Goal: Answer question/provide support

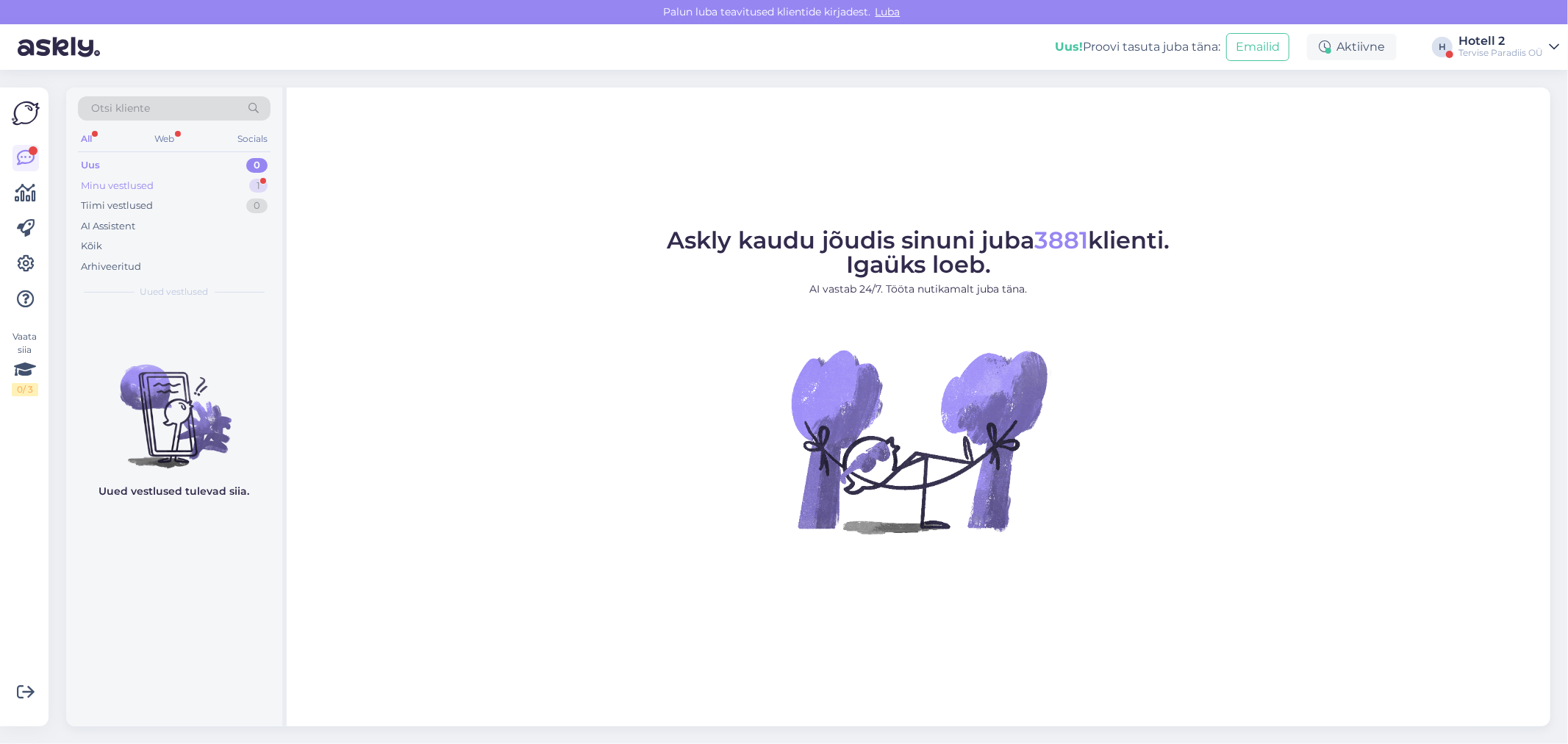
click at [158, 185] on div "Minu vestlused 1" at bounding box center [174, 185] width 193 height 20
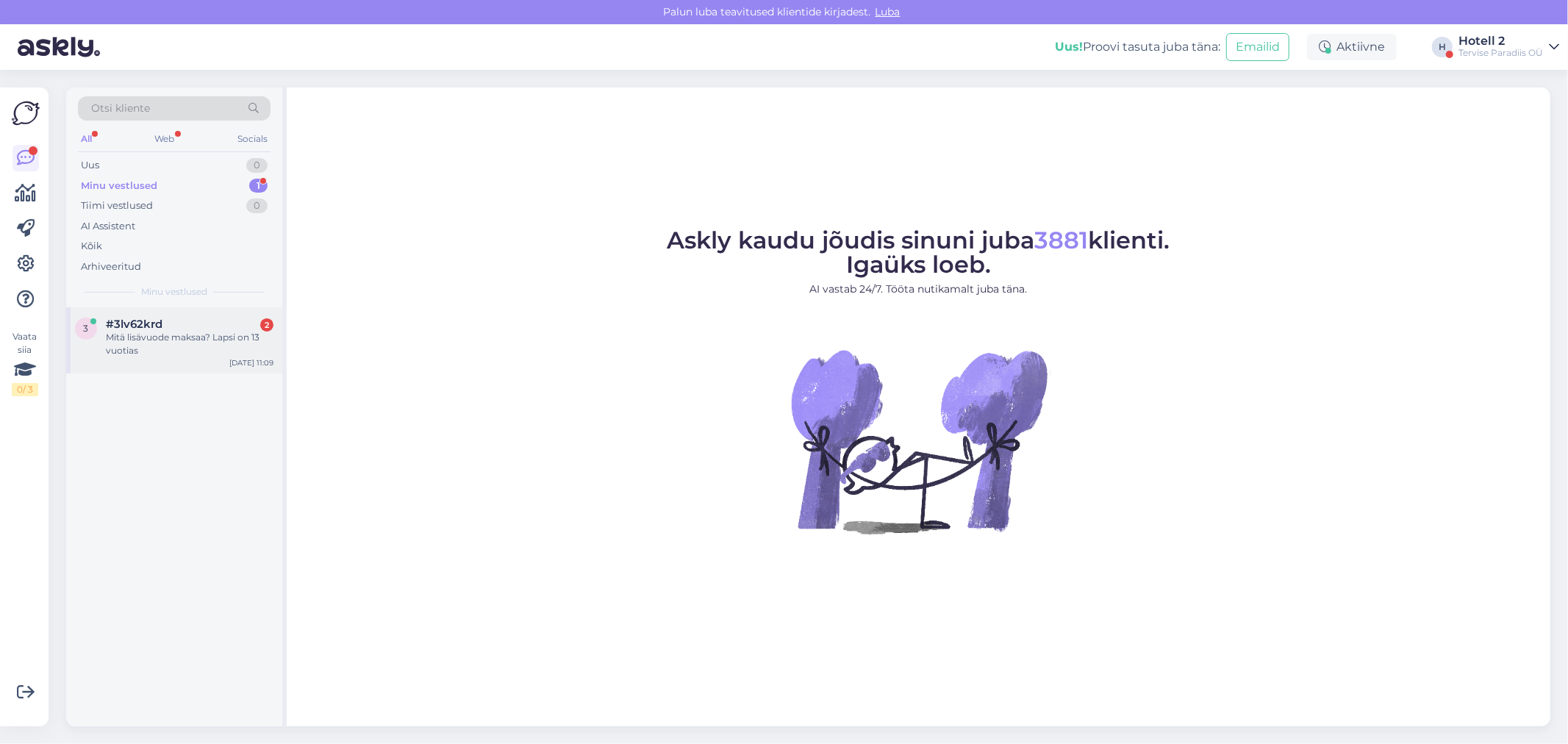
click at [132, 329] on span "#3lv62krd" at bounding box center [134, 324] width 56 height 13
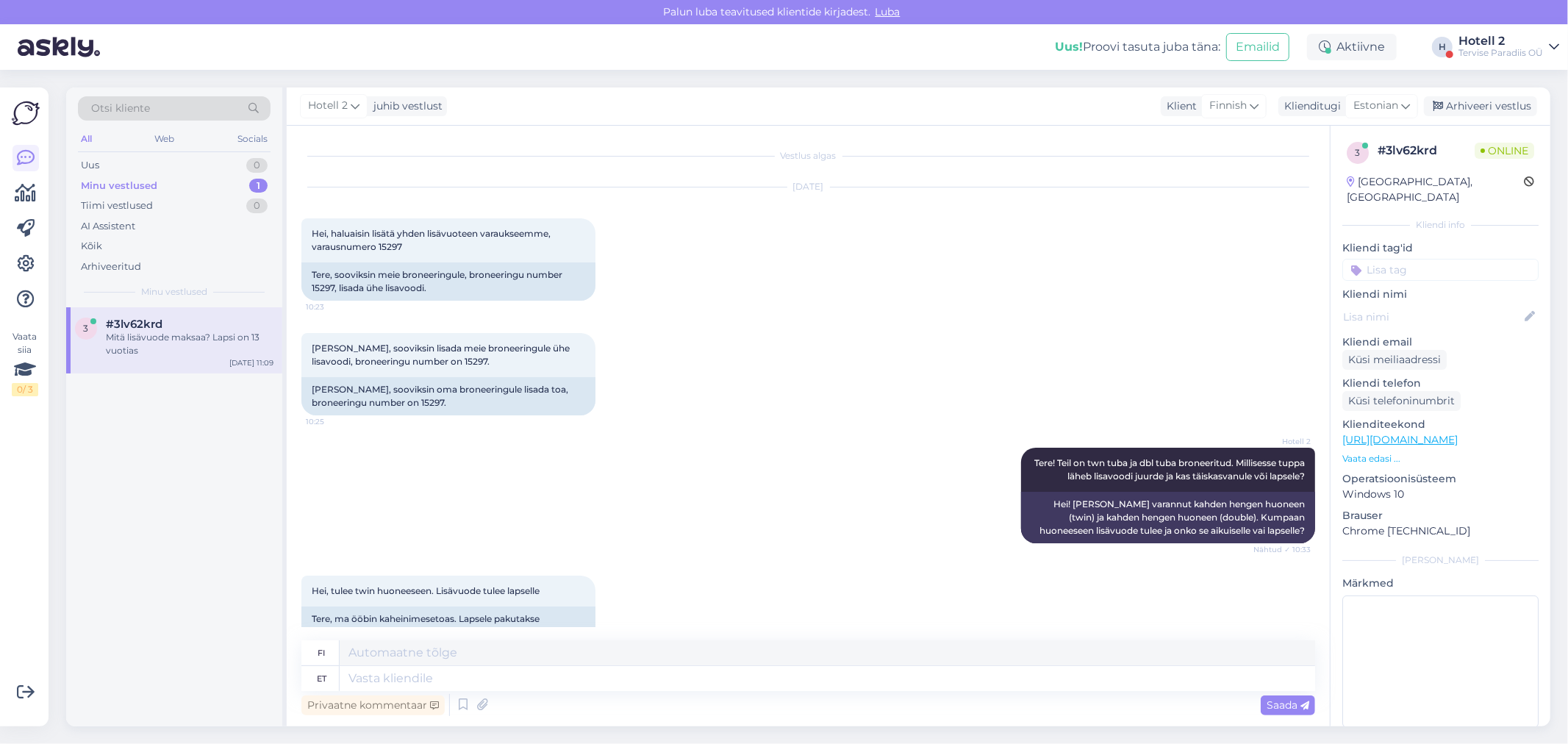
scroll to position [122, 0]
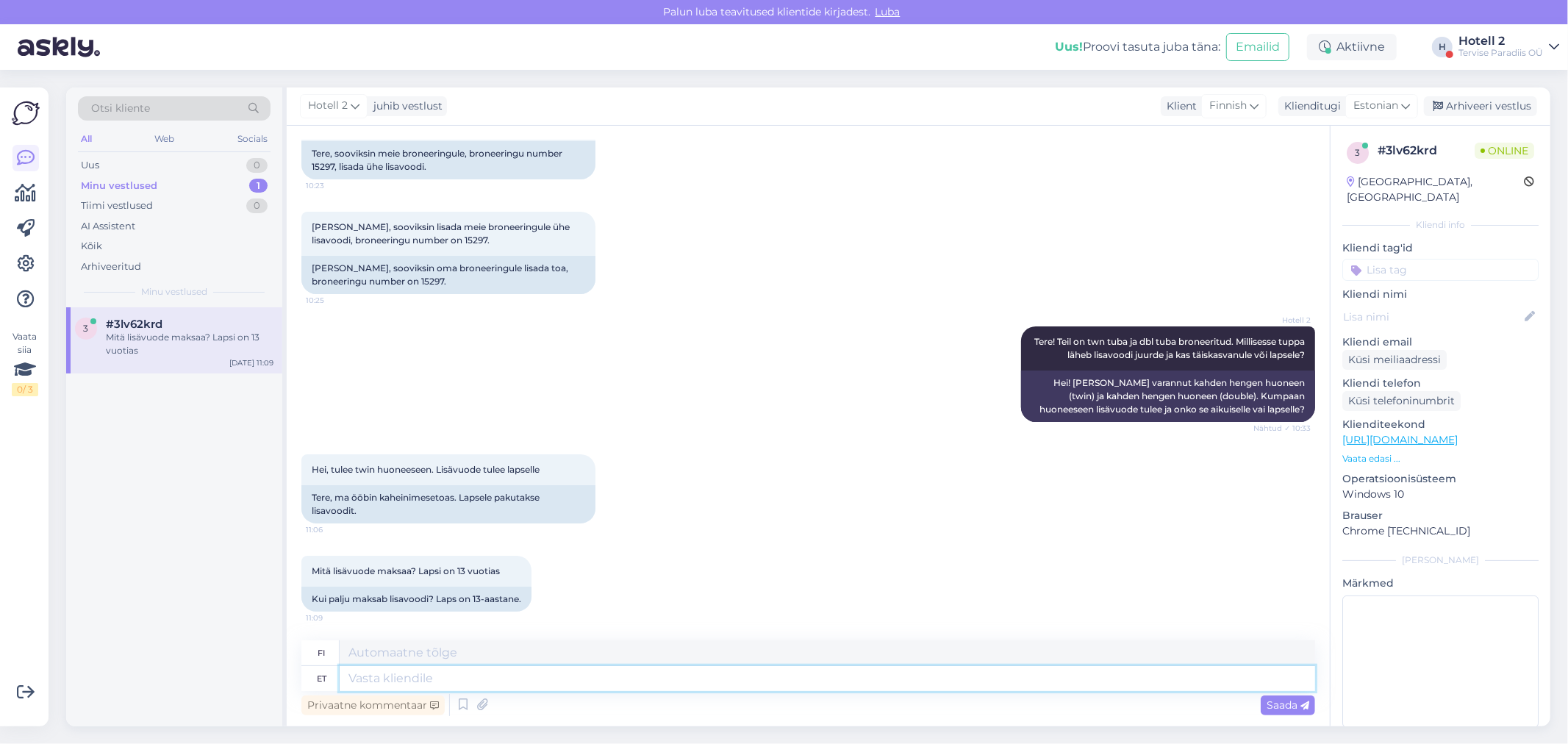
click at [379, 681] on textarea at bounding box center [827, 679] width 975 height 25
type textarea "61 e"
type textarea "61"
type textarea "61 eur"
type textarea "61 euroa"
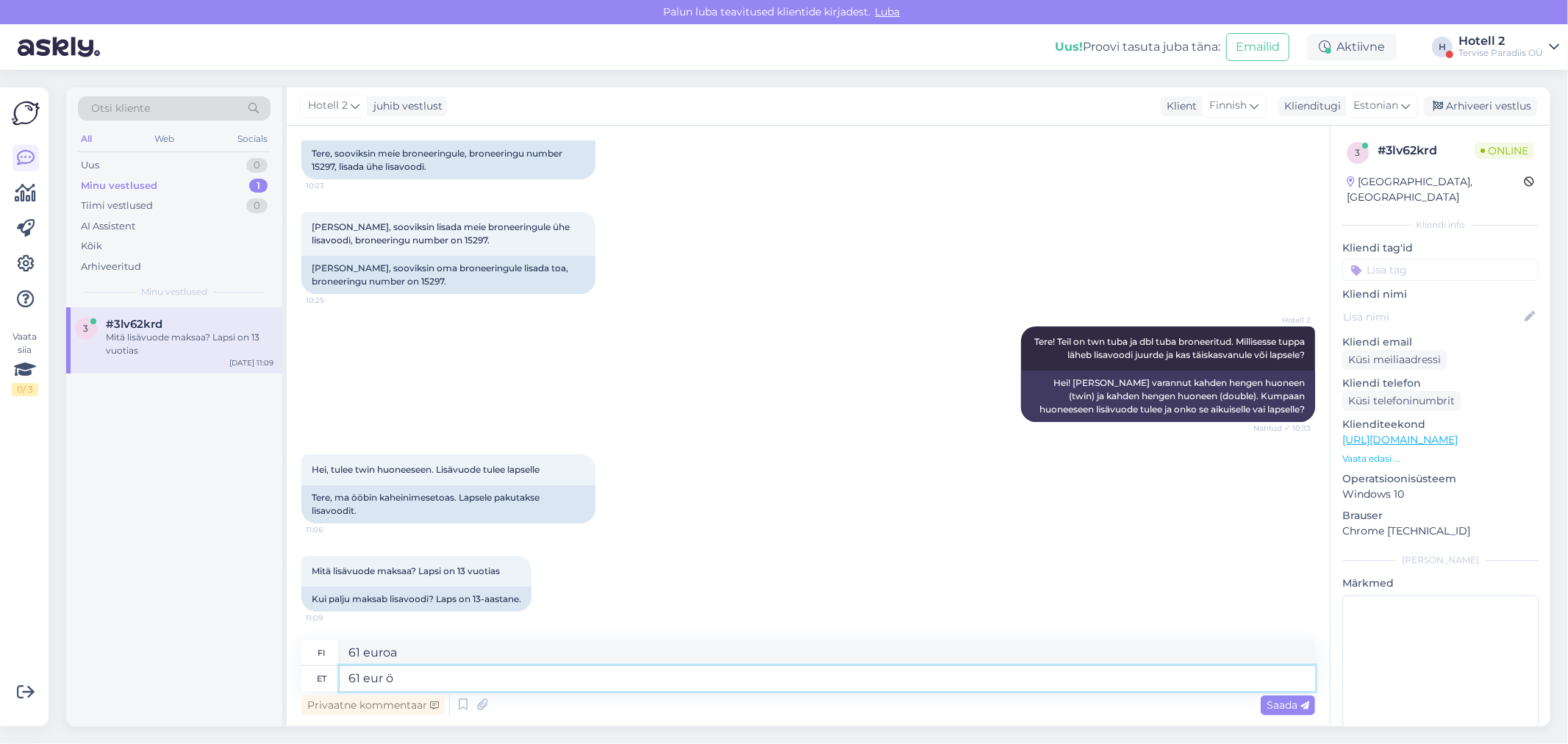
type textarea "61 eur öö"
type textarea "61 euroa yöltä"
type textarea "61 eur öö, ko"
type textarea "61 euroa yöltä,"
type textarea "61 eur öö, kokku"
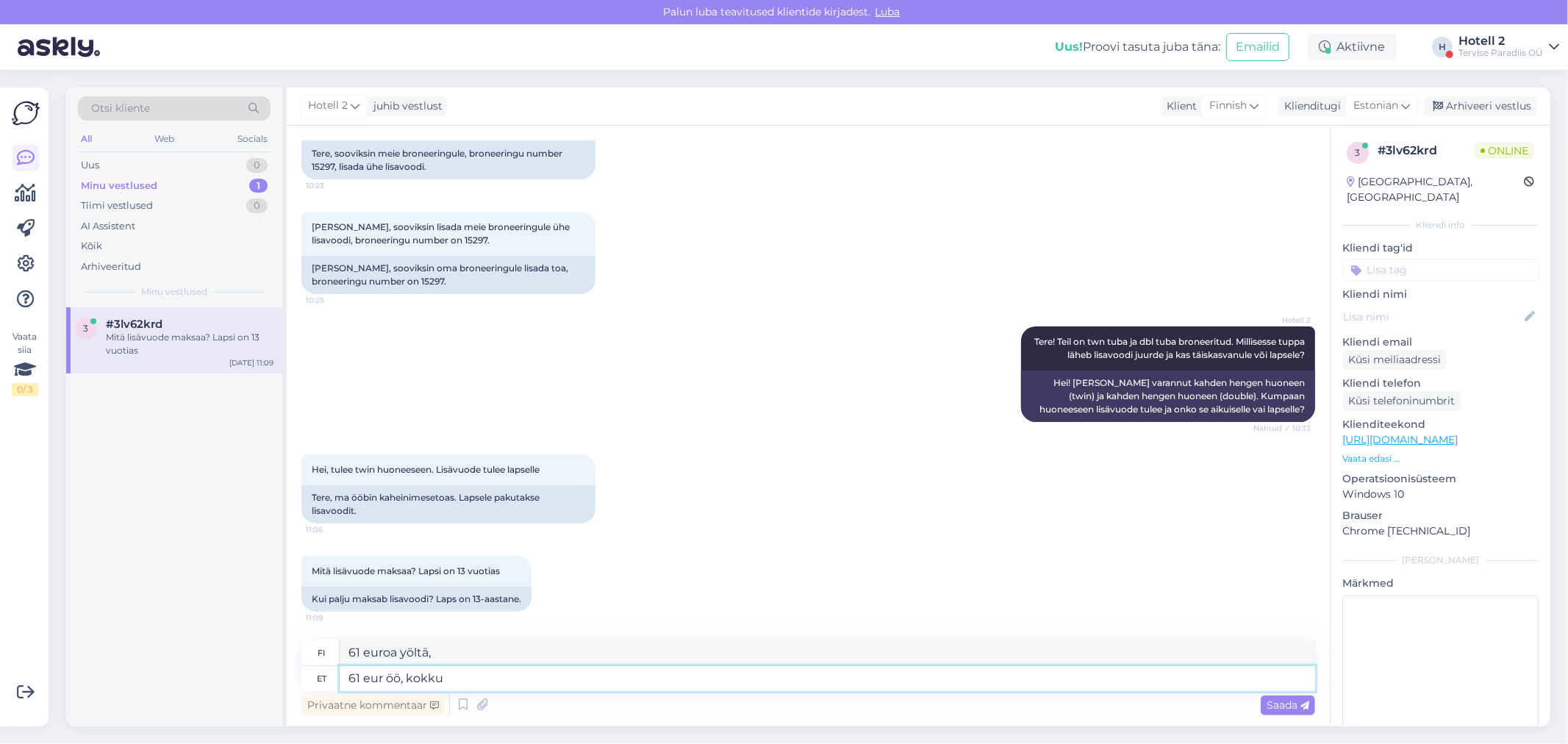
type textarea "61 euroa per yö, yhteensä"
type textarea "61 eur öö, kokku 2"
type textarea "61 euroa yöltä, yhteensä 2"
type textarea "61 eur öö, kokku 2 ööd"
type textarea "61 euroa per yö, yhteensä 2 yötä"
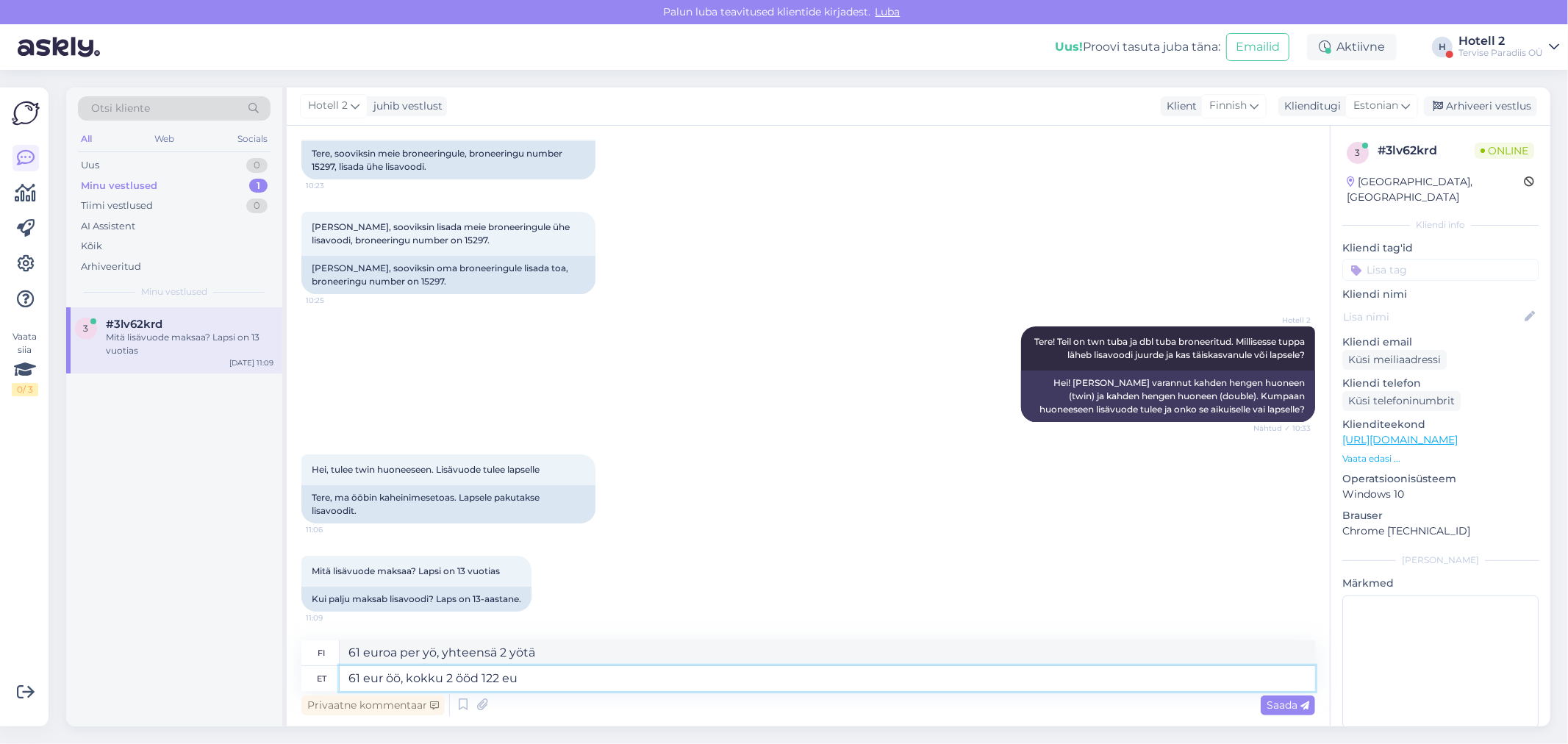
type textarea "61 eur öö, kokku 2 ööd 122 eur"
type textarea "61 eur per yö, yhteensä 2 yötä 122 eur"
type textarea "61 eur öö, kokku 2 ööd 122 eur."
type textarea "61 euroa yöltä, 2 yötä yhteensä 122 euroa."
type textarea "61 eur öö, kokku 2 ööd 122 eur."
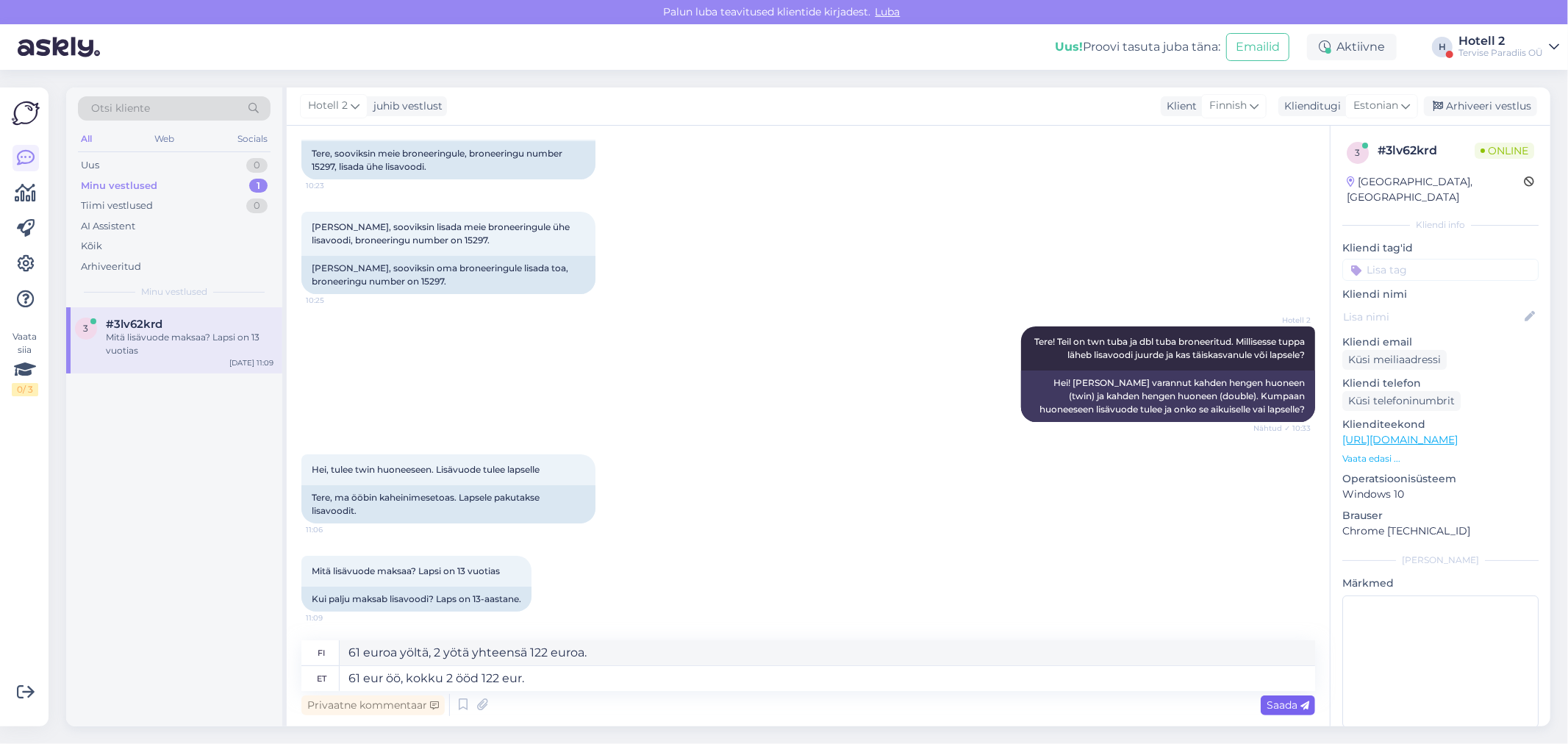
click at [1286, 712] on div "Saada" at bounding box center [1287, 706] width 55 height 20
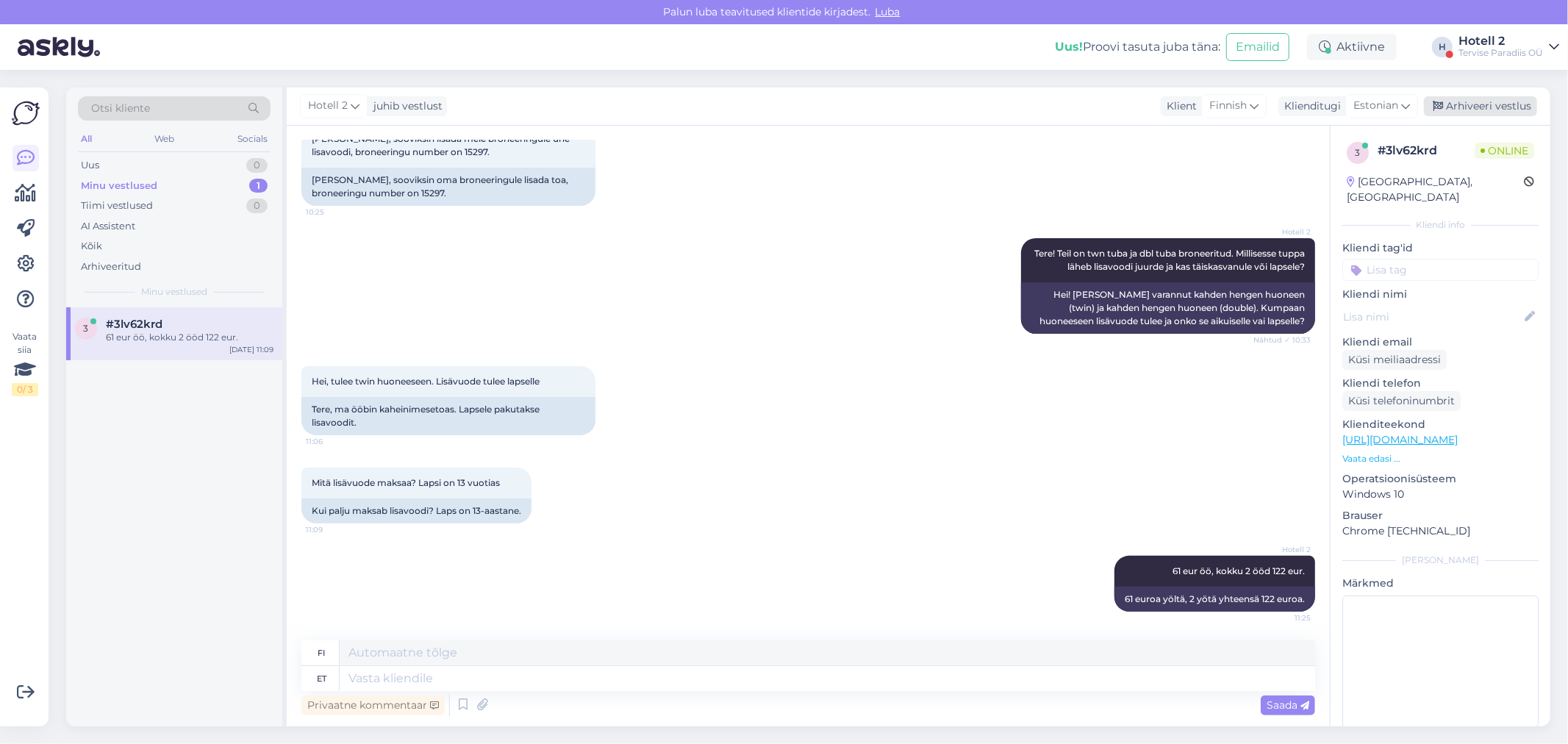
click at [1482, 105] on div "Arhiveeri vestlus" at bounding box center [1480, 106] width 113 height 20
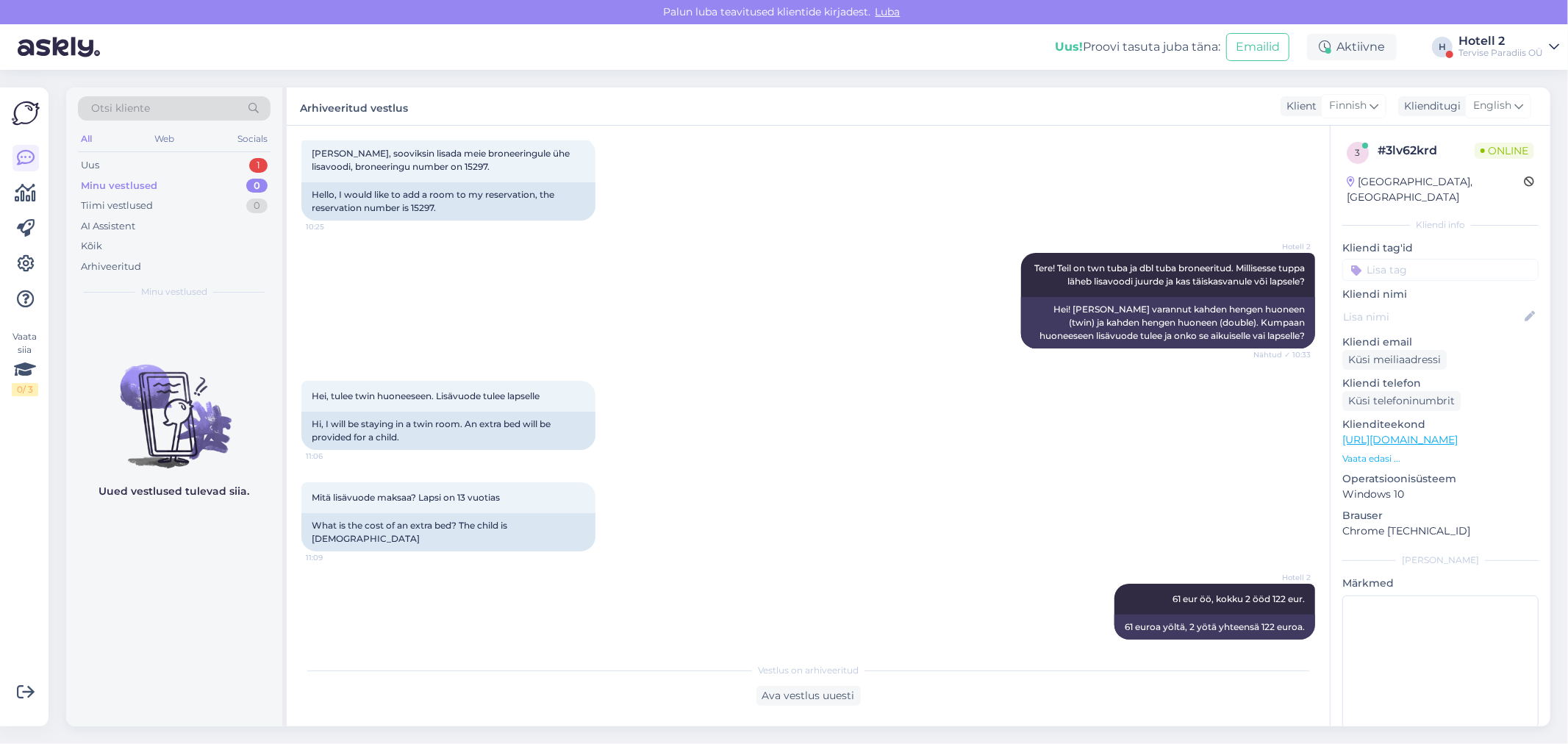
scroll to position [627, 0]
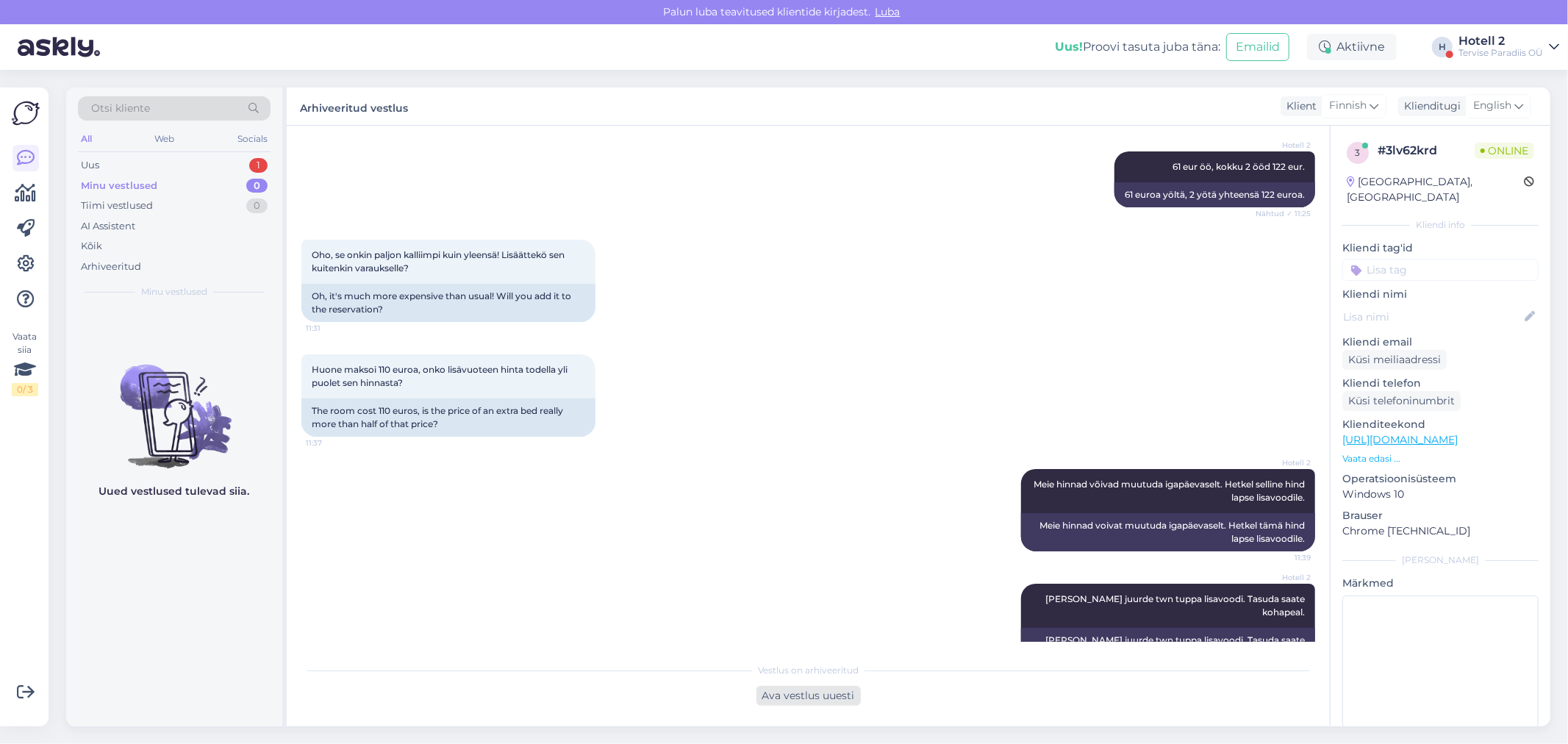
click at [802, 697] on div "Ava vestlus uuesti" at bounding box center [809, 696] width 104 height 20
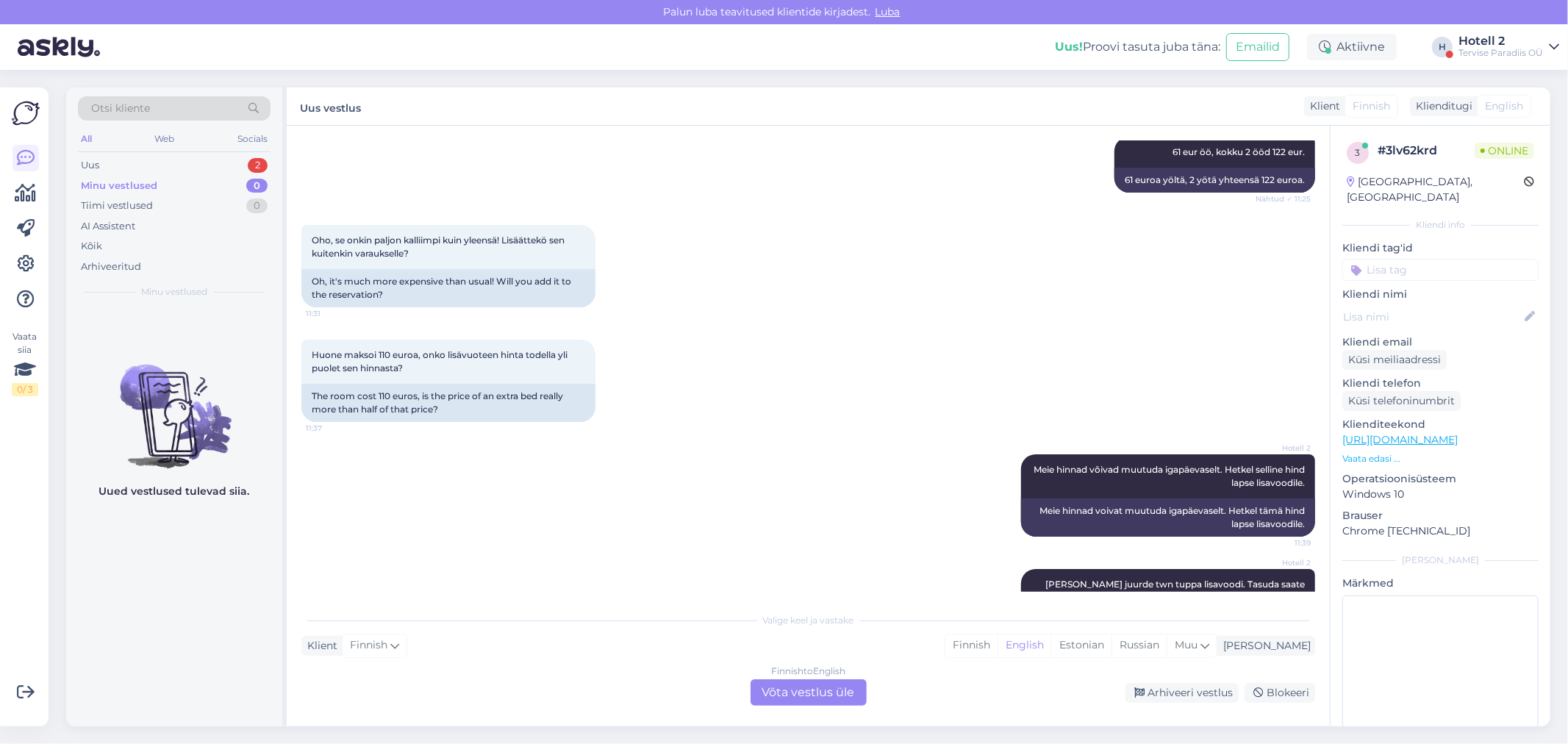
click at [435, 649] on div "Klient Finnish Mina Finnish English Estonian Russian Muu" at bounding box center [808, 646] width 1014 height 20
click at [785, 697] on div "Finnish to English Võta vestlus üle" at bounding box center [808, 693] width 116 height 26
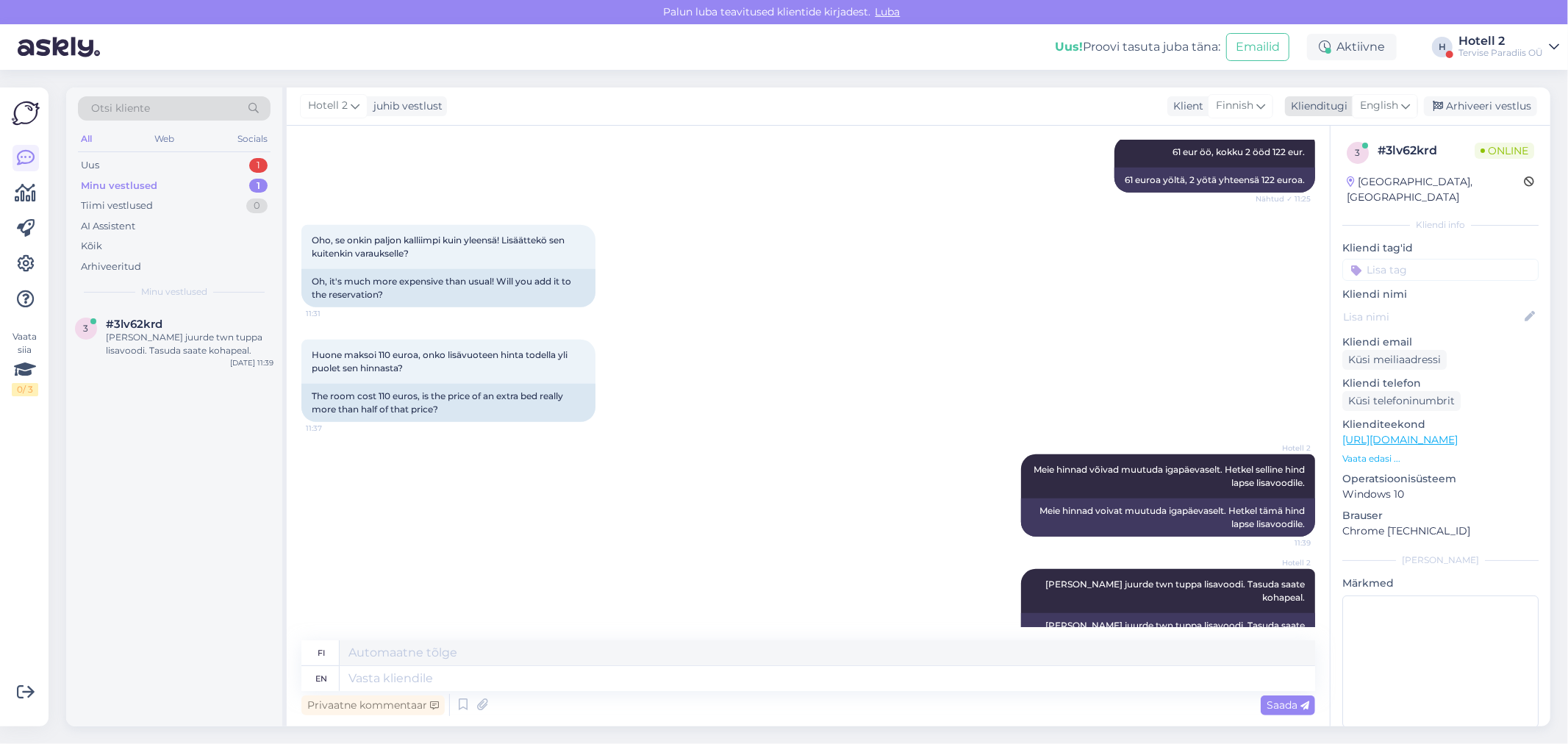
click at [1377, 96] on div "English" at bounding box center [1384, 105] width 66 height 24
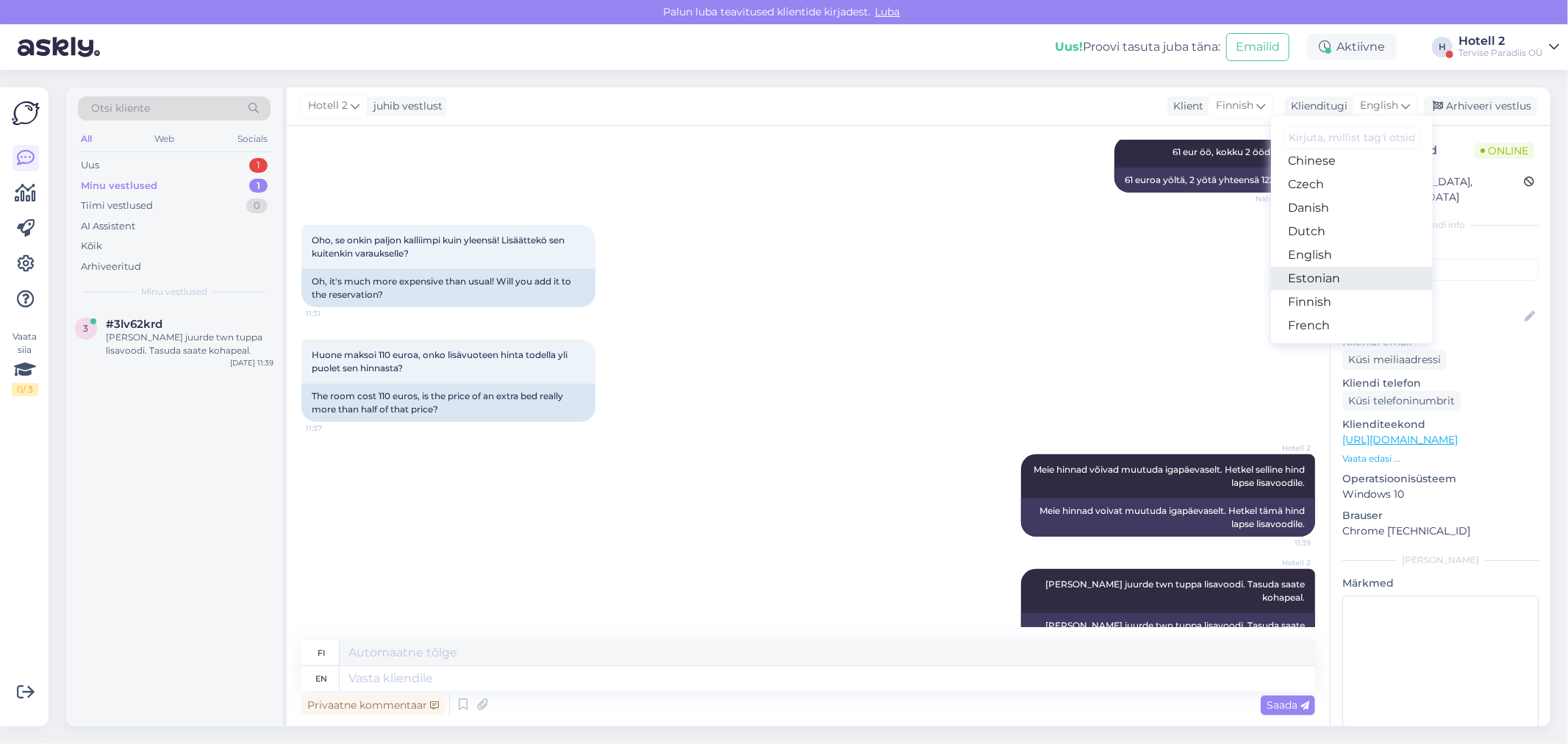
scroll to position [82, 0]
click at [1320, 274] on link "Estonian" at bounding box center [1352, 278] width 162 height 24
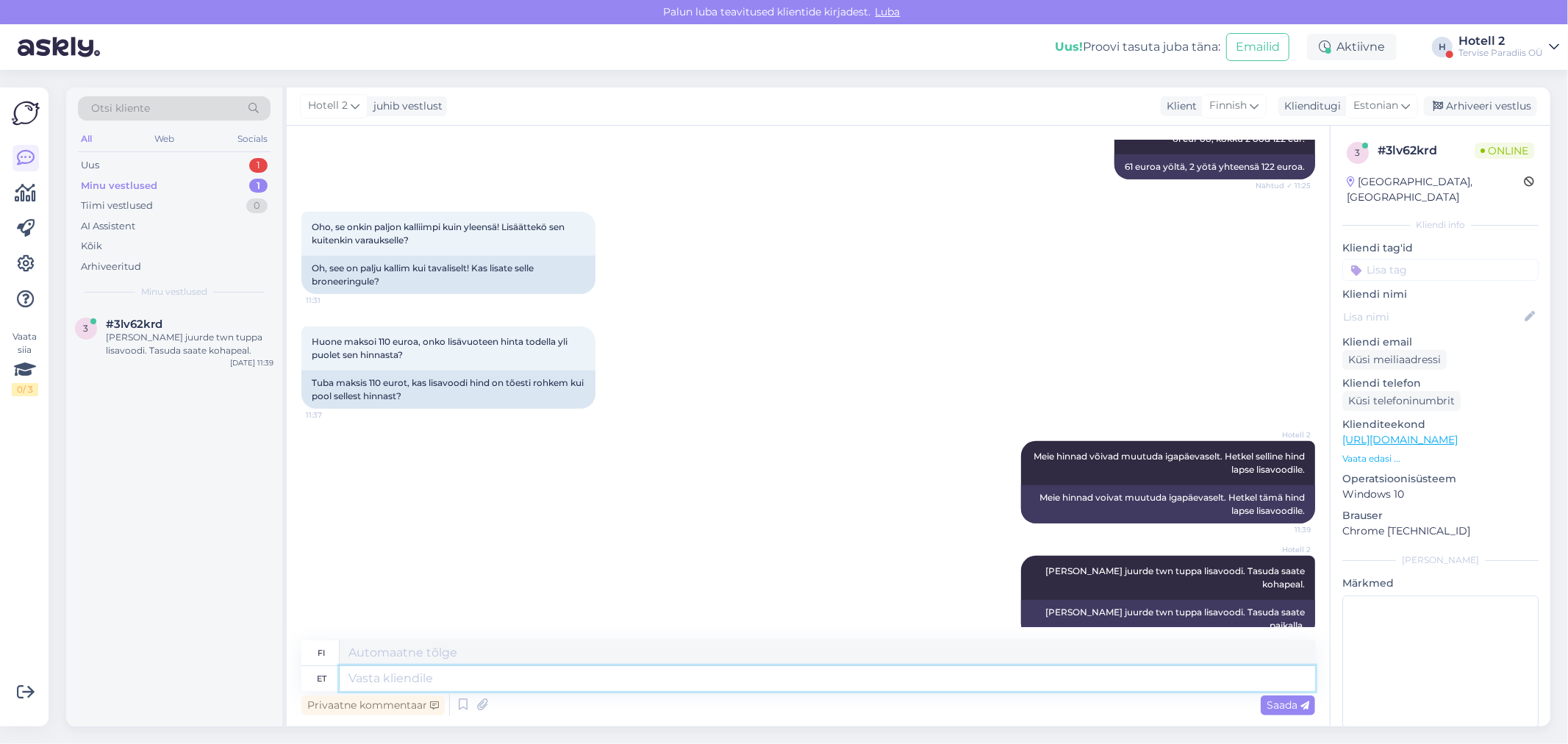
click at [402, 684] on textarea at bounding box center [827, 679] width 975 height 25
type textarea "On"
type textarea "O"
type textarea "kod"
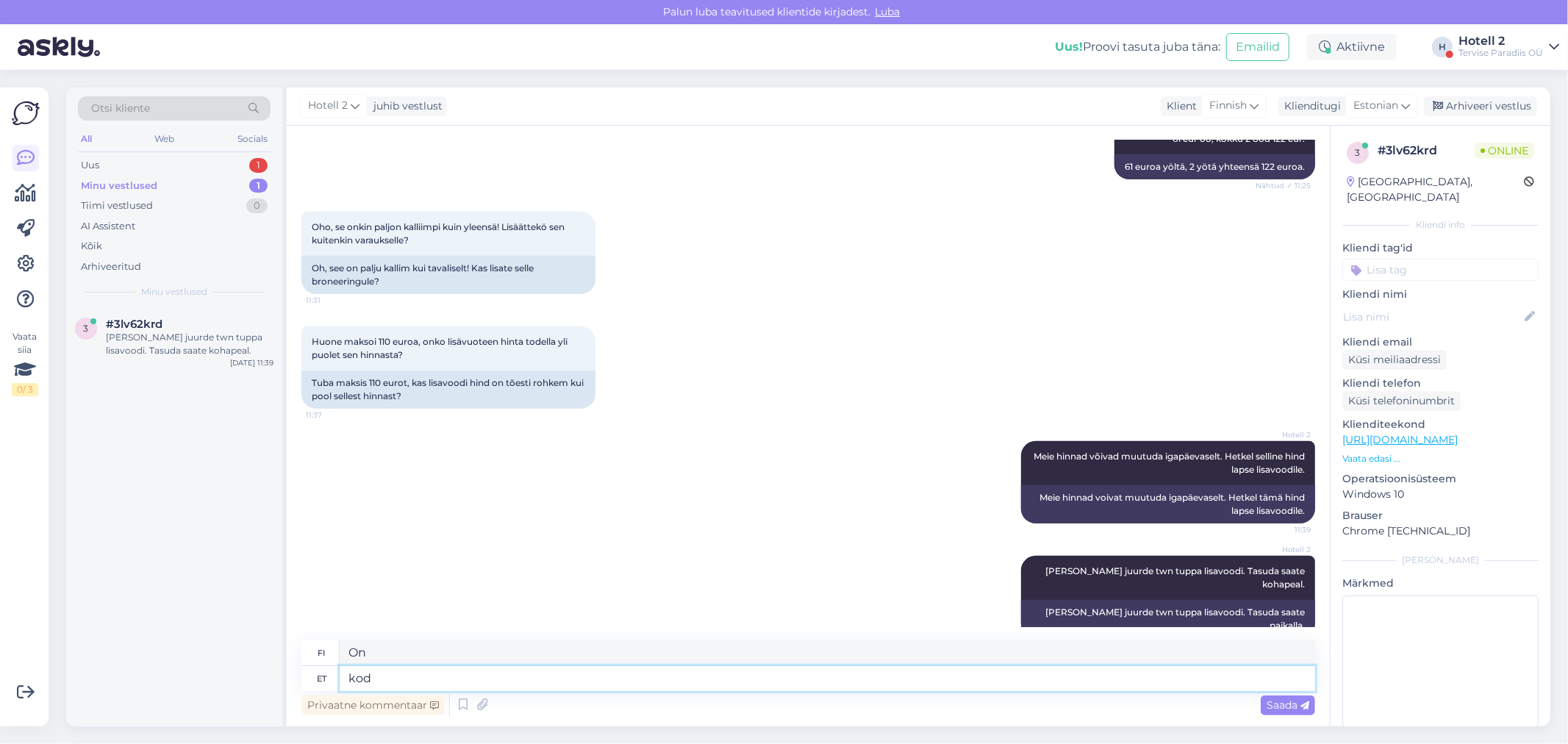
type textarea "ko"
type textarea "kodulehe"
type textarea "kotisivu"
type textarea "kodulehe kaudu o"
type textarea "verkkosivuston kautta"
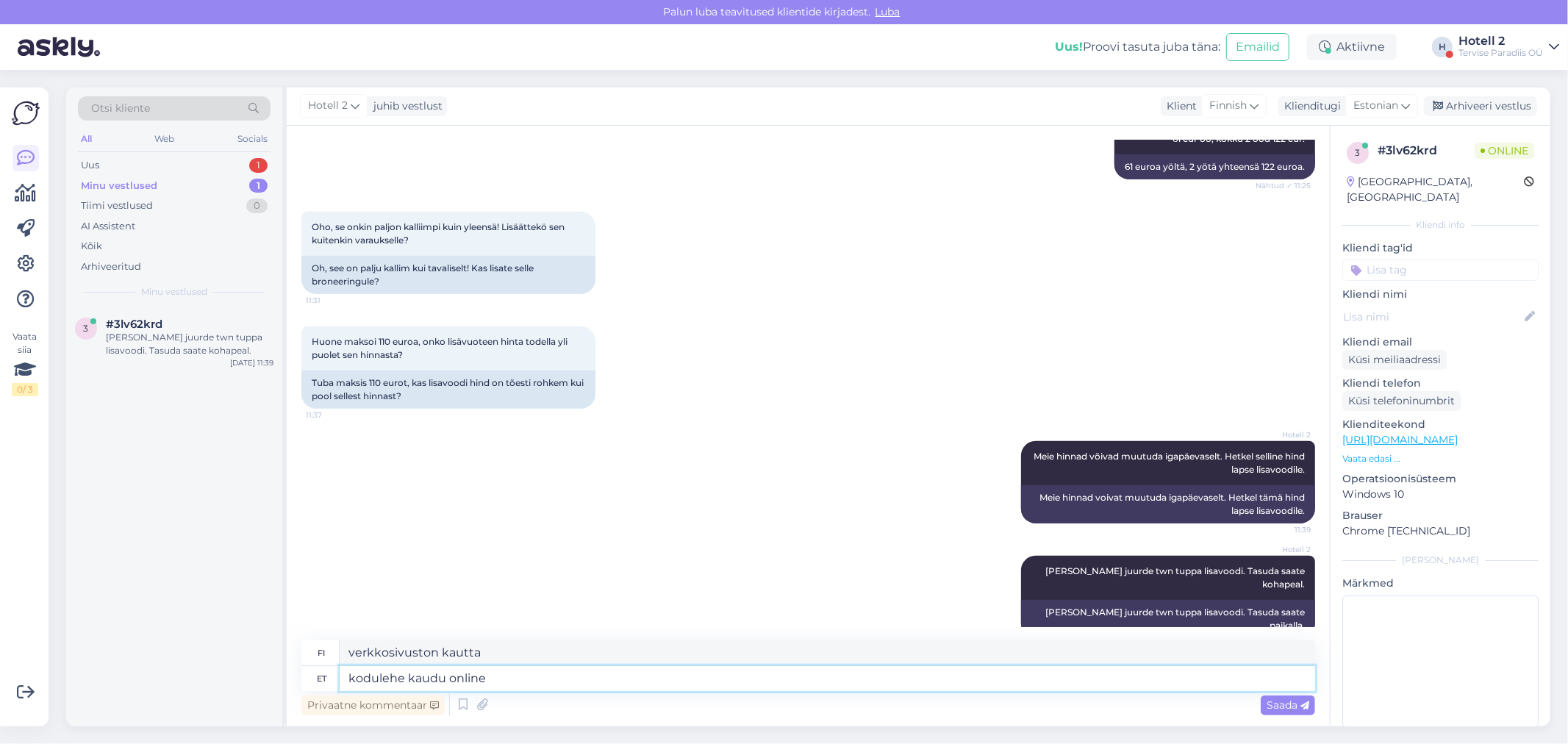
type textarea "kodulehe kaudu online"
type textarea "verkossa verkkosivuston kautta"
type textarea "kodulehe kaudu online broneeringus o"
type textarea "online-varaus verkkosivuston kautta"
type textarea "kodulehe kaudu online broneeringus on"
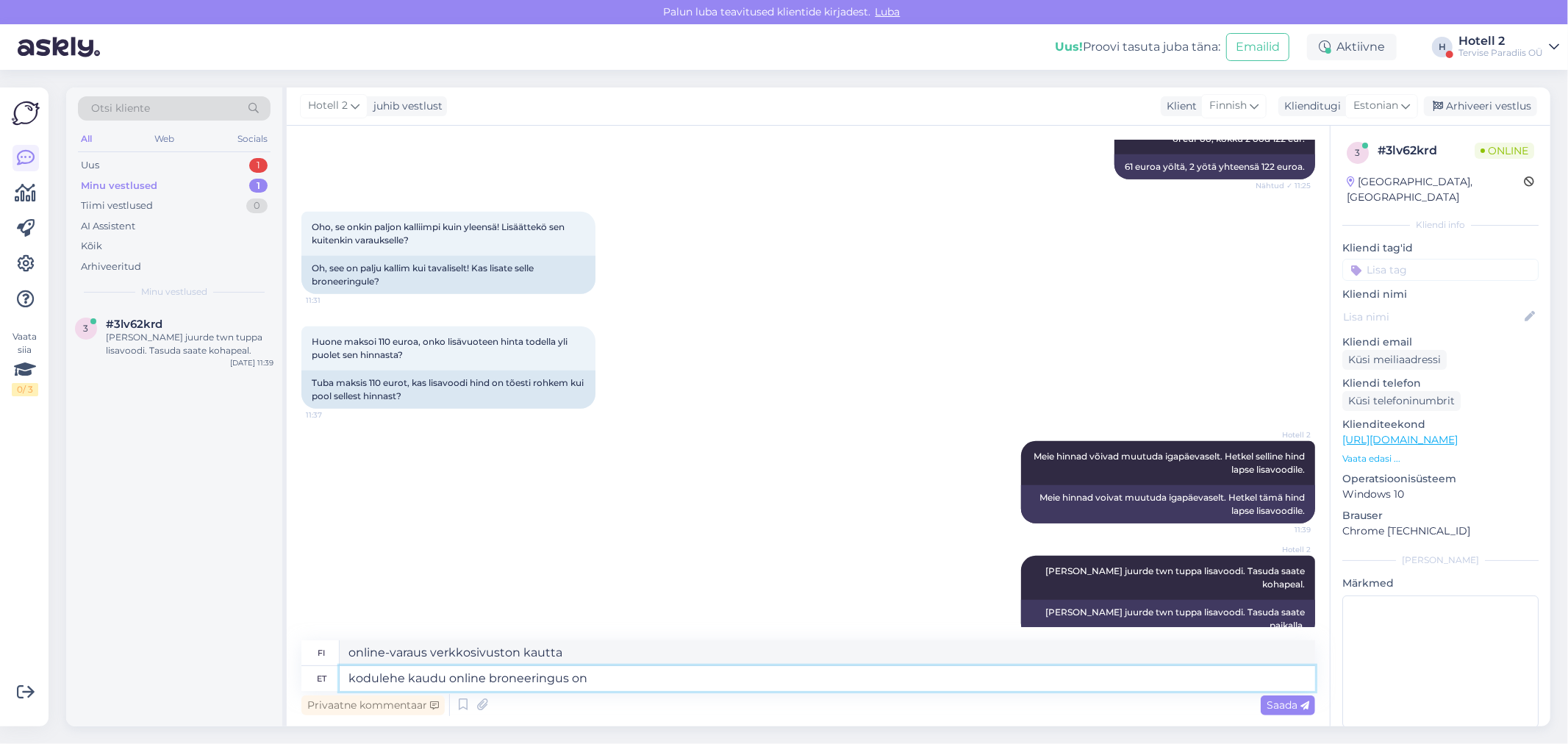
type textarea "nettivaraus on verkkosivuston kautta"
type textarea "kodulehe kaudu online broneeringus on hinnad s"
type textarea "Hinnat ovat saatavilla online-varauksiin verkkosivuston kautta"
type textarea "kodulehe kaudu online broneeringus on hinnad soodasamad a"
type textarea "Hinnat ovat halvempia, kun varaat verkossa verkkosivuston kautta"
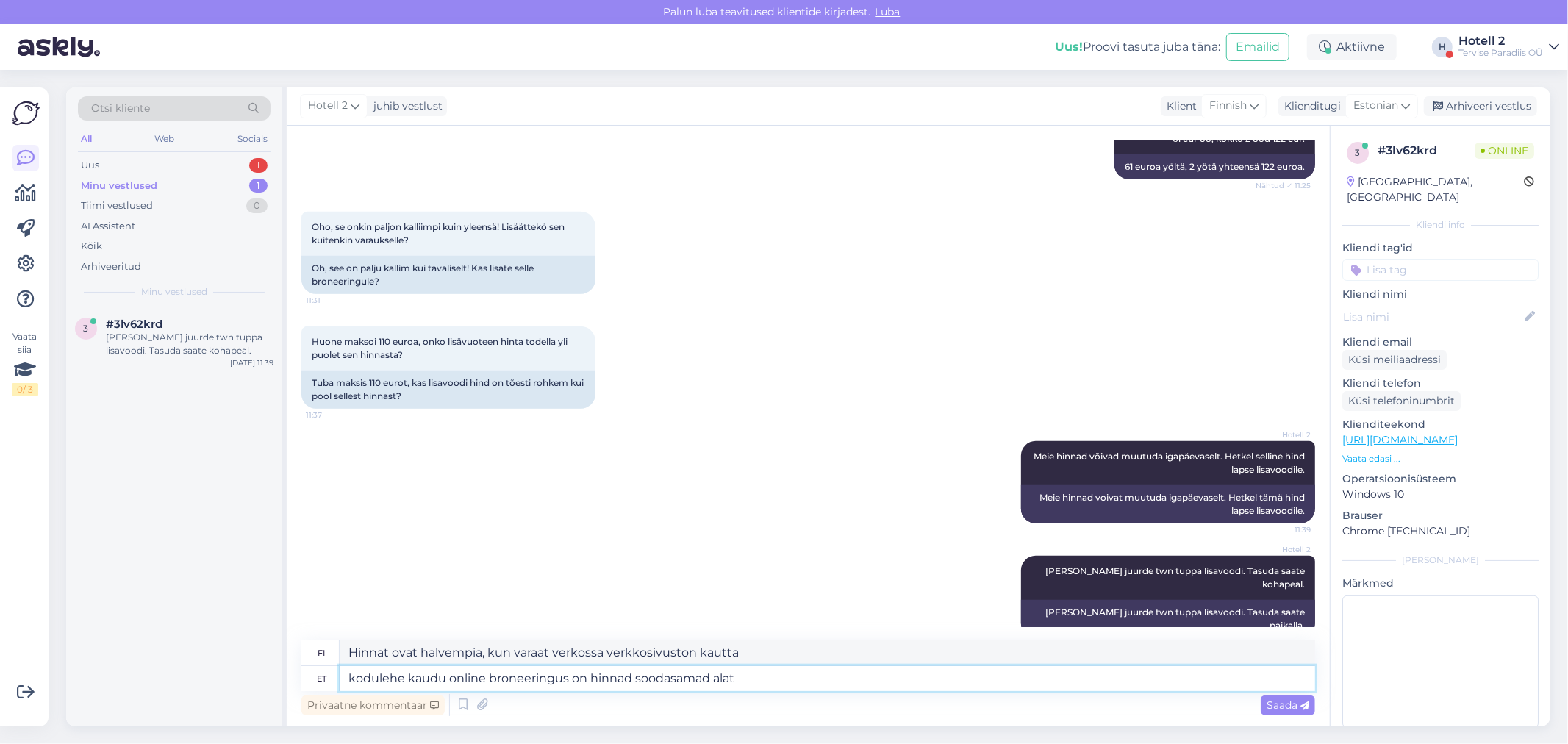
type textarea "kodulehe kaudu online broneeringus on hinnad soodasamad alati"
type textarea "Hinnat ovat aina halvempia, kun varaat verkossa verkkosivuston kautta"
type textarea "kodulehe kaudu online broneeringus on hinnad soodasamad alati."
type textarea "Hinnat ovat aina halvempia, kun varaat verkossa verkkosivuston kautta."
click at [353, 682] on textarea "kodulehe kaudu online broneeringus on hinnad soodasamad alati." at bounding box center [827, 679] width 975 height 25
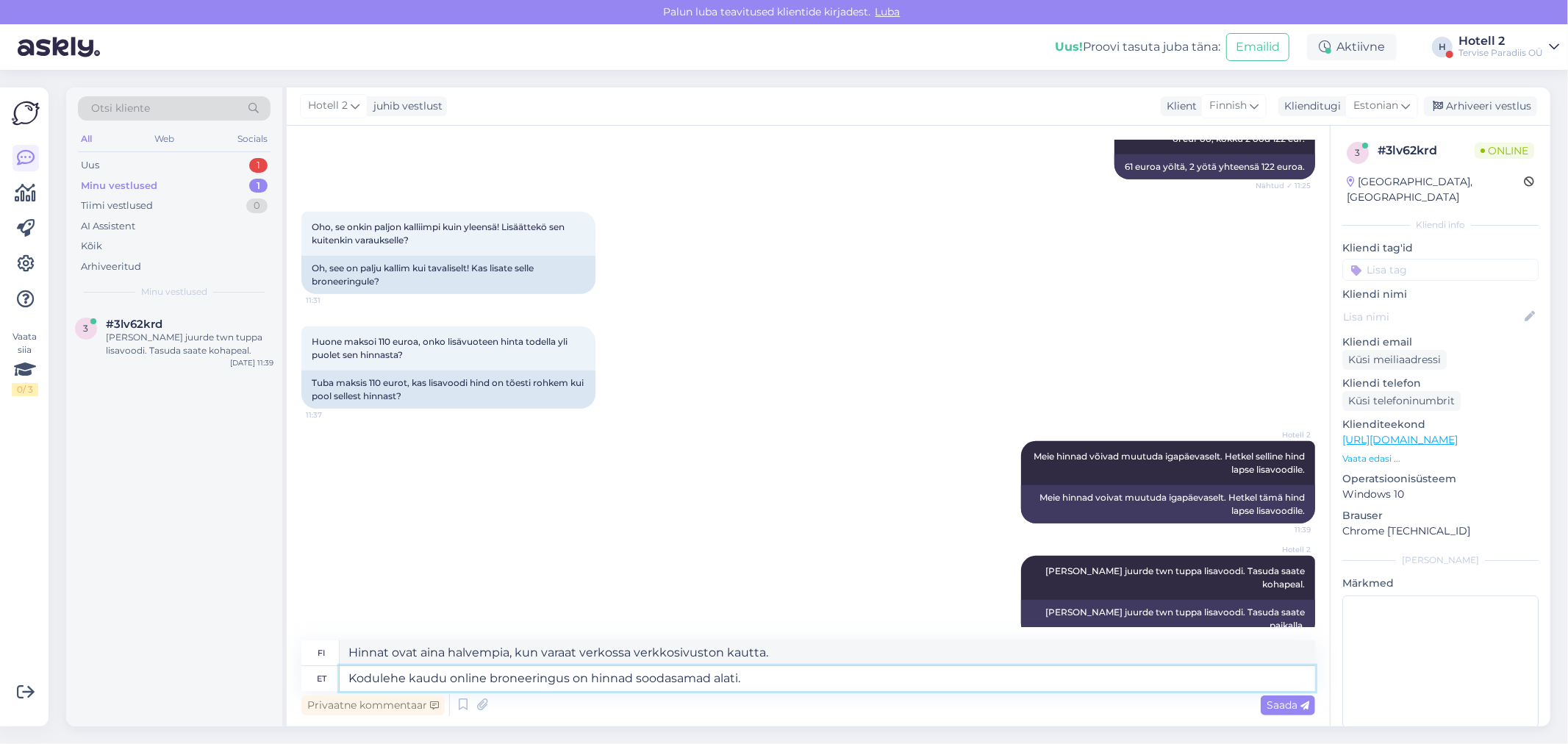
click at [712, 680] on textarea "Kodulehe kaudu online broneeringus on hinnad soodasamad alati." at bounding box center [827, 679] width 975 height 25
type textarea "Kodulehe kaudu online broneeringus on hinnad soodasamad [PERSON_NAME]."
click at [1279, 700] on span "Saada" at bounding box center [1287, 705] width 42 height 13
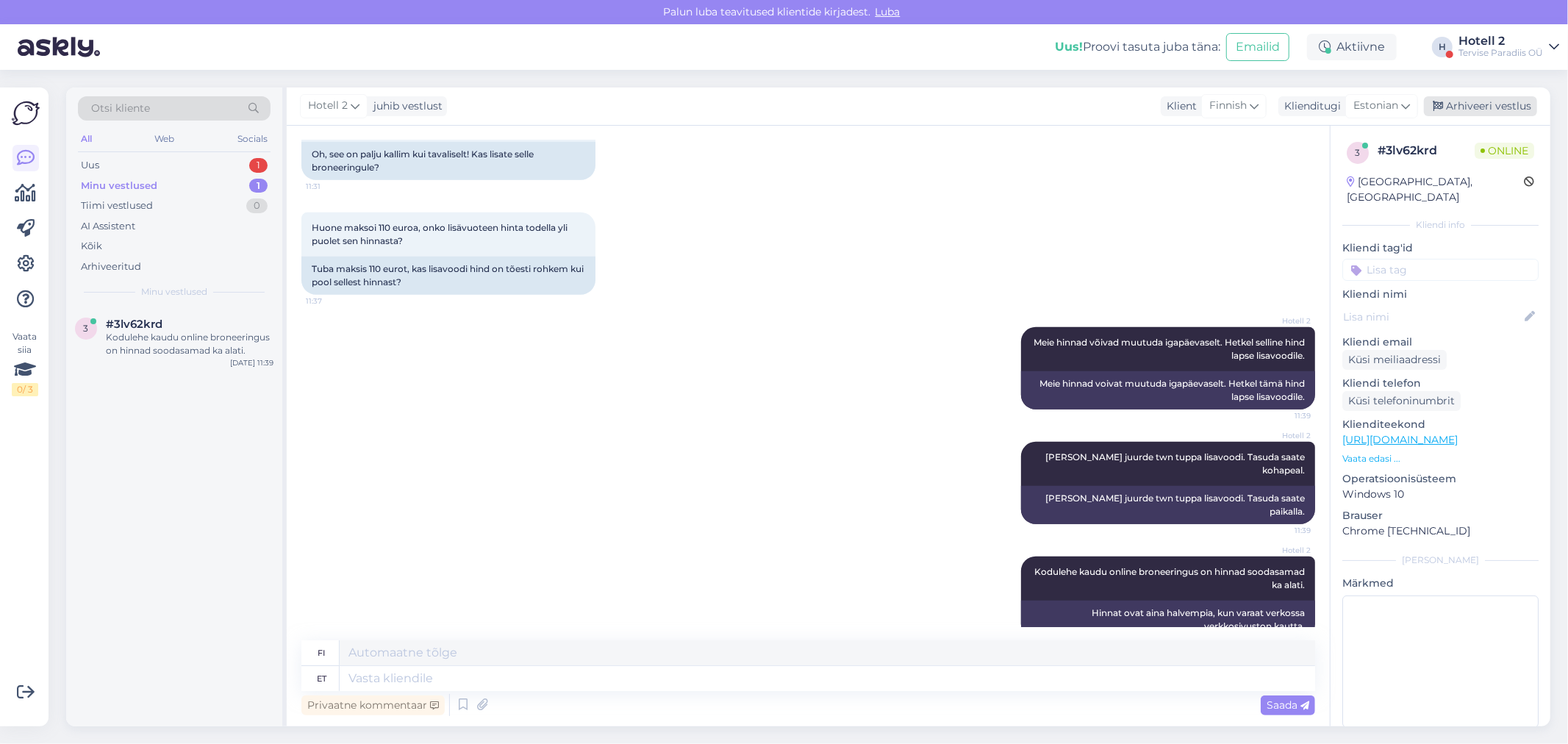
click at [1492, 97] on div "Arhiveeri vestlus" at bounding box center [1480, 106] width 113 height 20
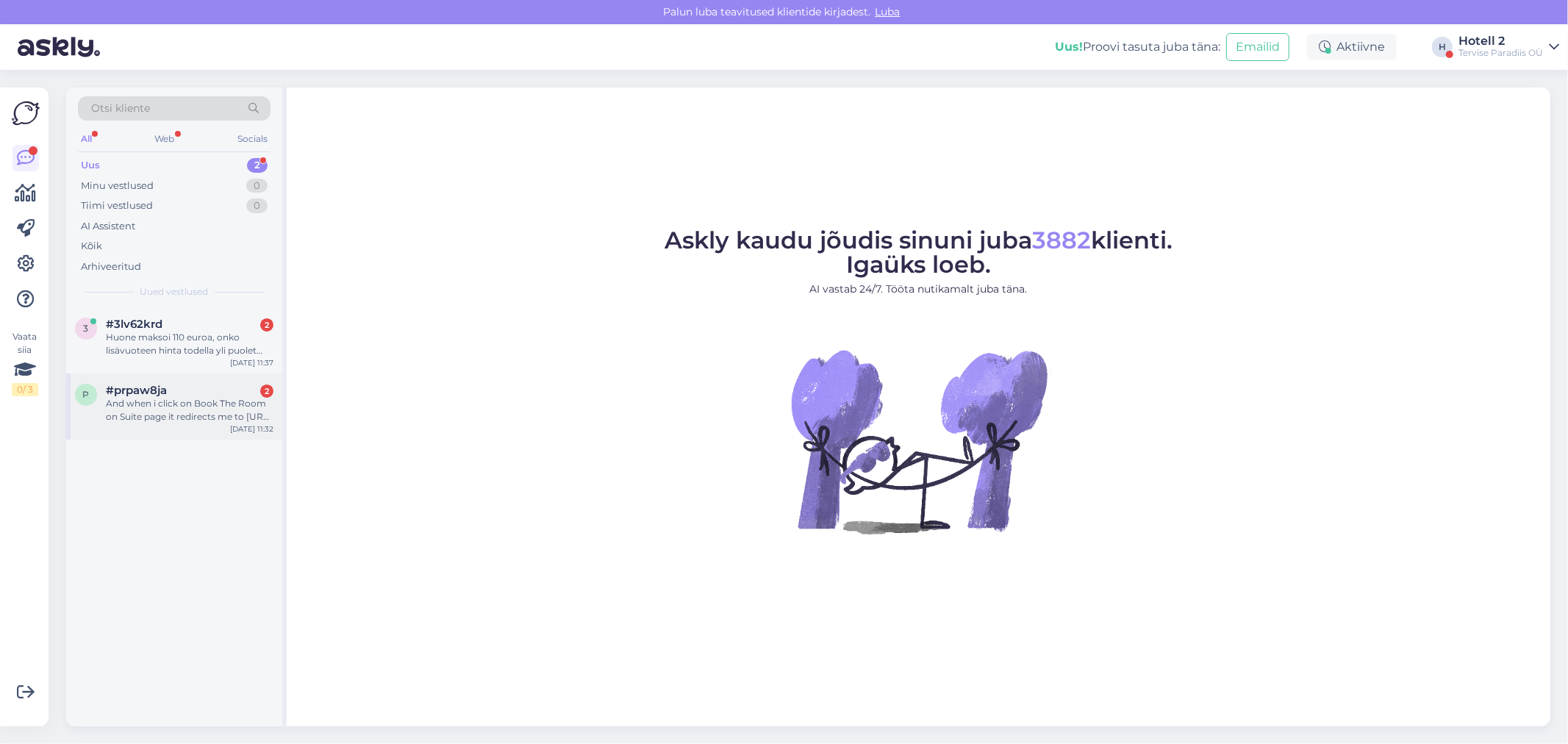
click at [144, 393] on span "#prpaw8ja" at bounding box center [136, 390] width 61 height 13
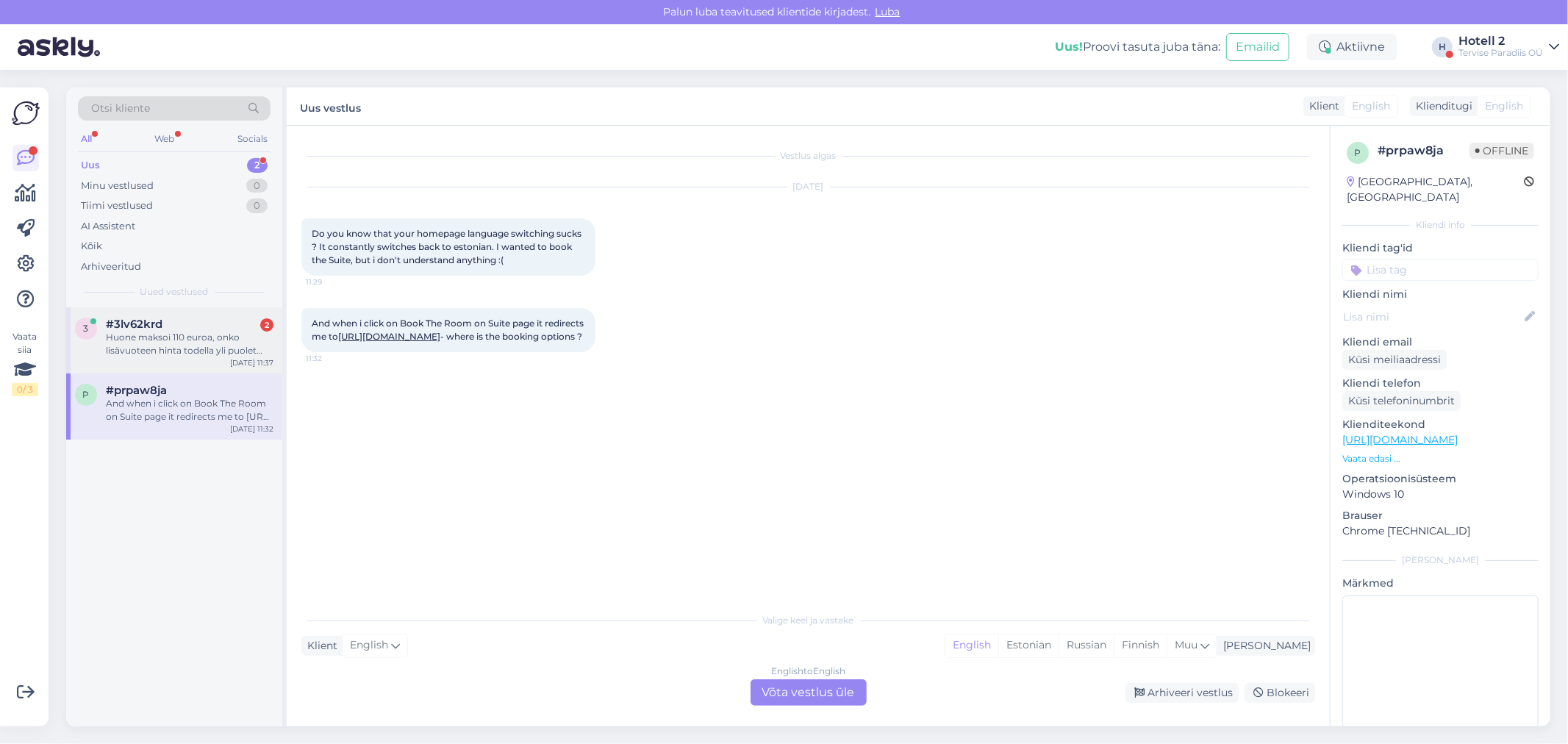
click at [167, 339] on div "Huone maksoi 110 euroa, onko lisävuoteen hinta todella yli puolet sen hinnasta?" at bounding box center [189, 344] width 167 height 26
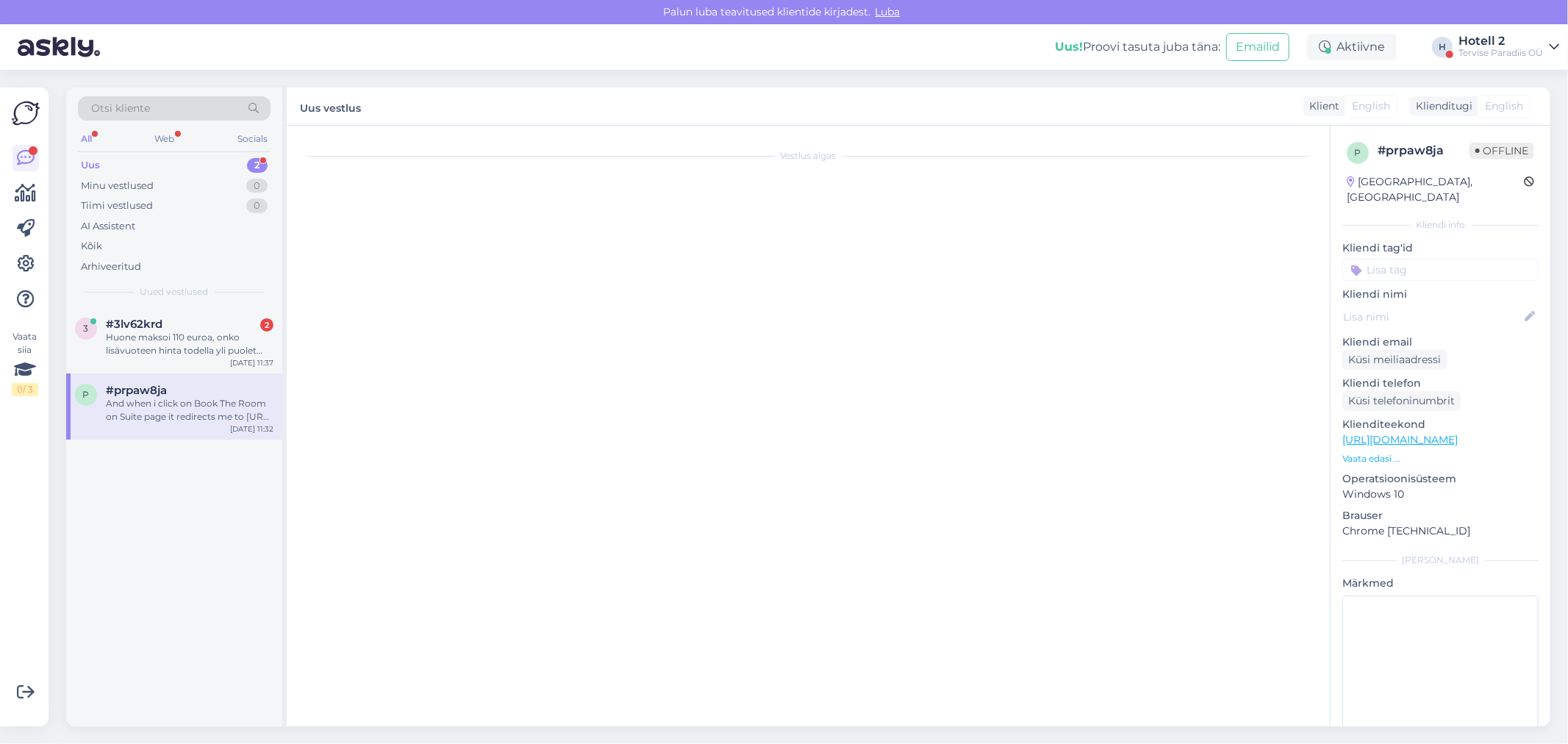
scroll to position [474, 0]
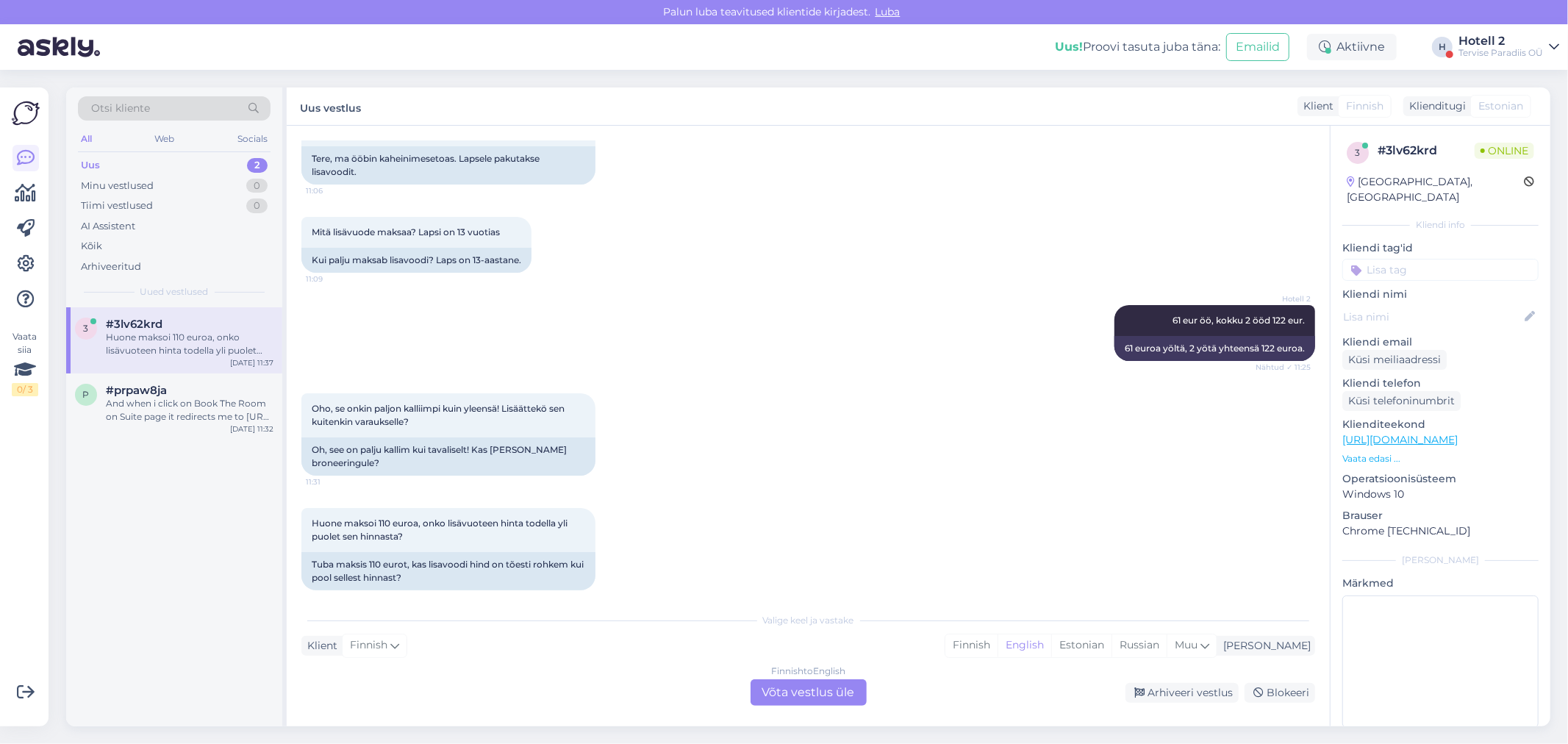
click at [798, 693] on div "Finnish to English Võta vestlus üle" at bounding box center [808, 693] width 116 height 26
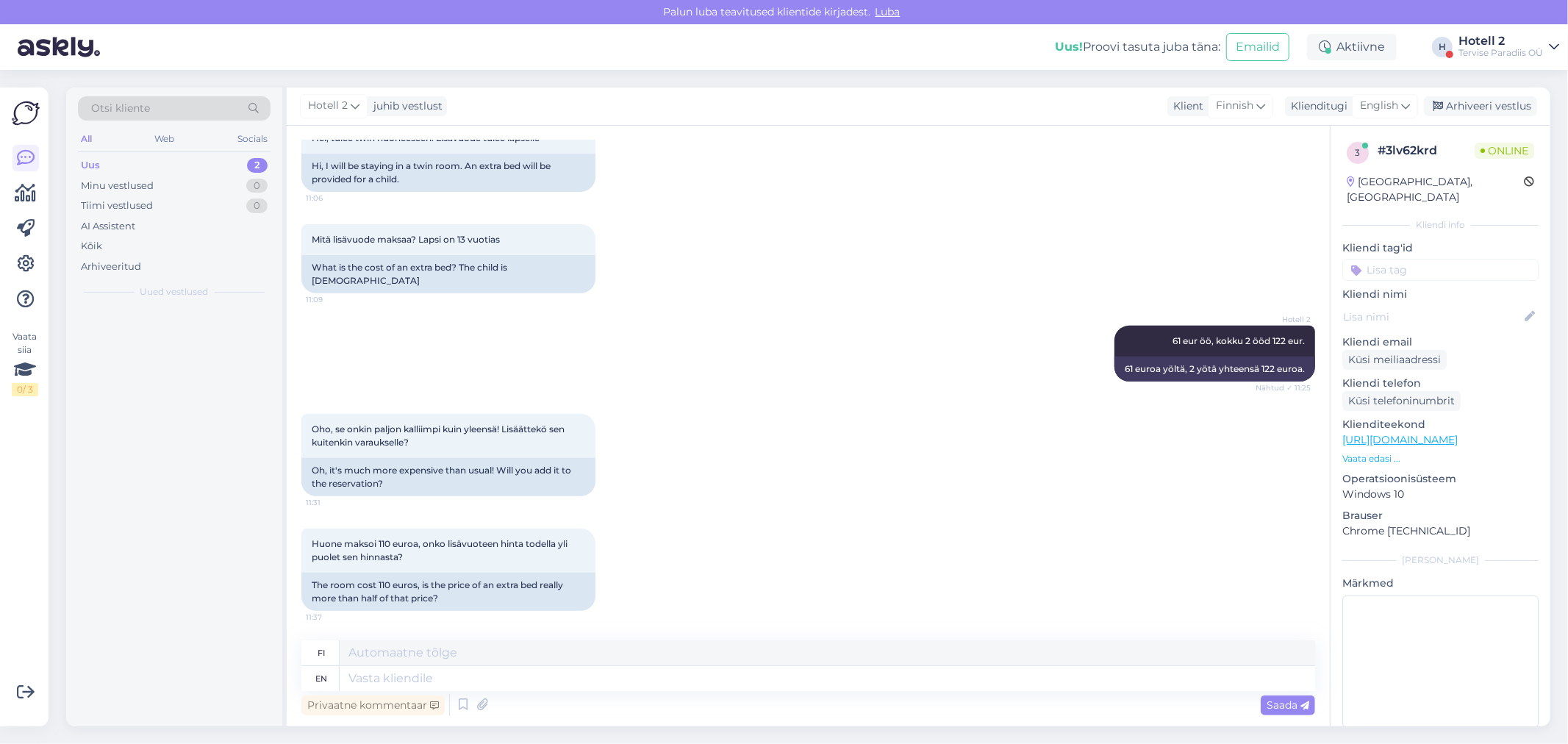
scroll to position [439, 0]
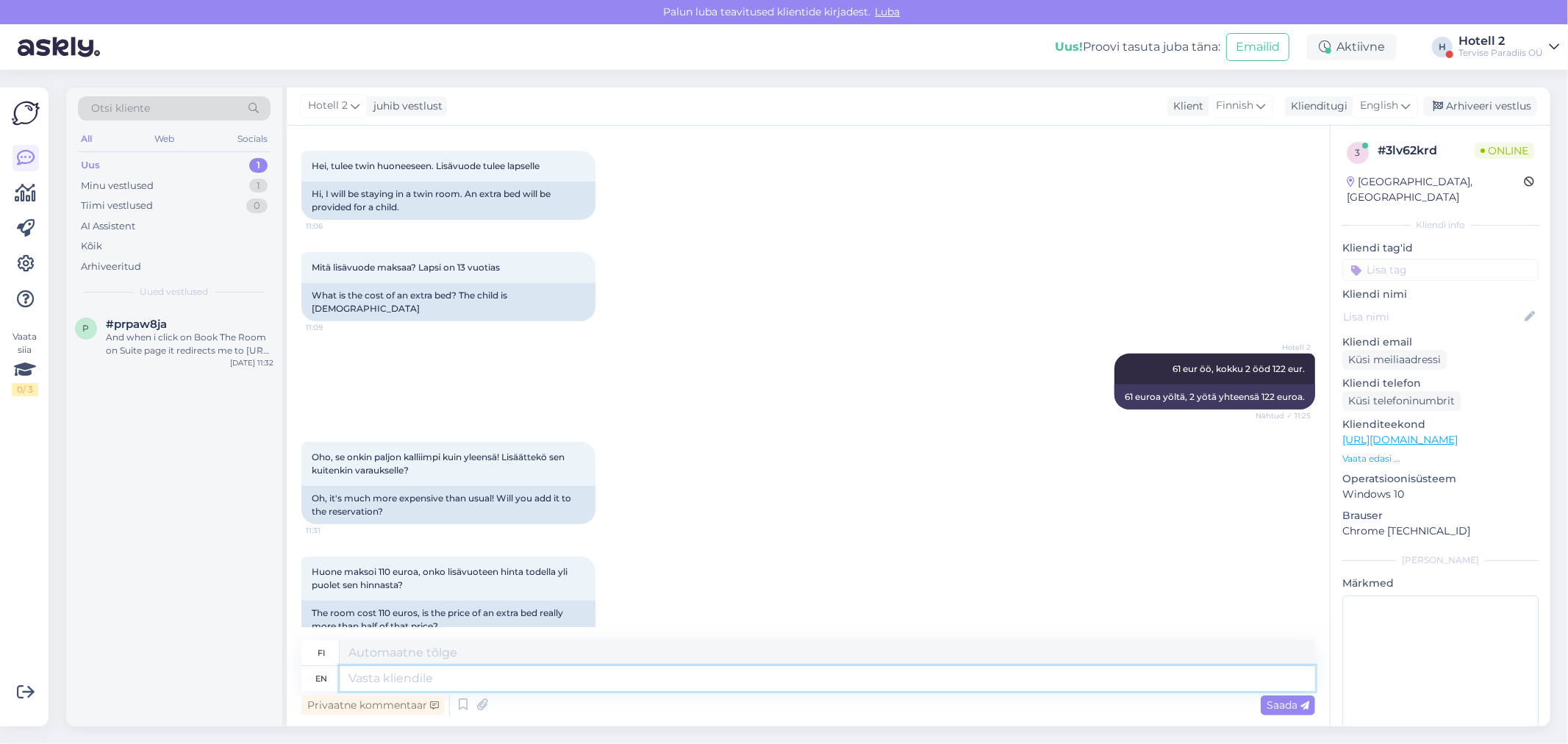
click at [465, 674] on textarea at bounding box center [827, 679] width 975 height 25
type textarea "Meie"
type textarea "Meie hinnad mu"
type textarea "Meidän hinnat"
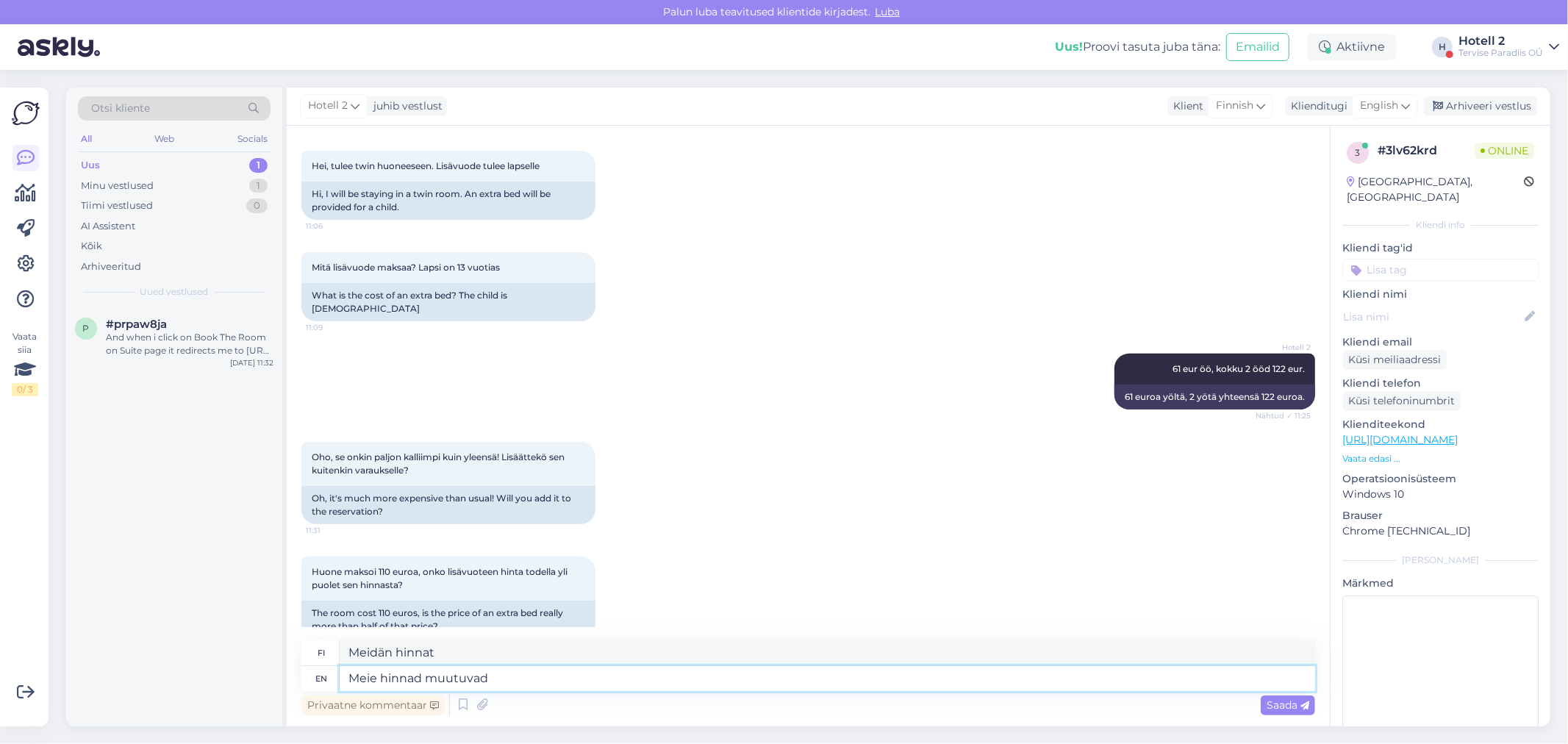
type textarea "Meie hinnad muutuvad k"
type textarea "Meidän hinnat muuttuvat"
type textarea "Meie hinnad muutuvad ka"
type textarea "Meidän hinnat muuttuvat ka"
type textarea "Meie hinnad muutuvad"
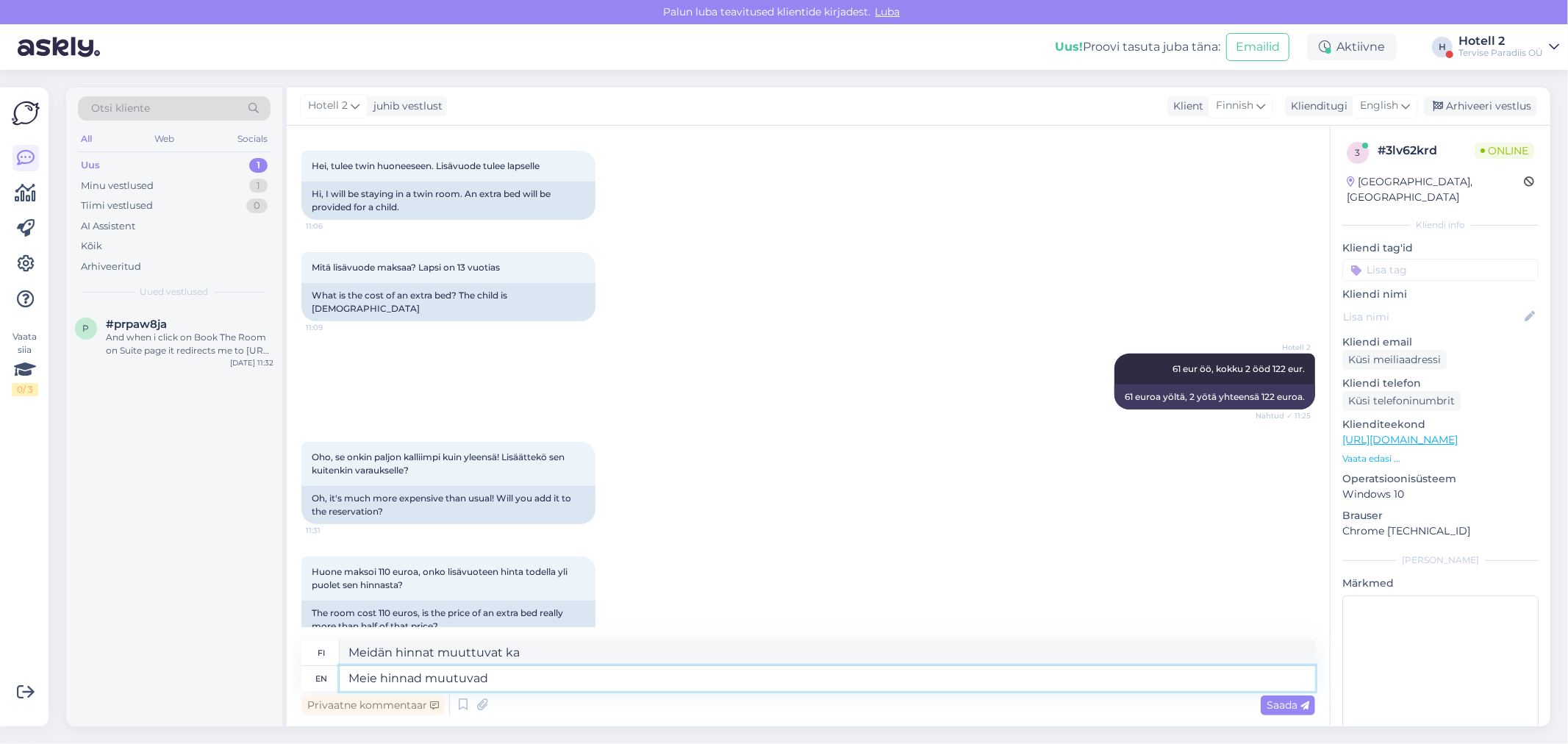
type textarea "Meidän hinnat muuttuvat"
type textarea "Meie hinnad"
type textarea "Meidän hinnat"
type textarea "Meie hinnad võivad m"
type textarea "Meidän hinnat voivat"
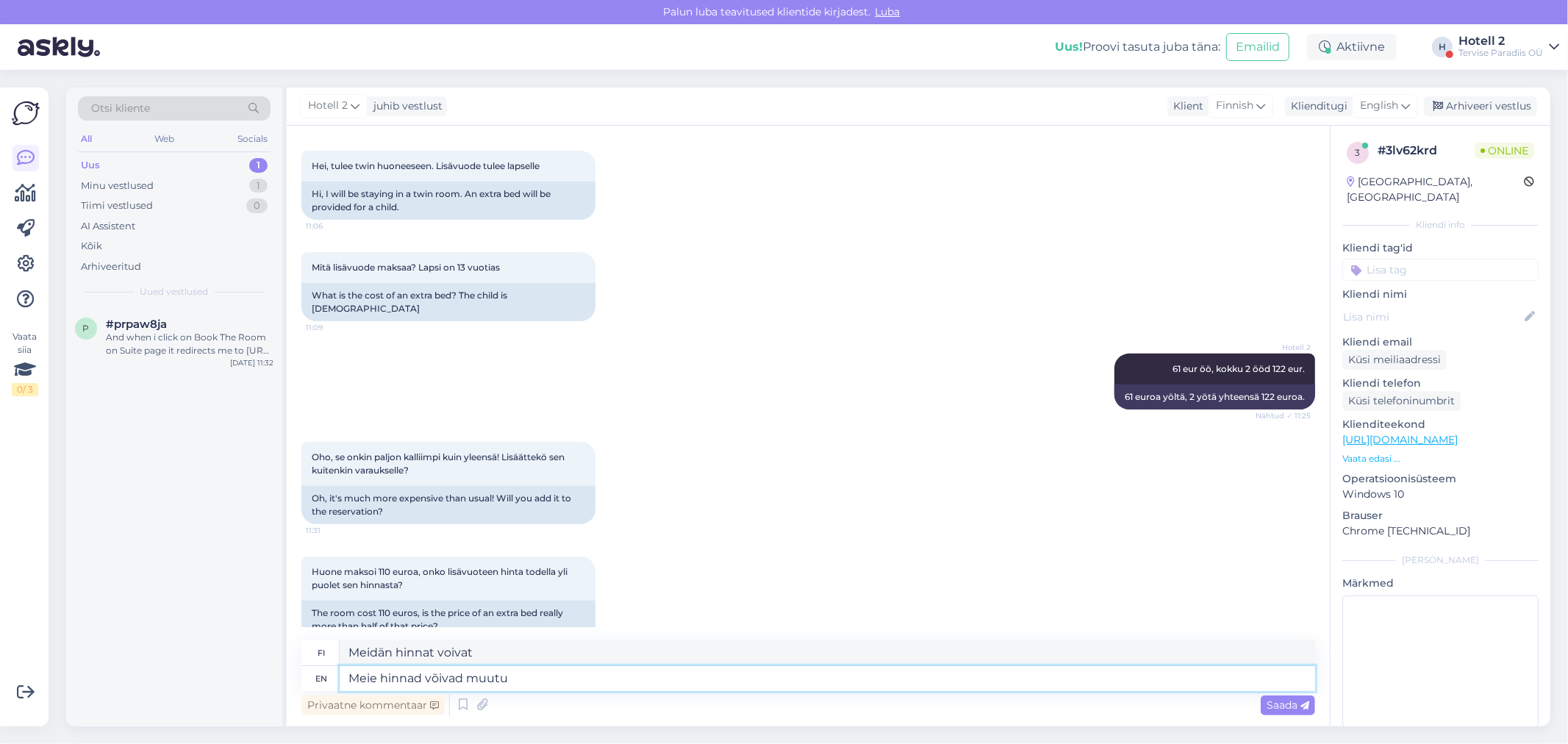
type textarea "Meie hinnad võivad muutud"
type textarea "Meidän hinnat voivat muuttaa"
type textarea "Meie hinnad võivad muutuda"
type textarea "Meidän hinnat voivat muuttua"
type textarea "Meie hinnad võivad muutuda igapäevaselt."
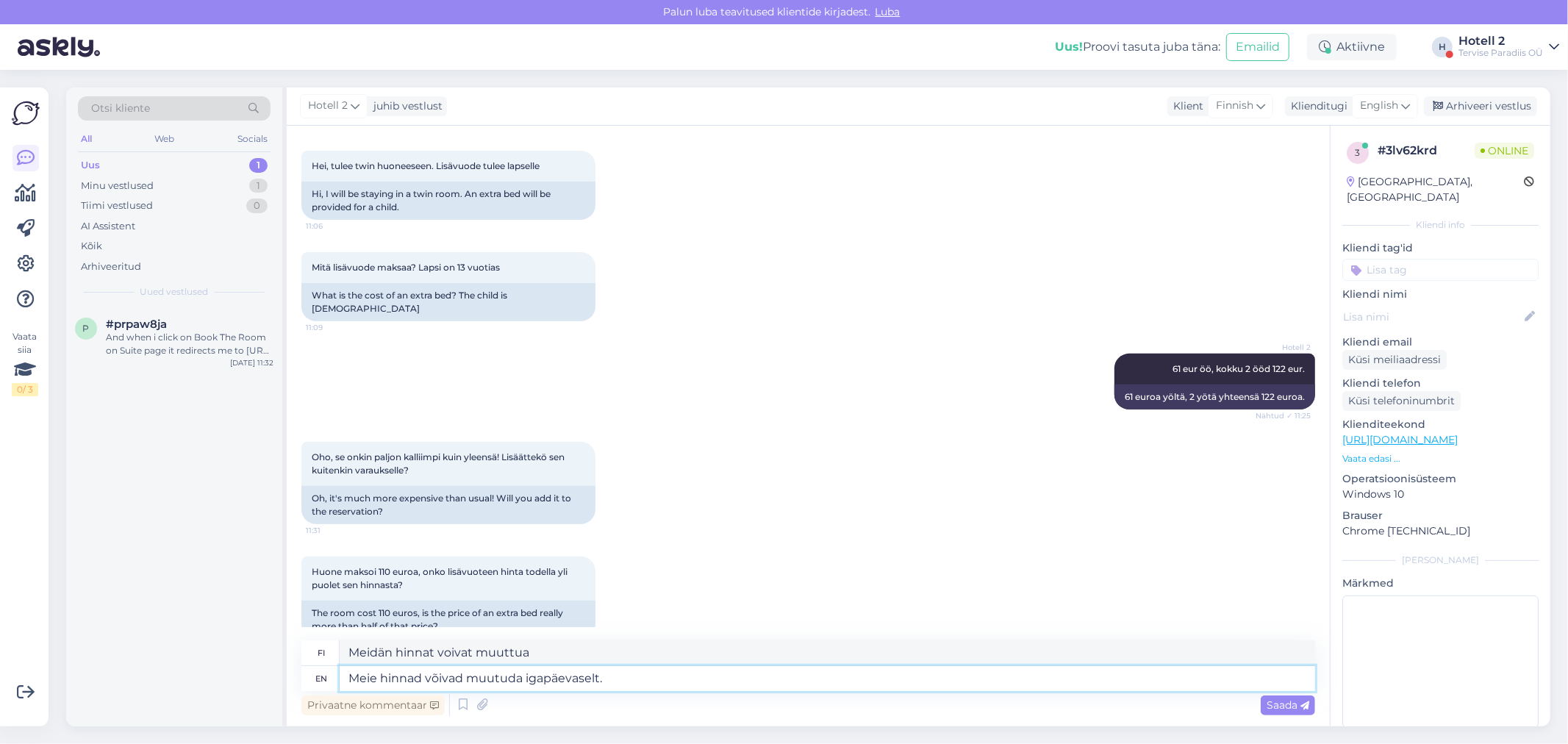
type textarea "Meie hinnad voivat muutuda igapäevaselt."
type textarea "Meie hinnad võivad muutuda igapäevaselt. Hetkel"
type textarea "Meie hinnad voivat muutuda igapäevaselt. Tällä hetkellä"
type textarea "Meie hinnad võivad muutuda igapäevaselt. Hetkel selline"
type textarea "Meie hinnad voivat muutuda igapäevaselt. Hetkellä sellainen"
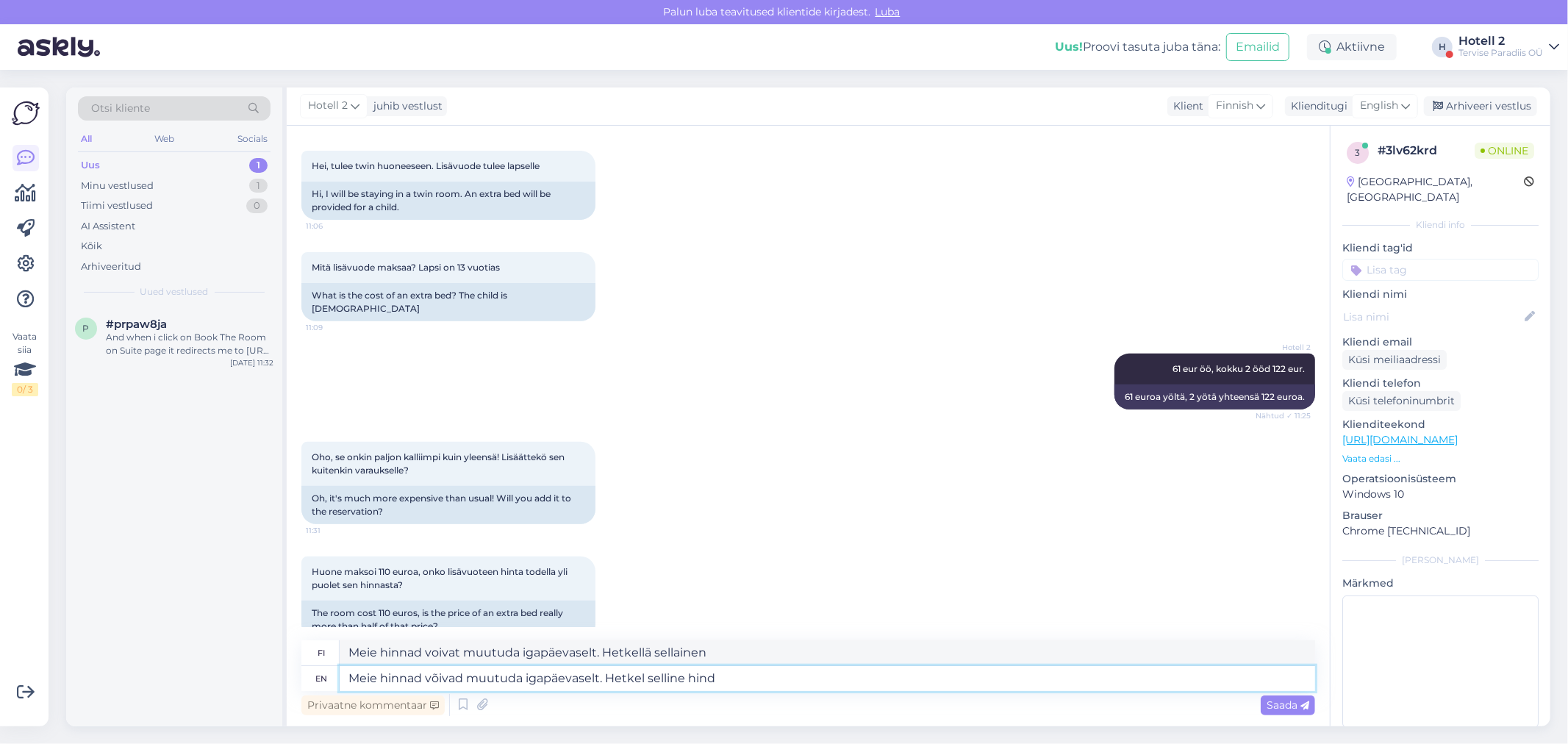
type textarea "Meie hinnad võivad muutuda igapäevaselt. Hetkel selline hind"
type textarea "Meie hinnad voivat muutuda igapäevaselt. Tällä hetkellä selline hind"
type textarea "Meie hinnad võivad muutuda igapäevaselt. Hetkel selline hind lapse l"
type textarea "Meie hinnad voivat muutuda igapäevaselt. Hetkellä selline hind lapse"
type textarea "Meie hinnad võivad muutuda igapäevaselt. Hetkel selline hind lapse lisavoodile."
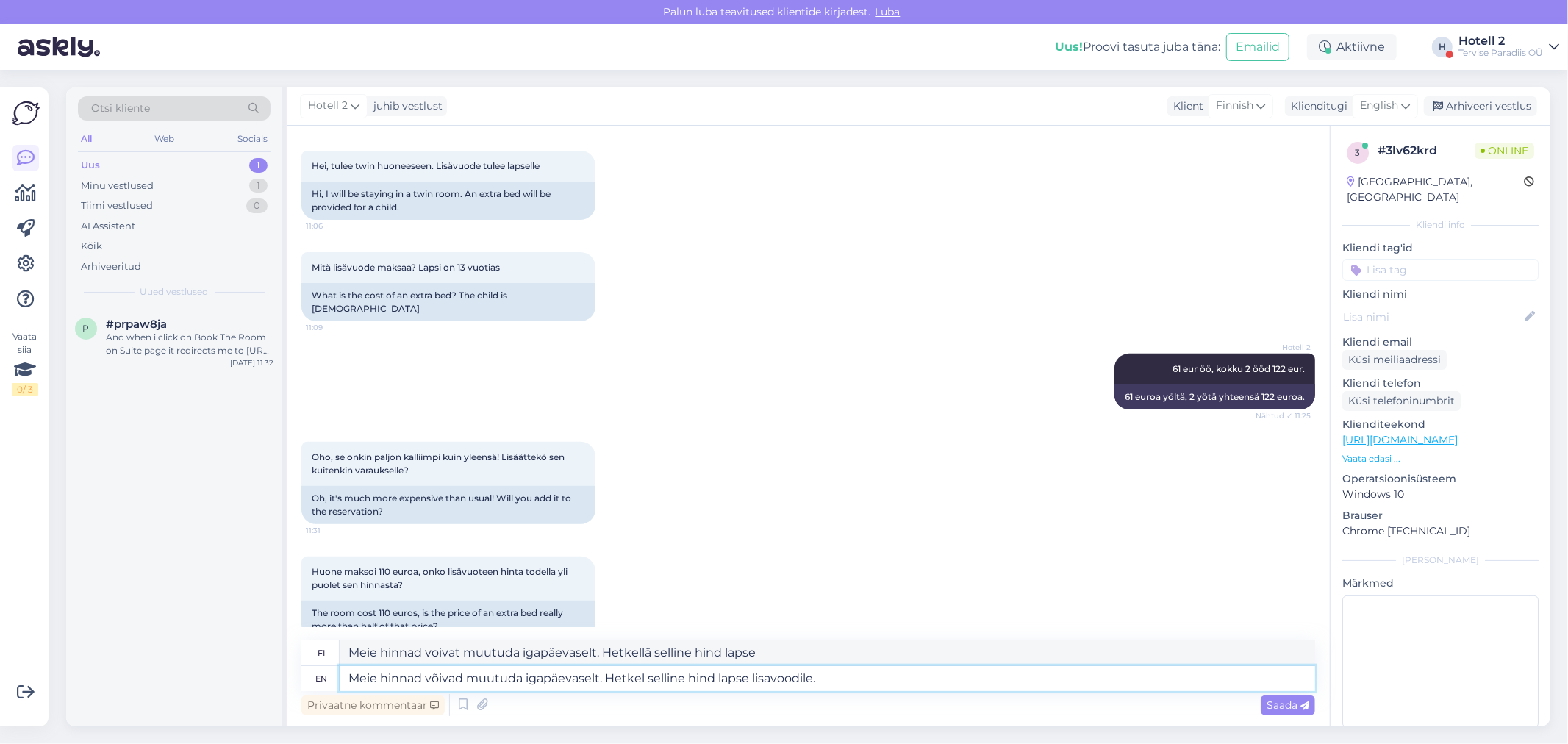
type textarea "Meie hinnad voivat muutuda igapäevaselt. Hetkel tämä hind lapse lisavoodile."
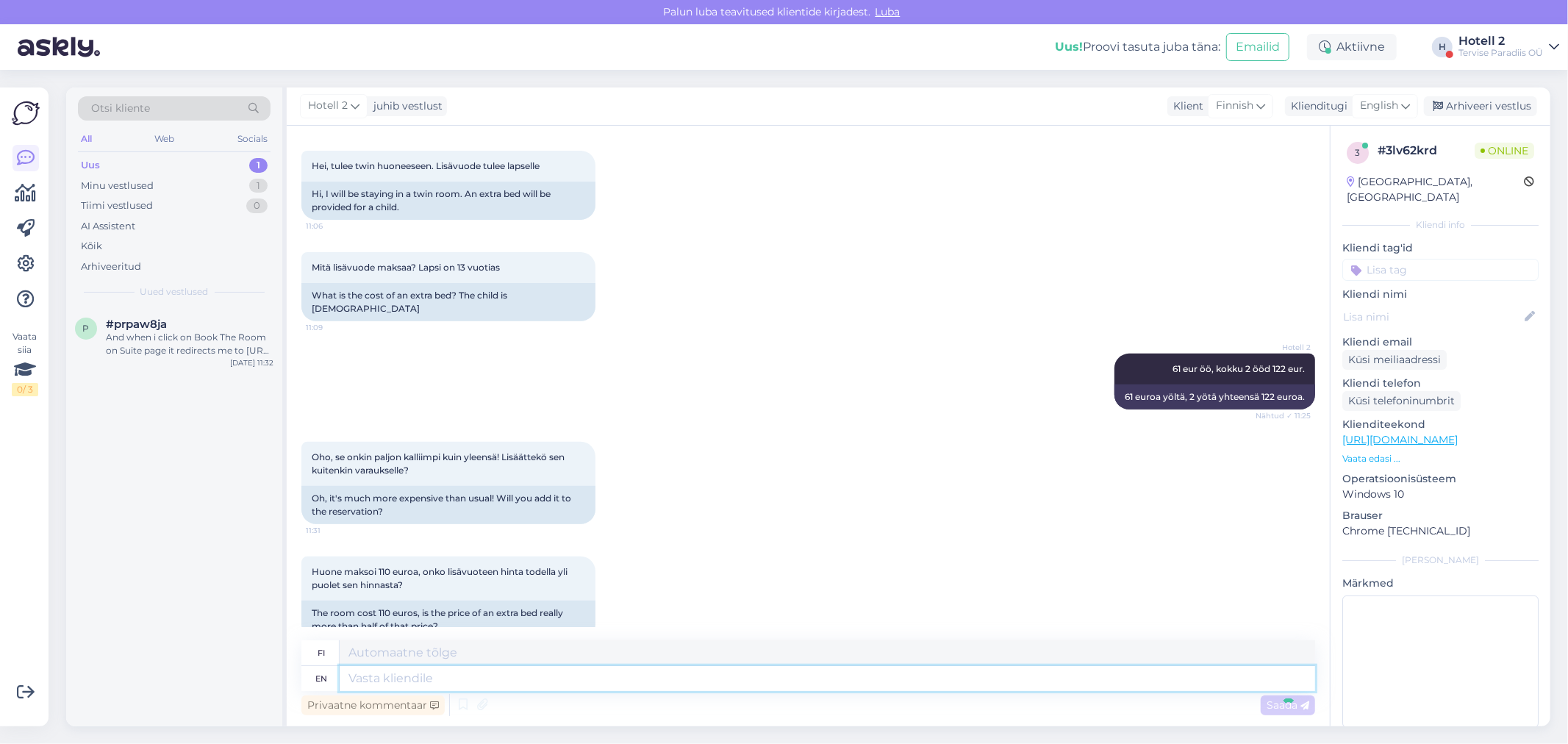
scroll to position [554, 0]
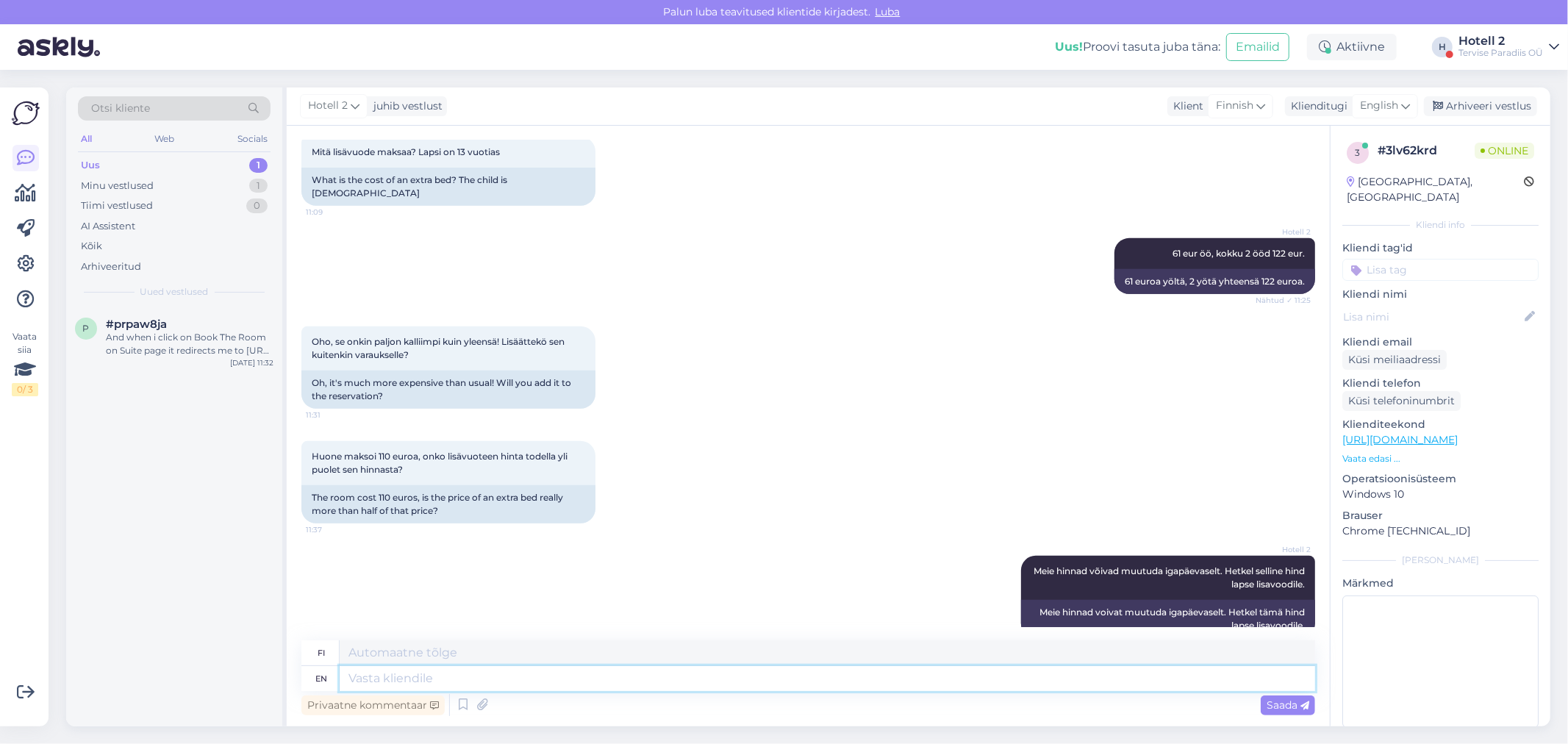
click at [554, 676] on textarea at bounding box center [827, 679] width 975 height 25
type textarea "Lisan"
type textarea "Lisan juurde"
type textarea "Lisää edelliseen"
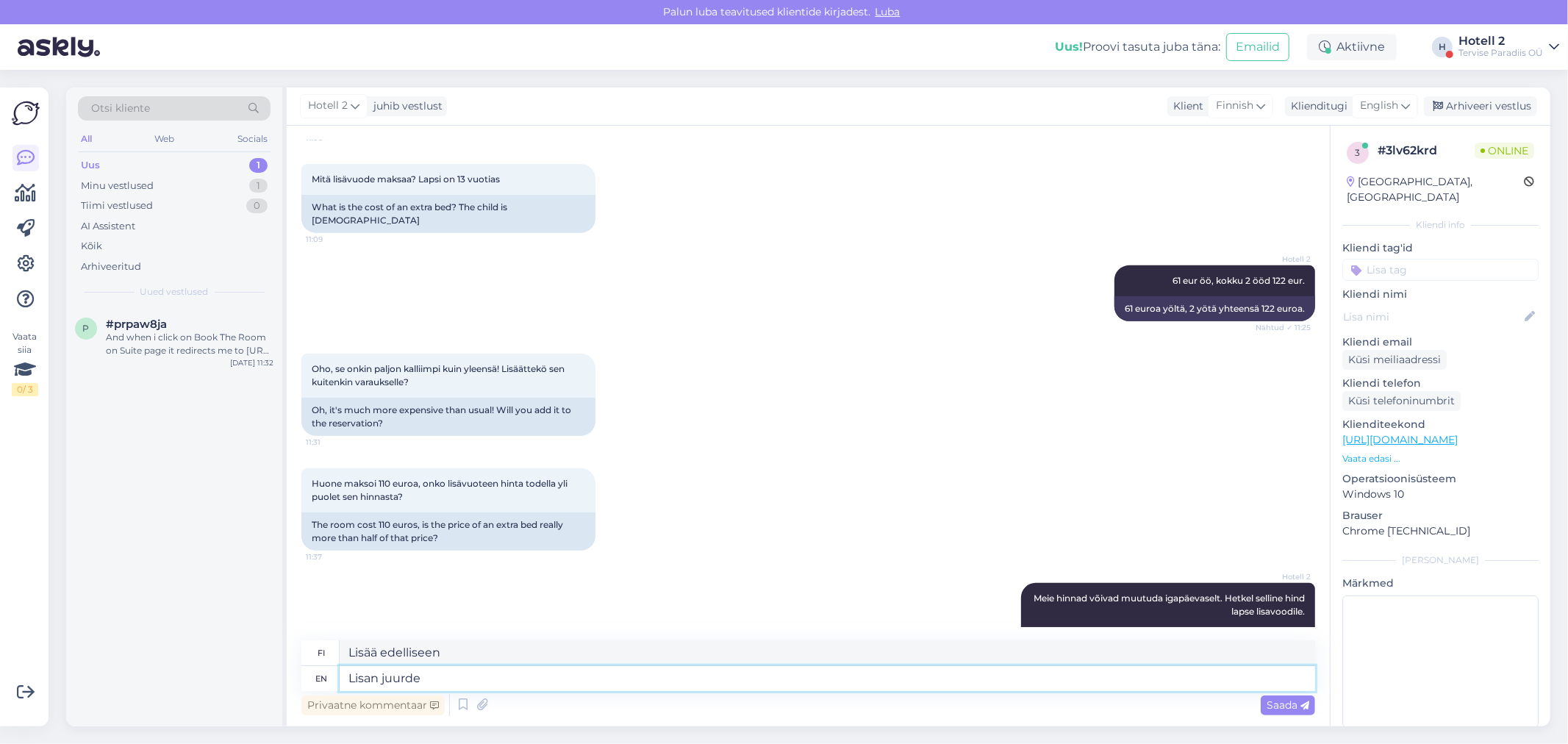
scroll to position [553, 0]
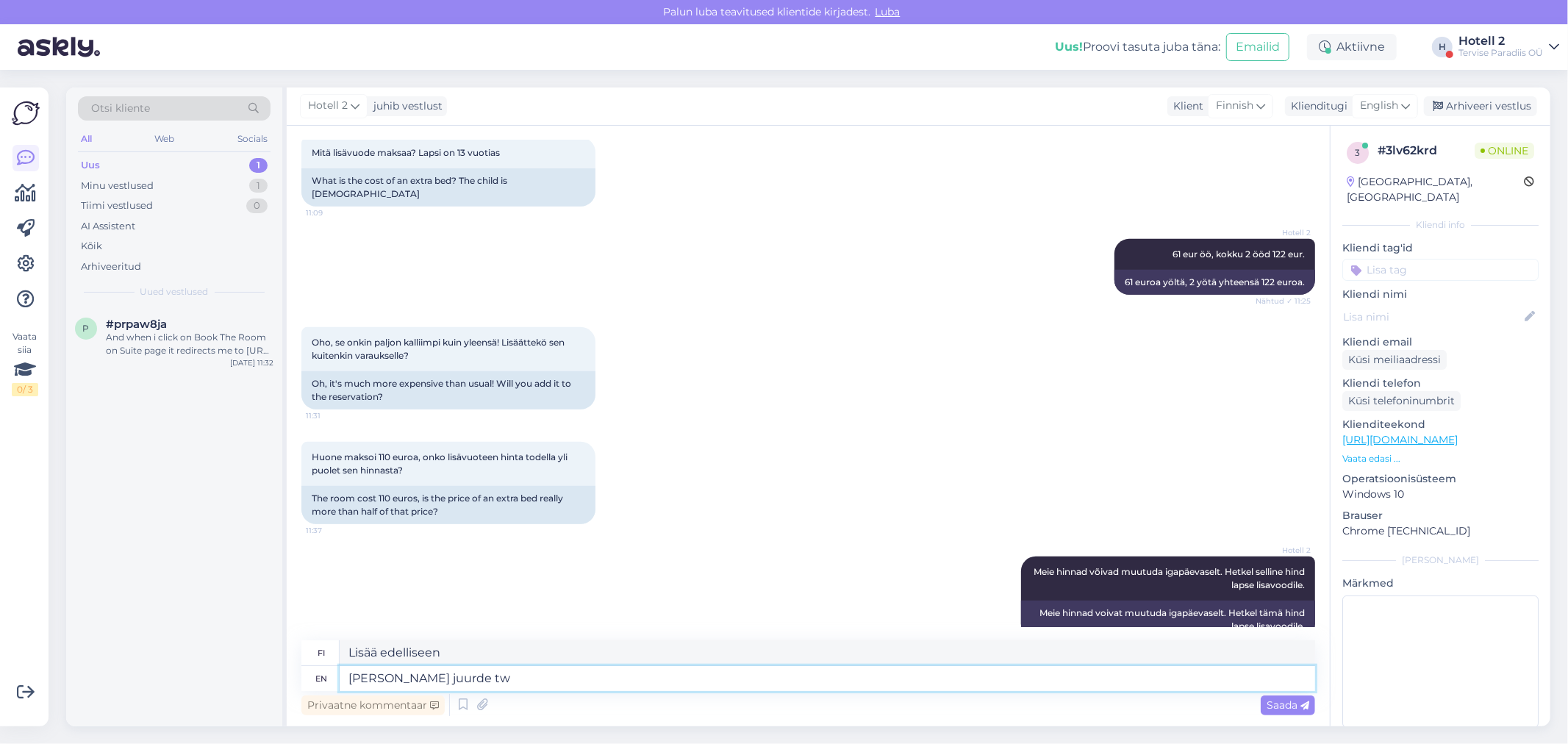
type textarea "Lisan juurde twn"
type textarea "Lisää edelliseen tw"
type textarea "Lisan juurde twn t"
type textarea "Lisää kaupungin edestä"
type textarea "Lisan juurde twn tuppa"
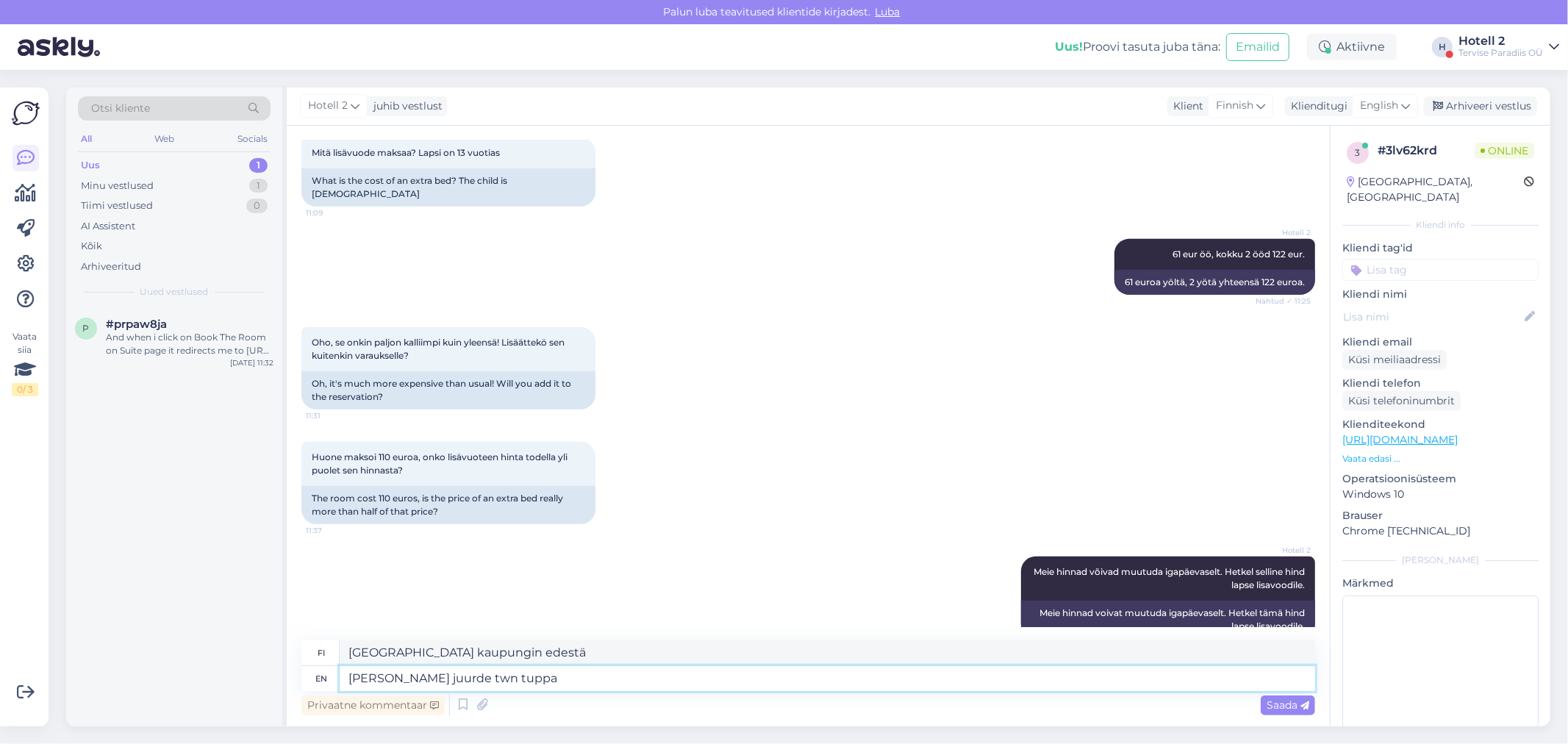
type textarea "Lisää kuvia kahden hengen huoneesta"
type textarea "Lisan juurde twn tuppa lisavoodi."
type textarea "Lisan juurde twn tuppa lisavoodi"
type textarea "Lisan juurde twn tuppa lisavoodi."
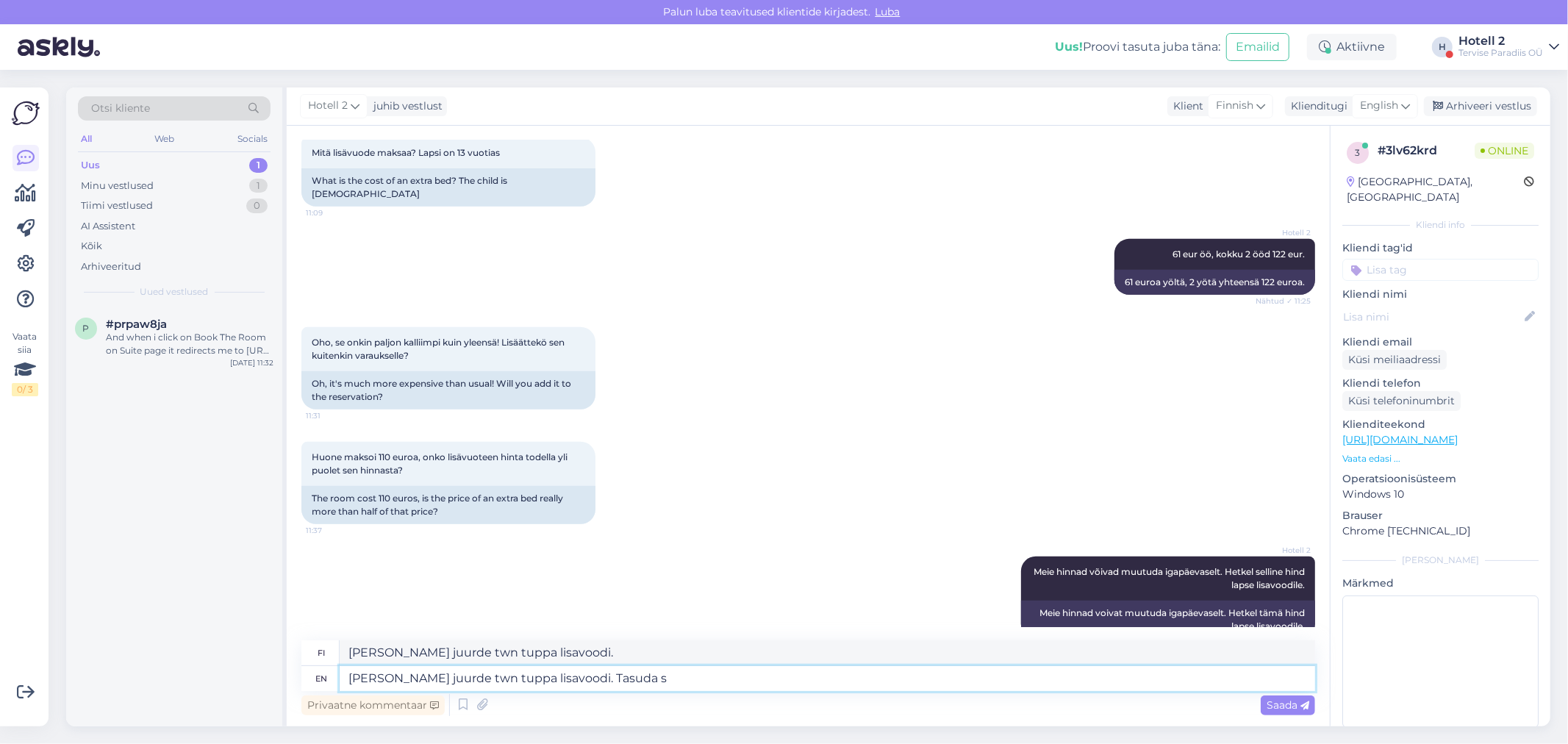
type textarea "Lisan juurde twn tuppa lisavoodi. Tasuda sa"
type textarea "Lisan juurde twn tuppa lisavoodi. Tasuda"
type textarea "Lisan juurde twn tuppa lisavoodi. Tasuda saate k"
type textarea "Lisan juurde twn tuppa lisavoodi. Tasuda saate"
type textarea "[PERSON_NAME] juurde twn tuppa lisavoodi. Tasuda saate kohapeal."
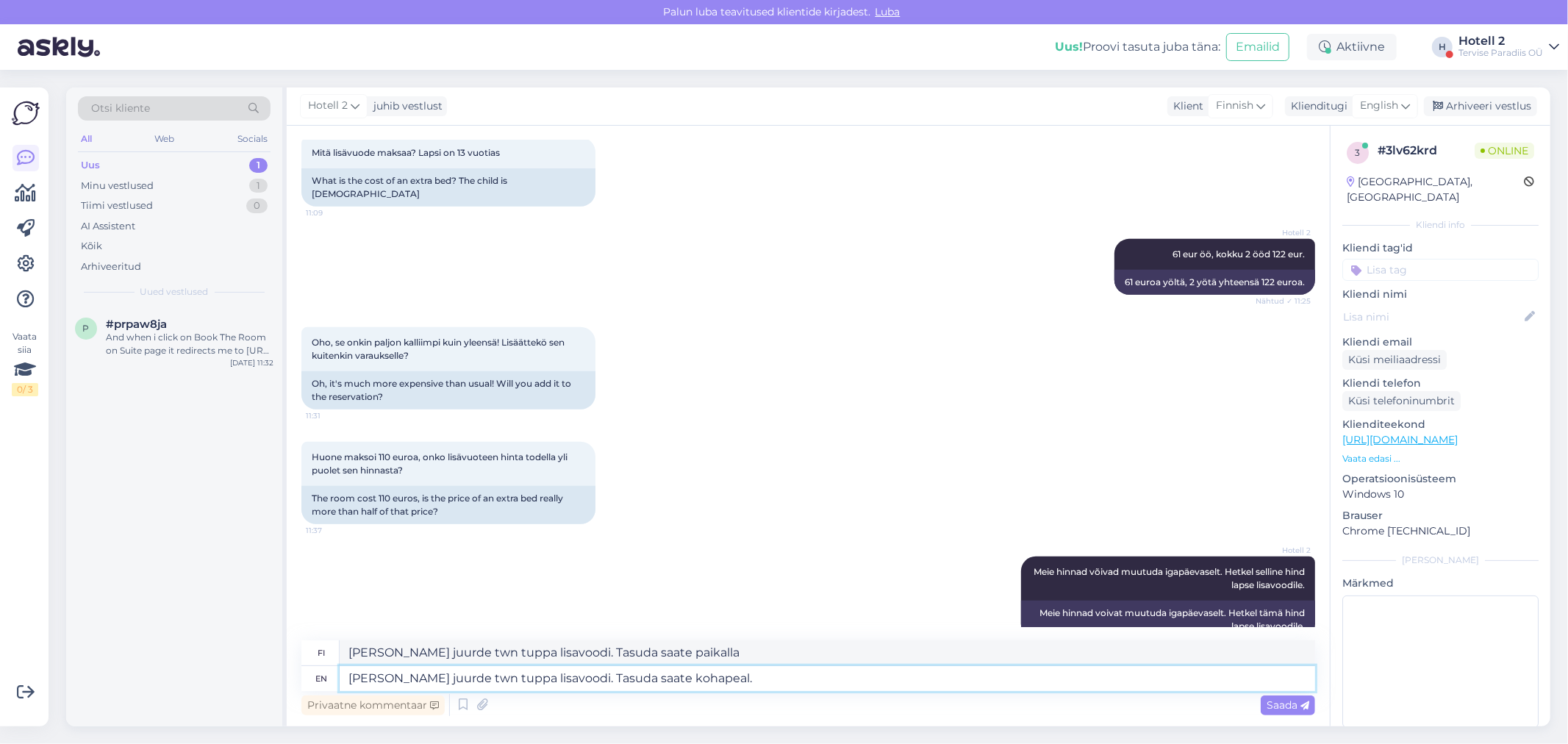
type textarea "[PERSON_NAME] juurde twn tuppa lisavoodi. Tasuda saate paikalla."
type textarea "[PERSON_NAME] juurde twn tuppa lisavoodi. Tasuda saate kohapeal."
click at [1292, 702] on span "Saada" at bounding box center [1287, 705] width 42 height 13
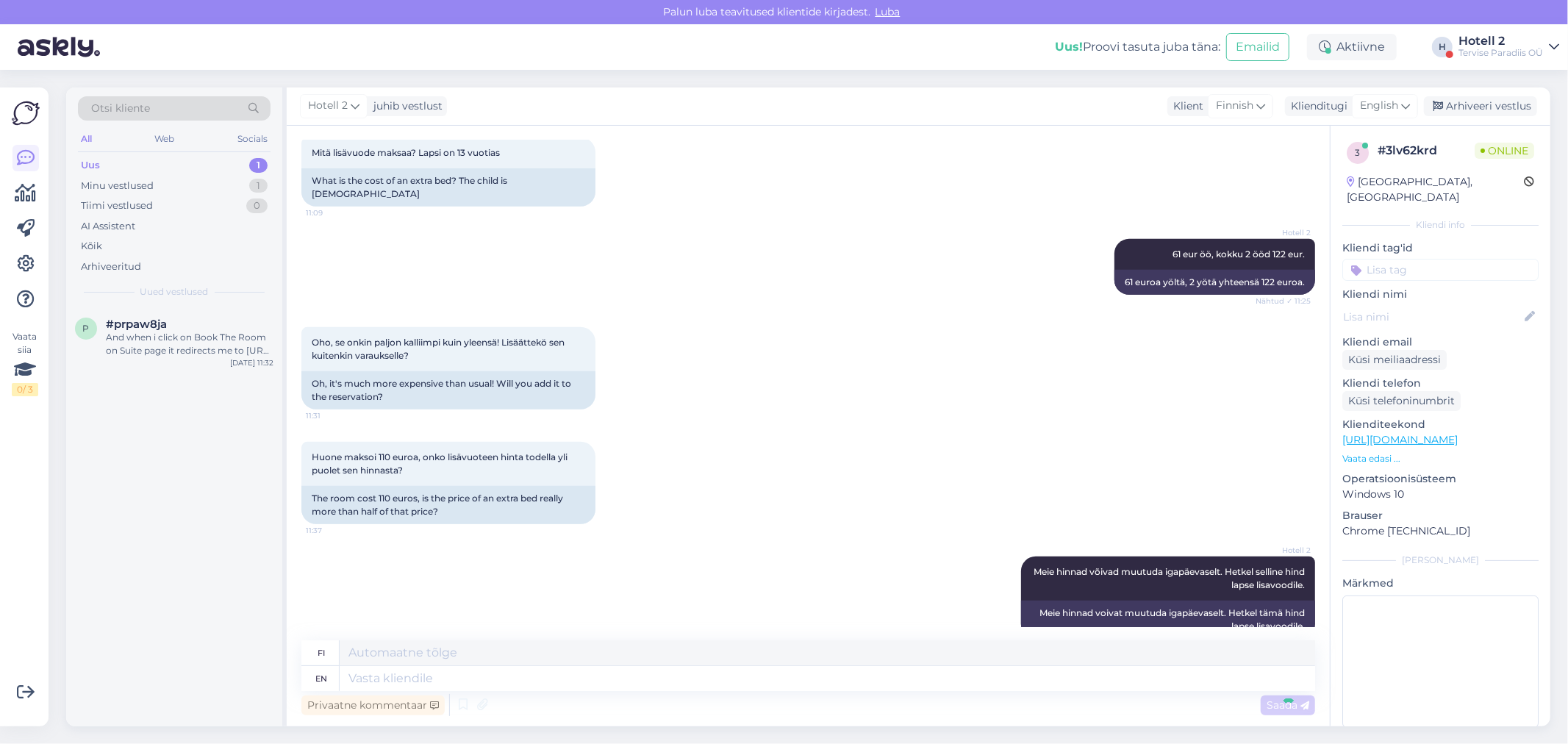
scroll to position [642, 0]
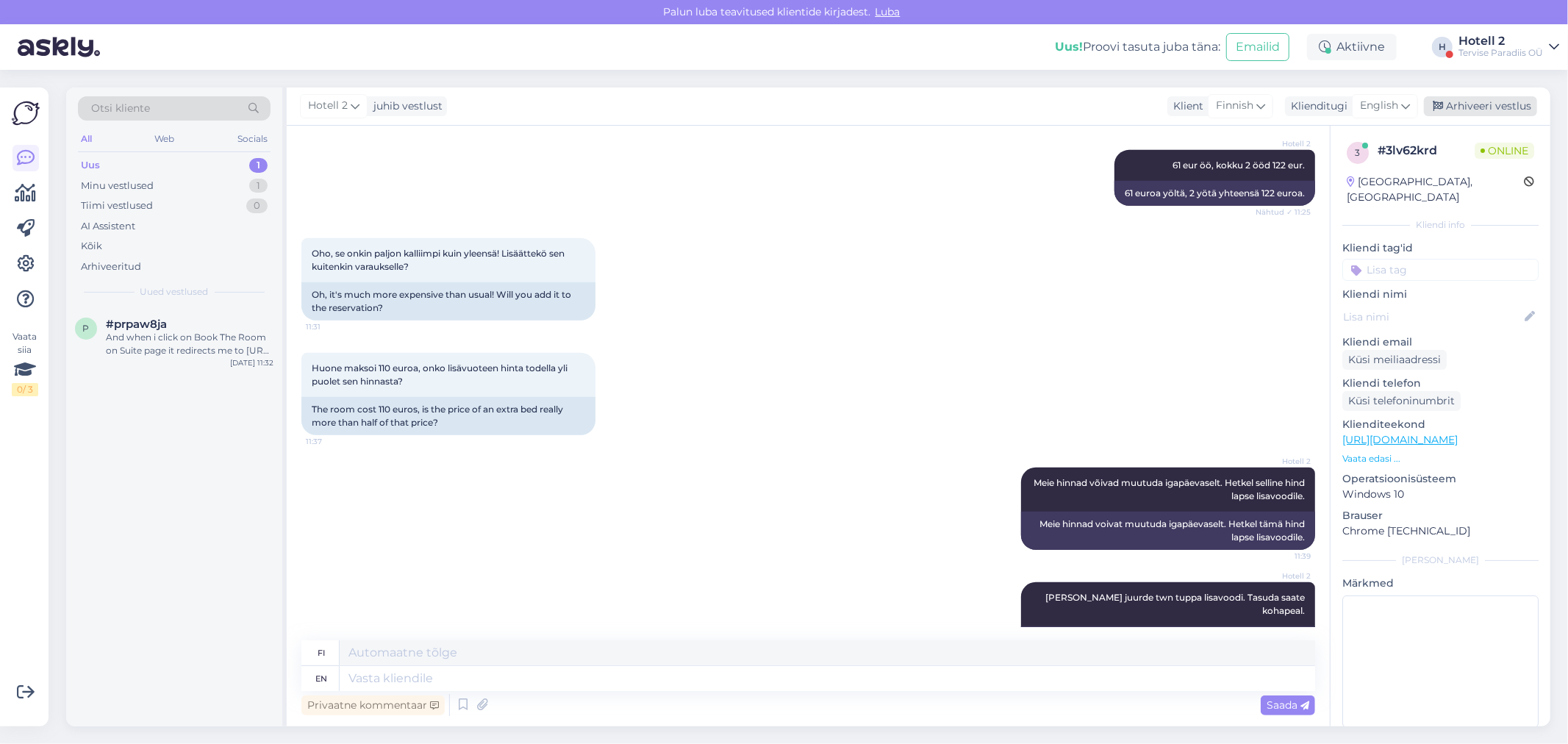
click at [1480, 100] on div "Arhiveeri vestlus" at bounding box center [1480, 106] width 113 height 20
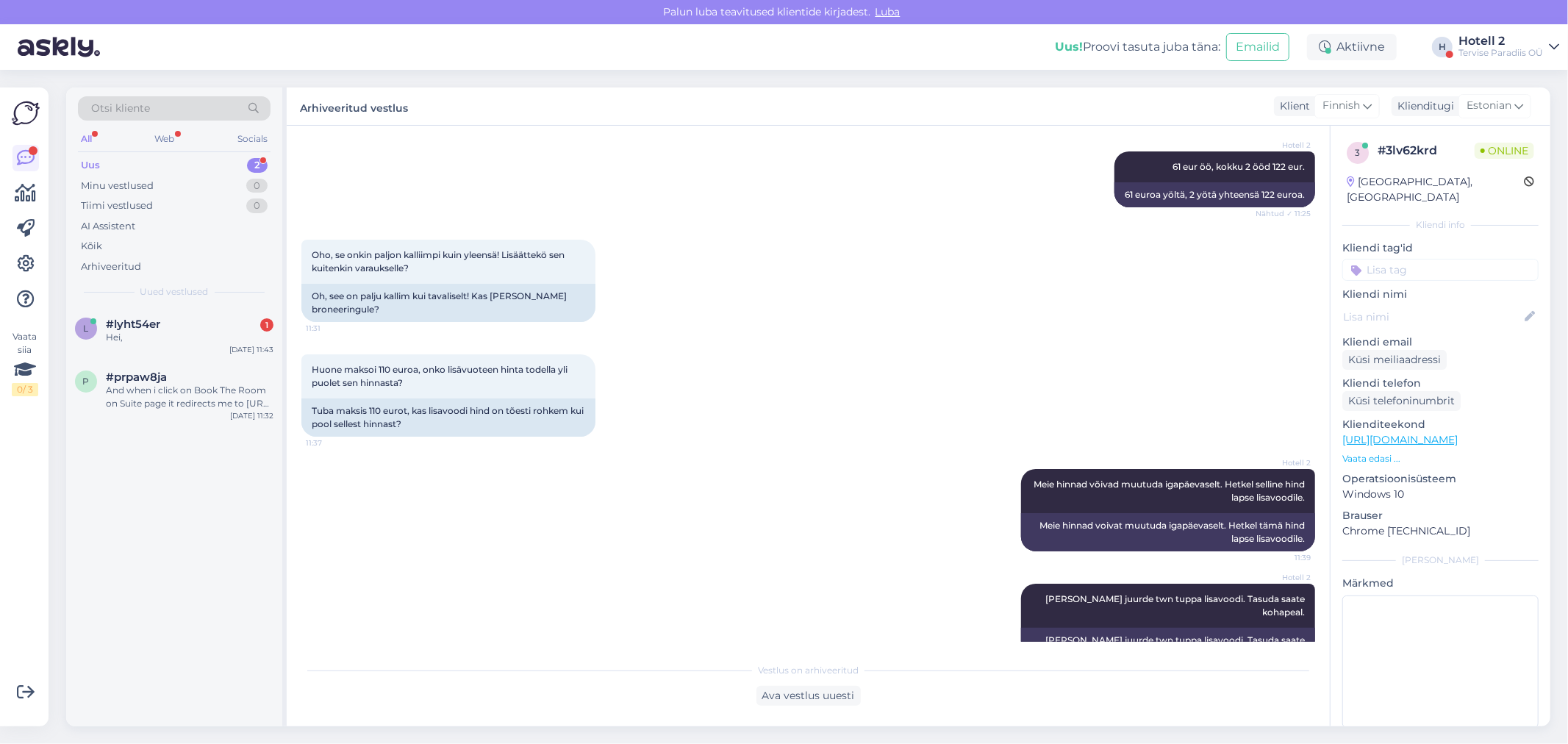
scroll to position [742, 0]
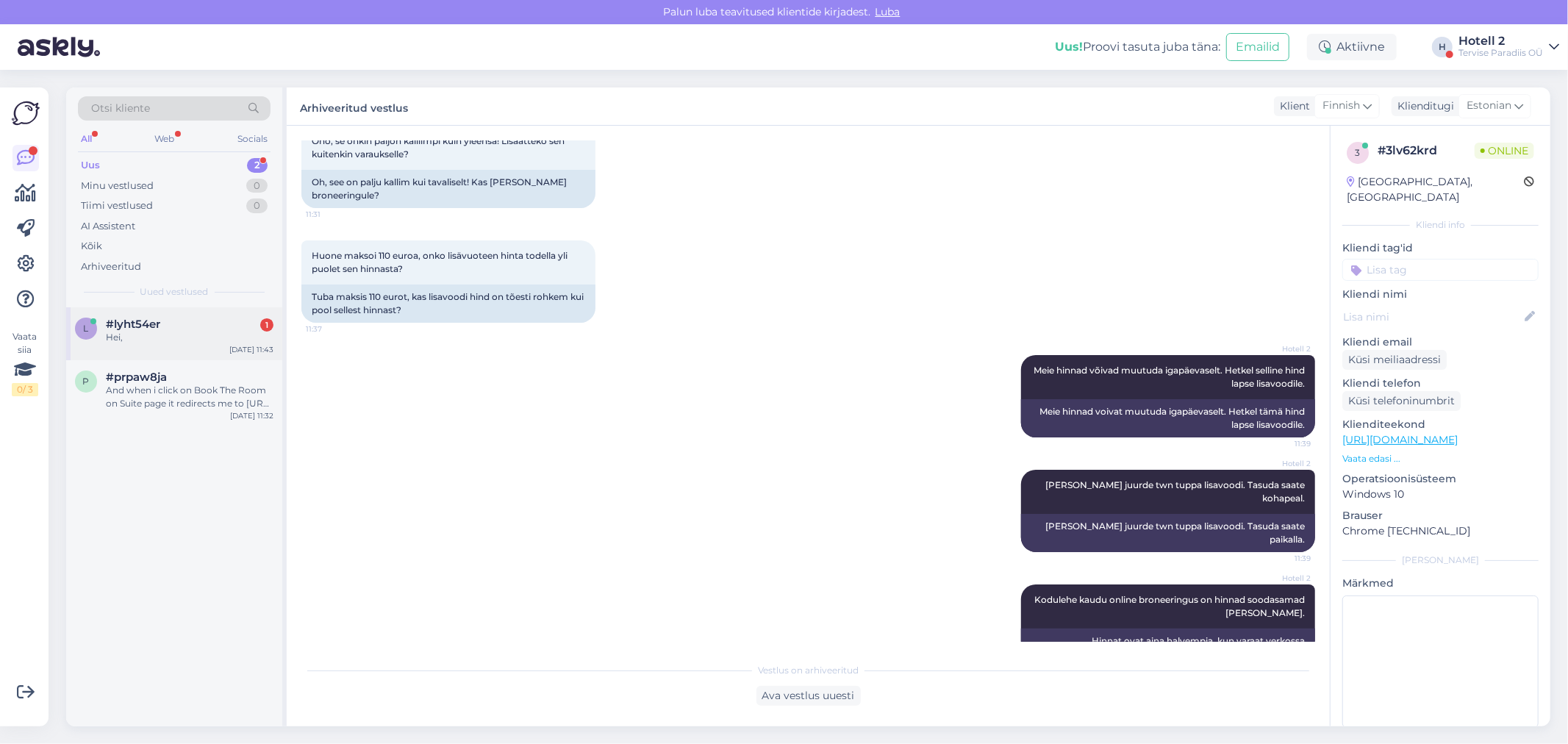
click at [148, 322] on span "#lyht54er" at bounding box center [133, 324] width 55 height 13
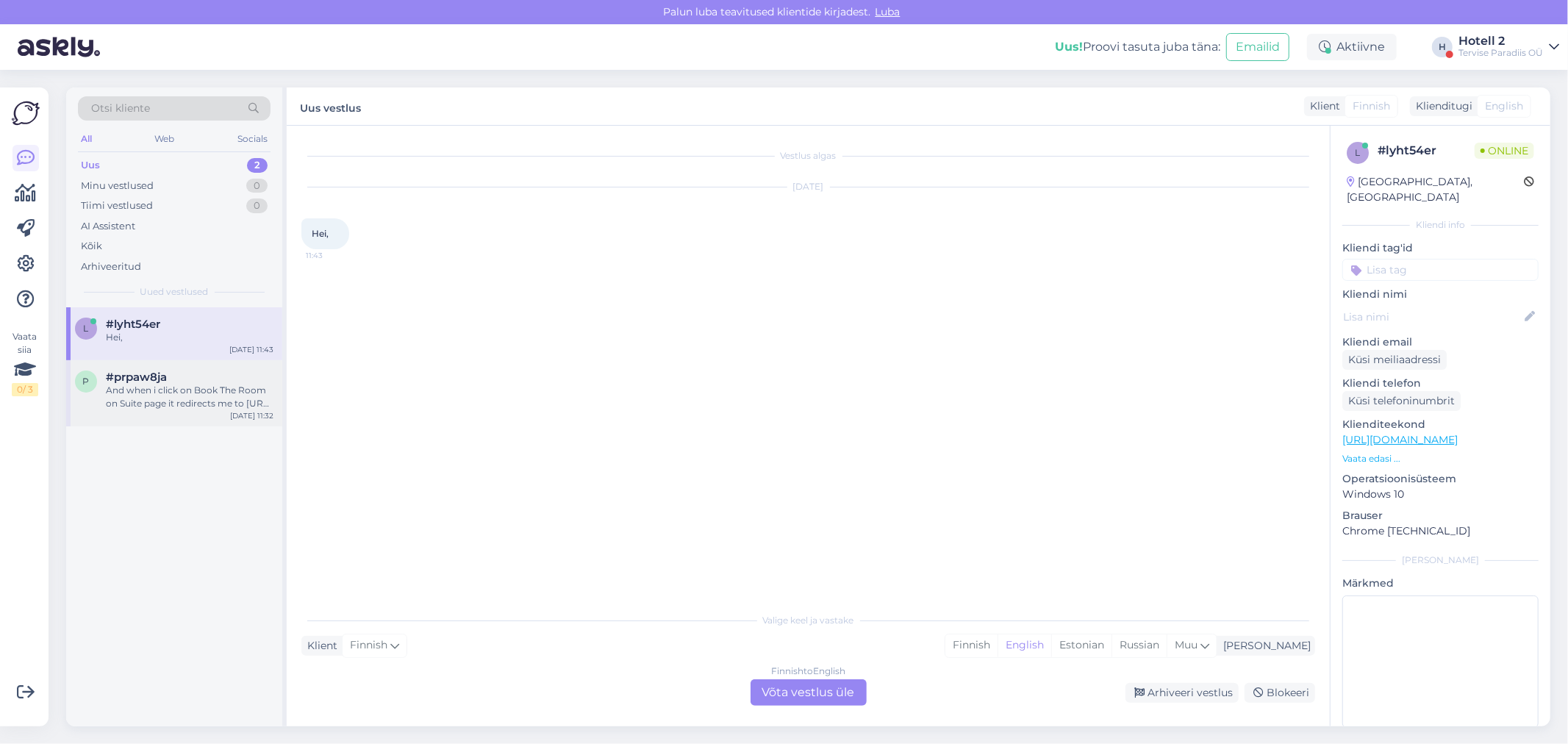
click at [135, 385] on div "And when i click on Book The Room on Suite page it redirects me to https://terv…" at bounding box center [189, 397] width 167 height 26
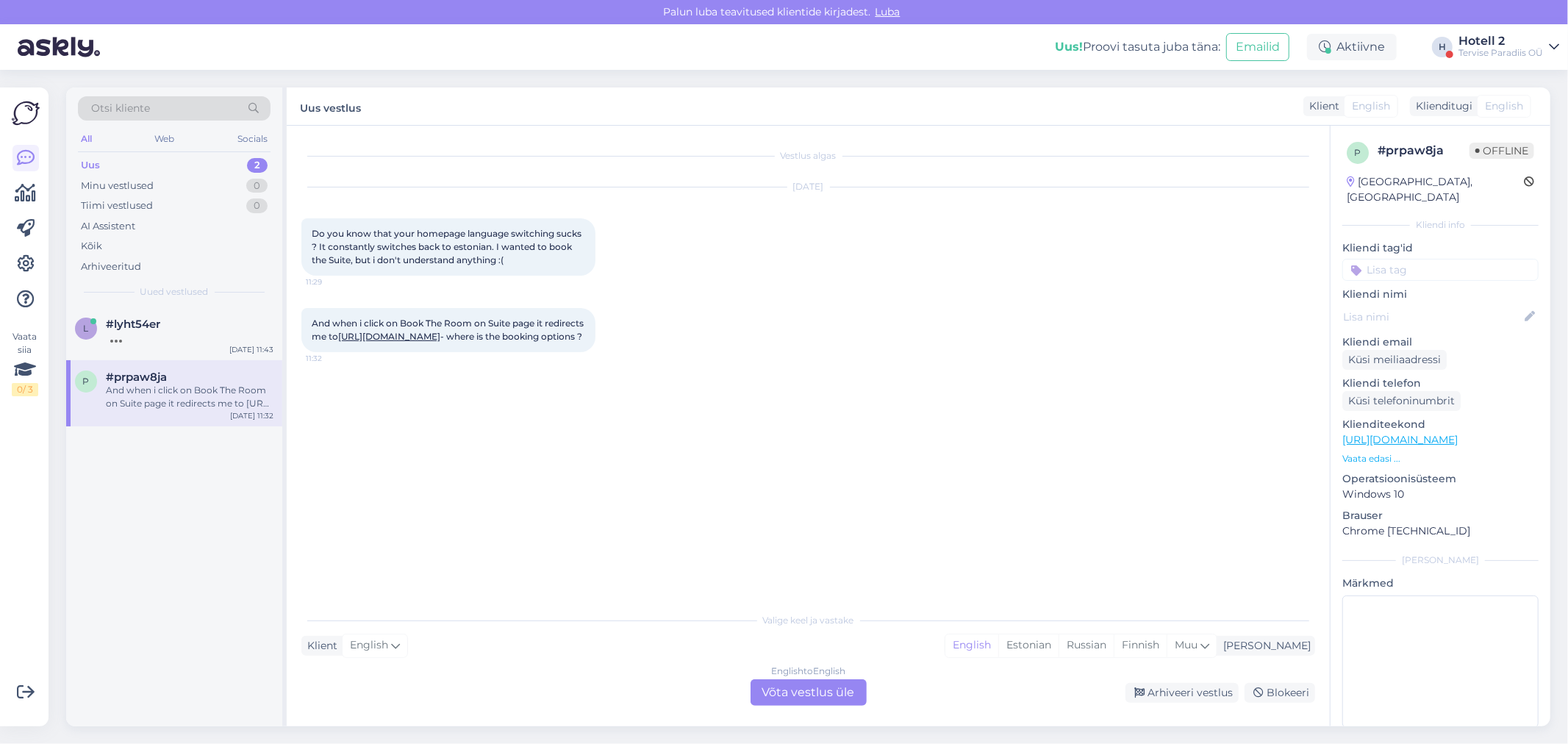
click at [798, 689] on div "English to English Võta vestlus üle" at bounding box center [808, 693] width 116 height 26
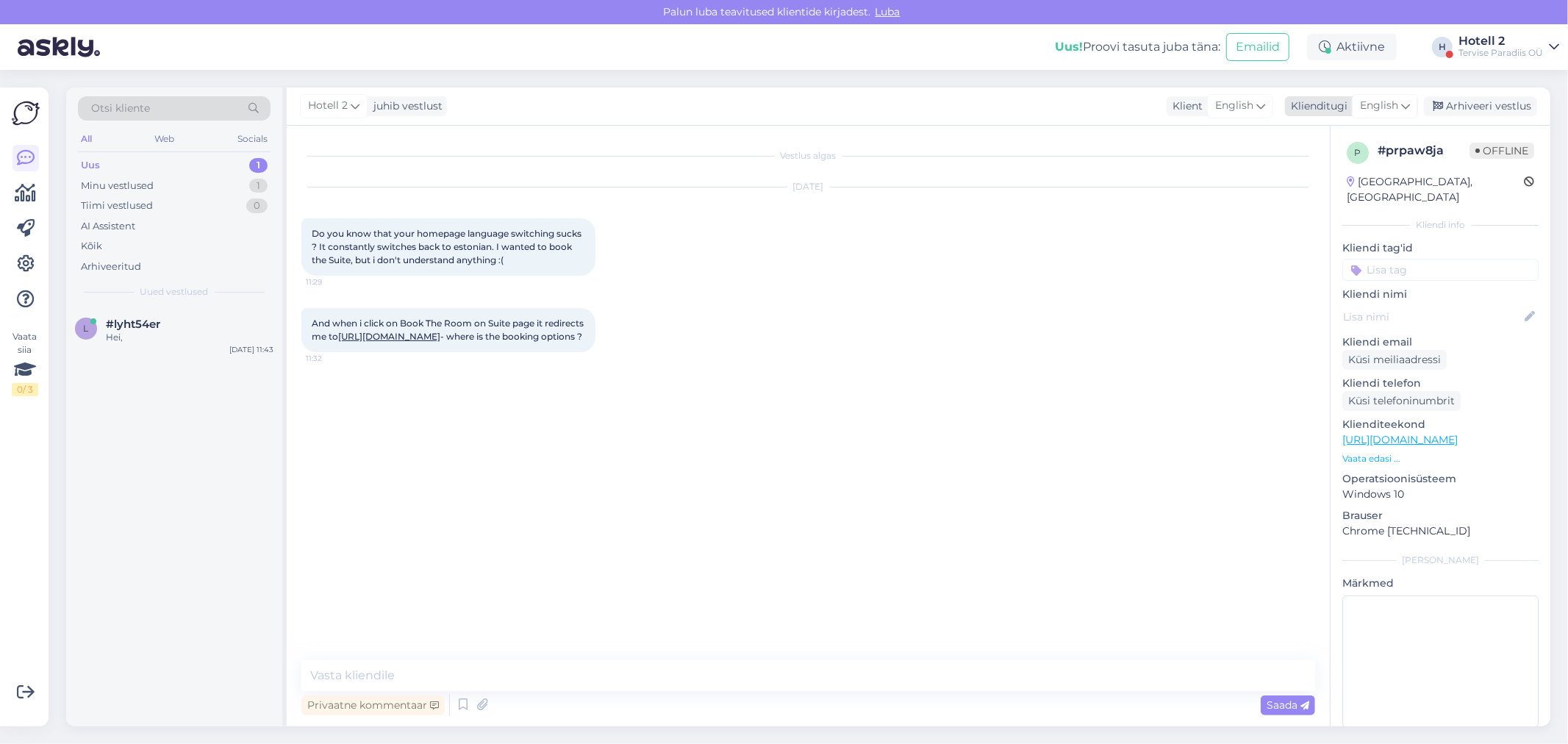
click at [1378, 96] on div "English" at bounding box center [1384, 105] width 66 height 24
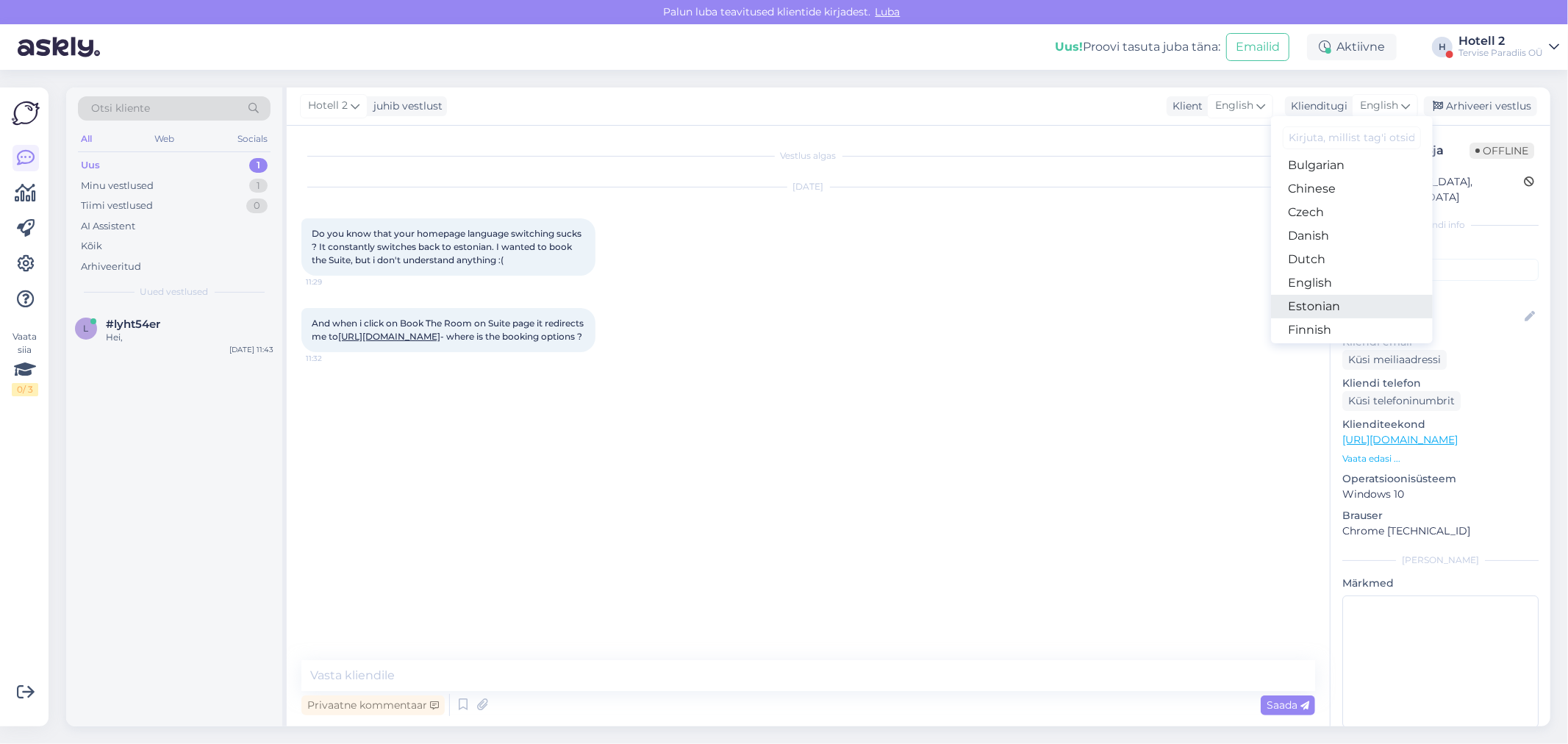
scroll to position [82, 0]
click at [1321, 274] on link "Estonian" at bounding box center [1352, 278] width 162 height 24
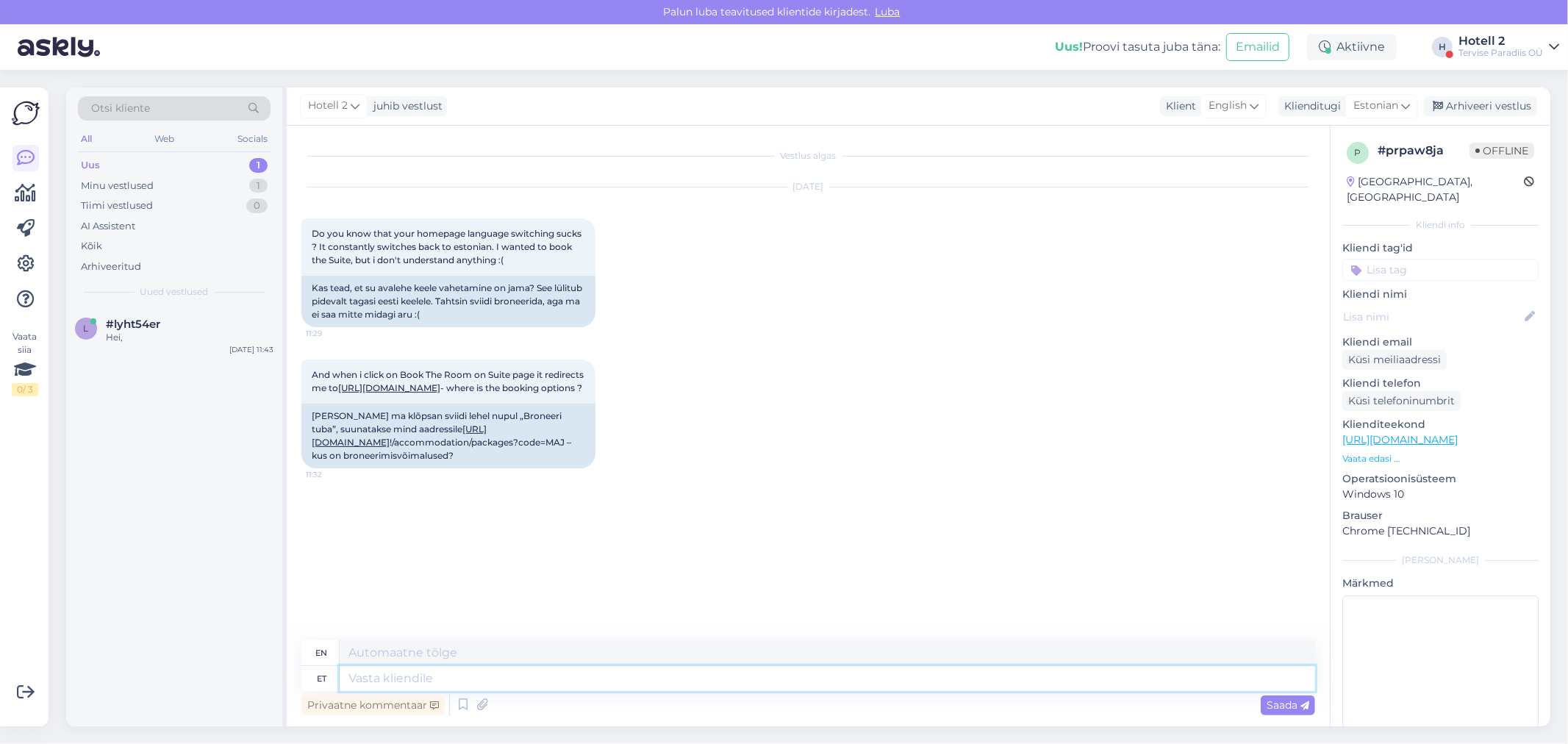
click at [398, 679] on textarea at bounding box center [827, 679] width 975 height 25
type textarea "Broneeringu s"
type textarea "Booking s"
type textarea "Broneeringu sooviga s"
type textarea "With a booking request"
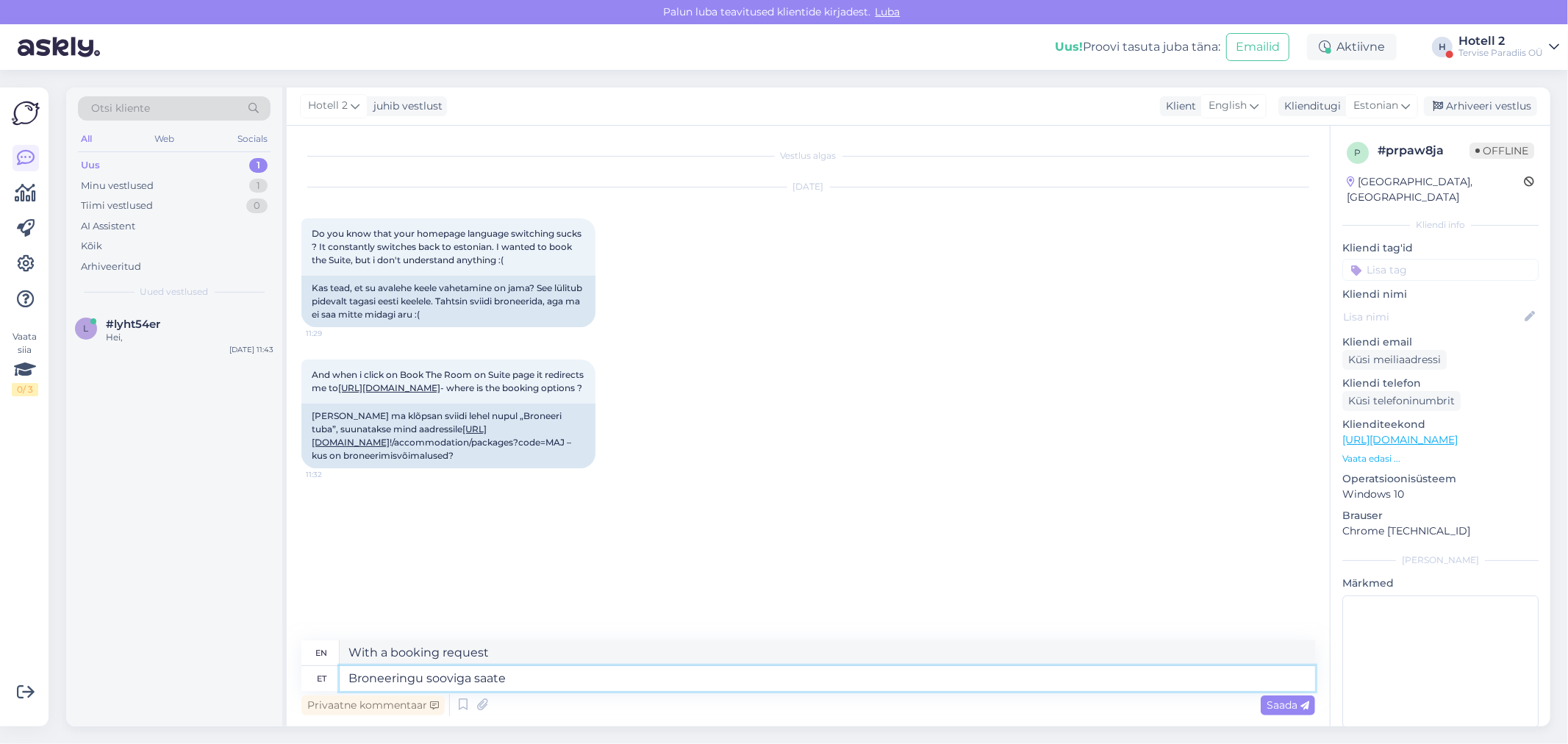
type textarea "Broneeringu sooviga saate"
type textarea "With your reservation request, you can"
type textarea "Broneeringu sooviga saate kirjutada s"
type textarea "You can write to request a reservation"
type textarea "Broneeringu sooviga saate kirjutada sales@spa.ee"
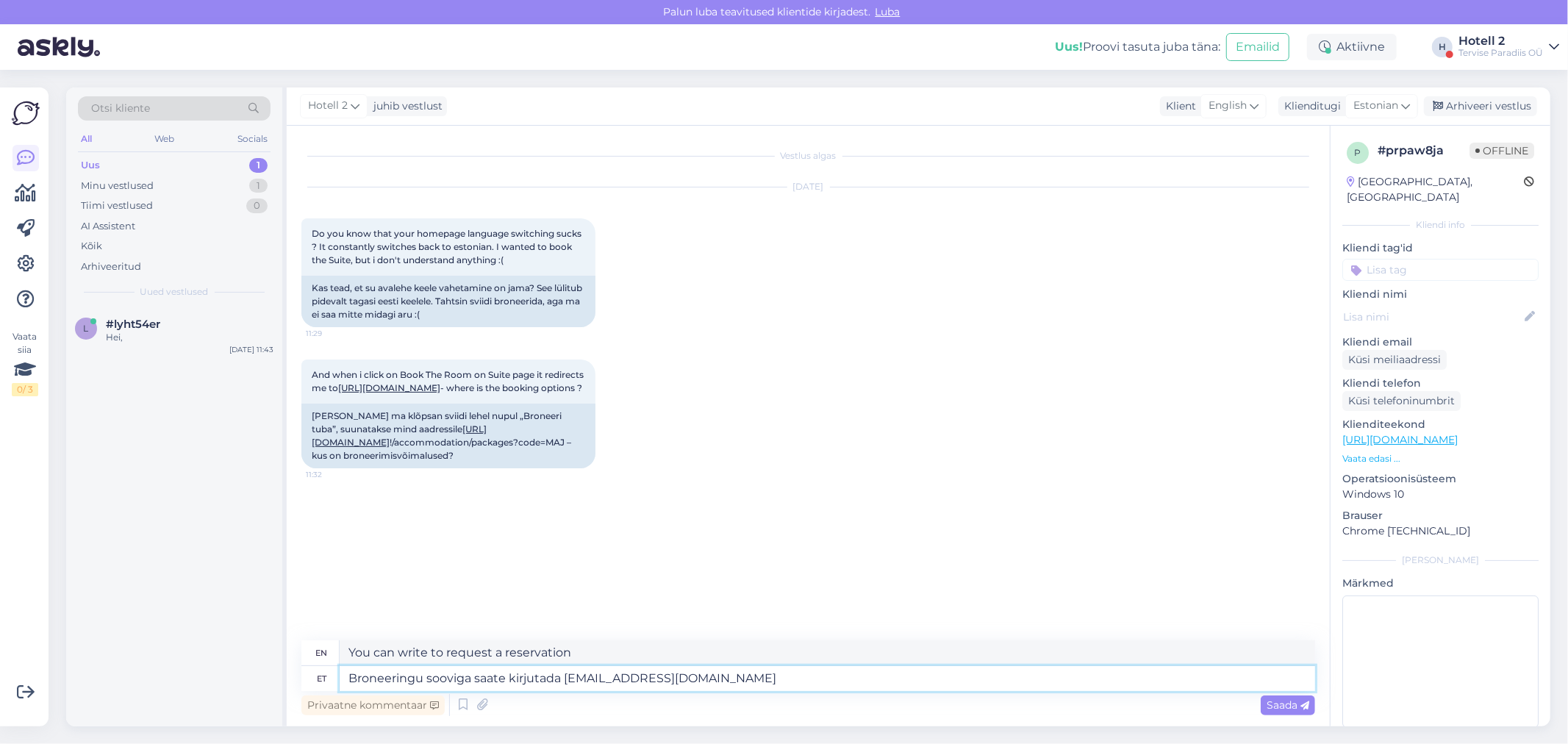
type textarea "To make a reservation, please write to sales@spa.ee"
type textarea "Broneeringu sooviga saate kirjutada sales@spa.ee"
drag, startPoint x: 1281, startPoint y: 707, endPoint x: 1395, endPoint y: 607, distance: 151.6
click at [1283, 708] on span "Saada" at bounding box center [1287, 705] width 42 height 13
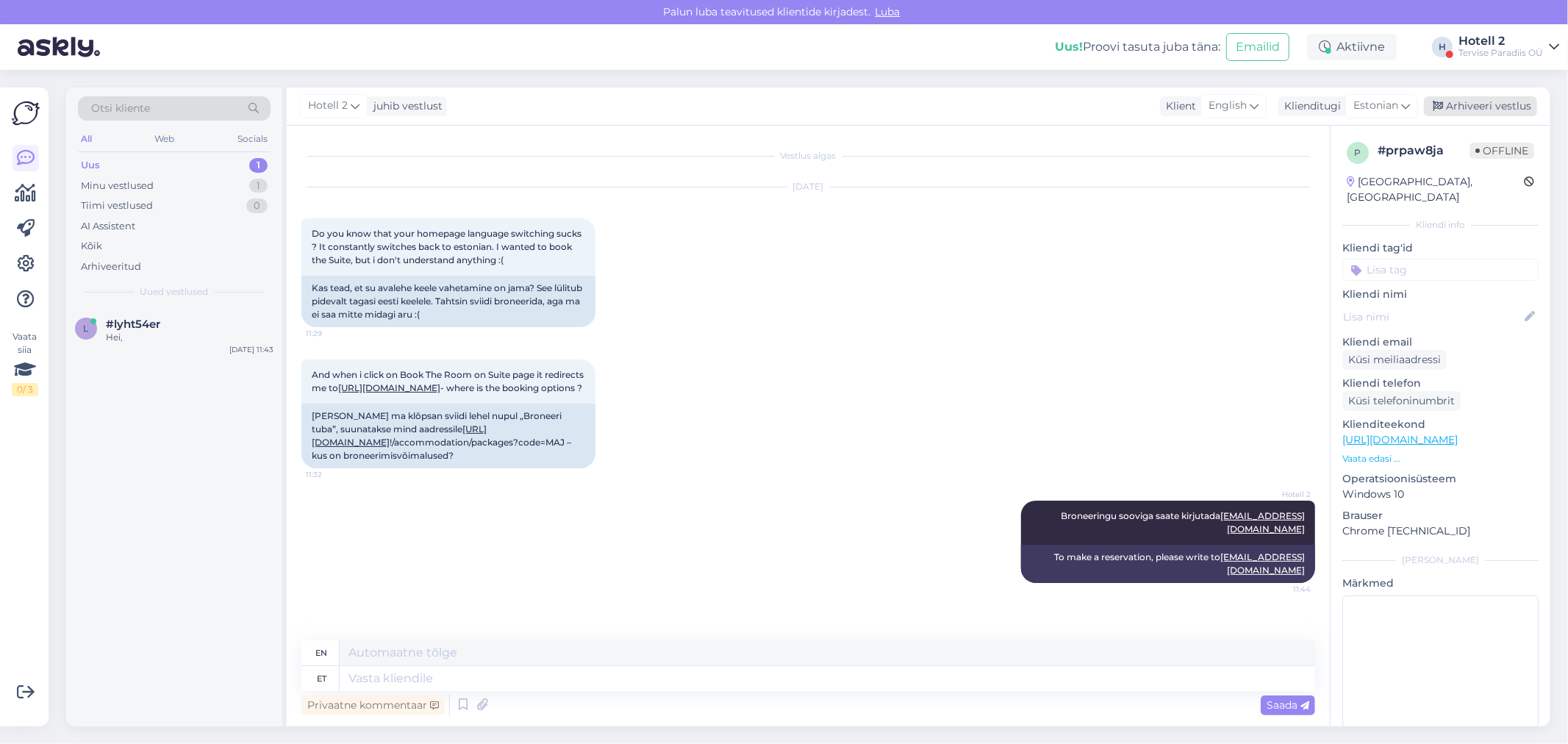
click at [1464, 105] on div "Arhiveeri vestlus" at bounding box center [1480, 106] width 113 height 20
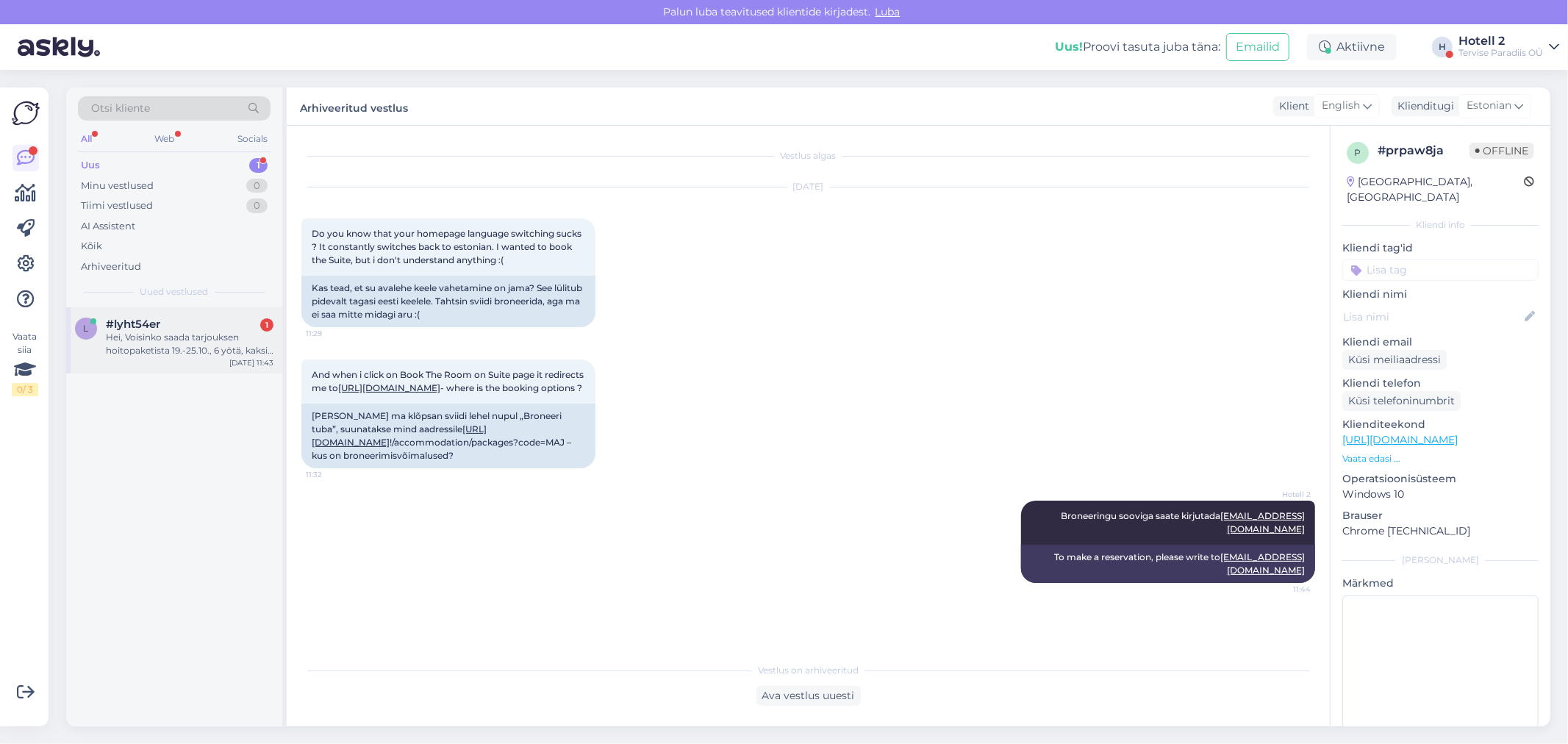
click at [162, 339] on div "Hei, Voisinko saada tarjouksen hoitopaketista 19.-25.10., 6 yötä, kaksi erillis…" at bounding box center [189, 344] width 167 height 26
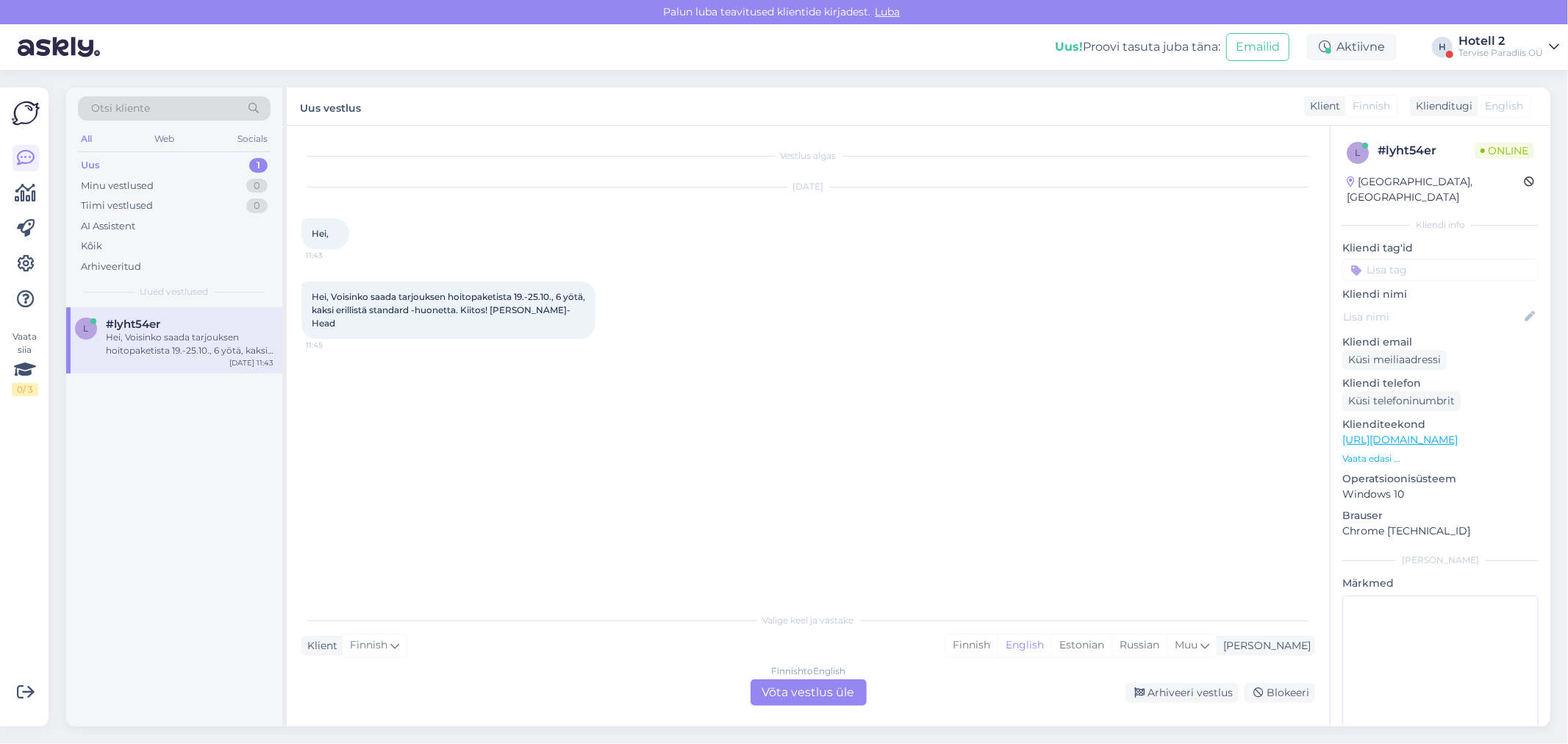
click at [801, 686] on div "Finnish to English Võta vestlus üle" at bounding box center [808, 693] width 116 height 26
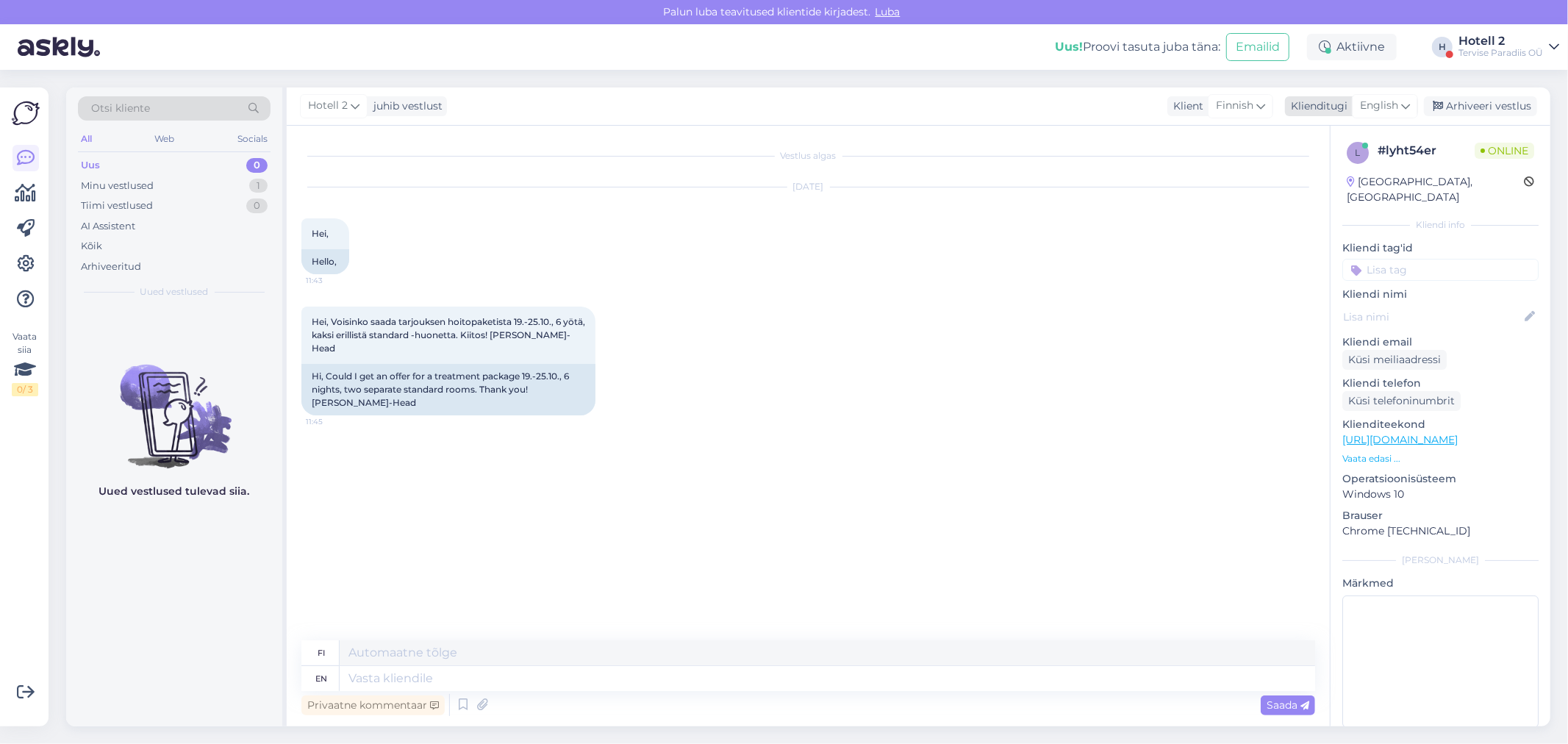
click at [1393, 100] on span "English" at bounding box center [1379, 106] width 38 height 16
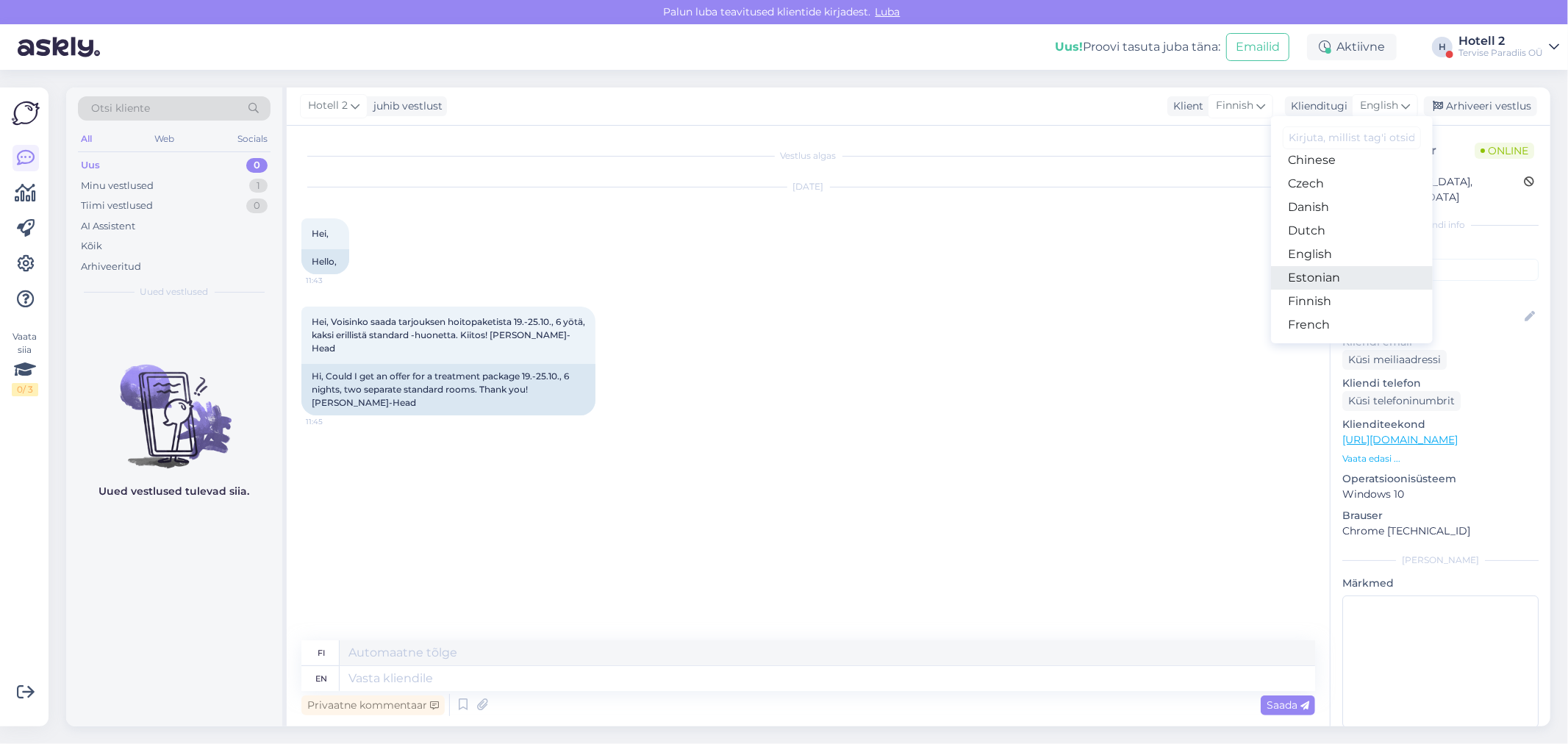
click at [1317, 277] on link "Estonian" at bounding box center [1352, 278] width 162 height 24
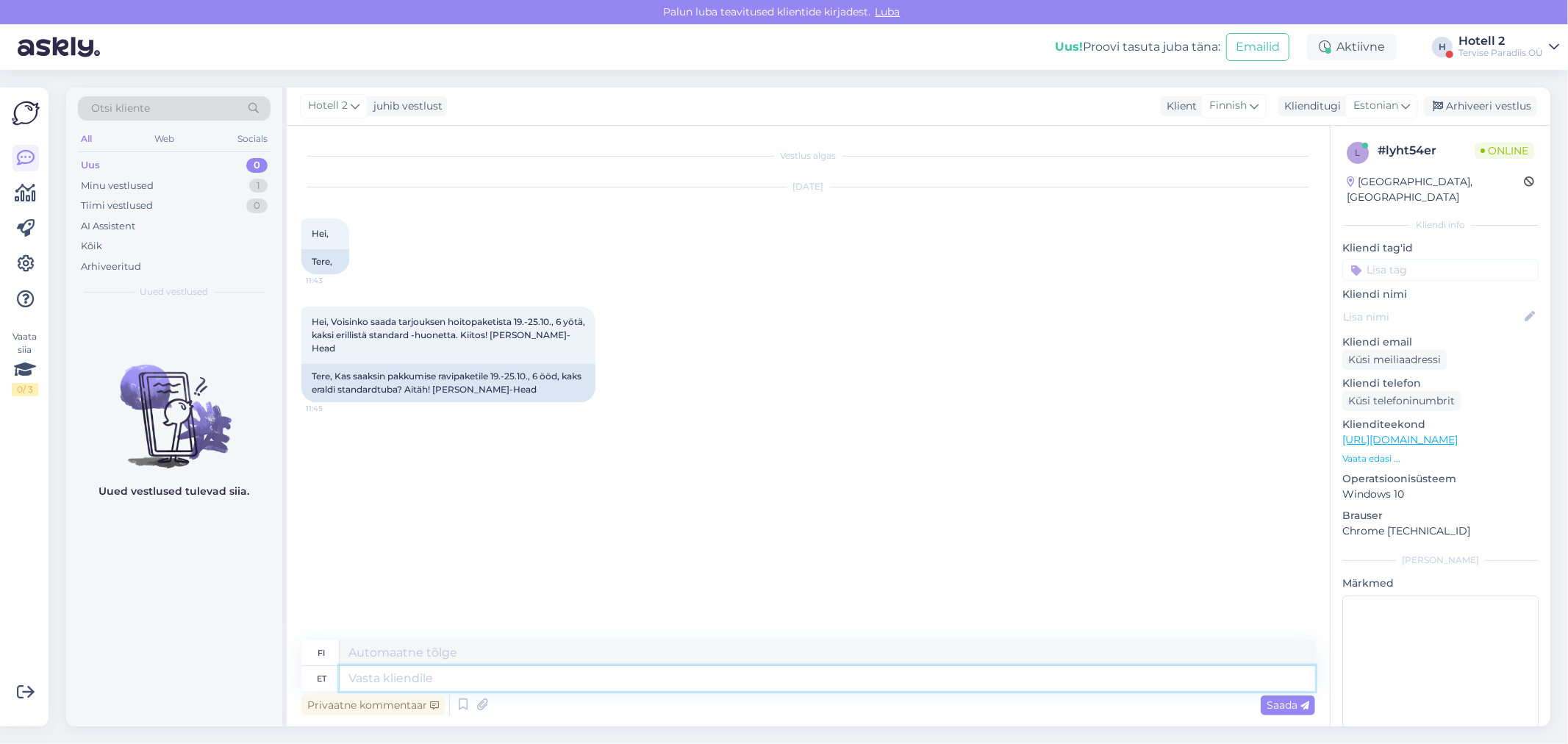
click at [361, 679] on textarea at bounding box center [827, 679] width 975 height 25
type textarea "Broneerimisooviga s"
type textarea "Varauspyynnön kanssa"
type textarea "Broneerimisooviga saate k"
type textarea "Varauspyynnölläsi voit"
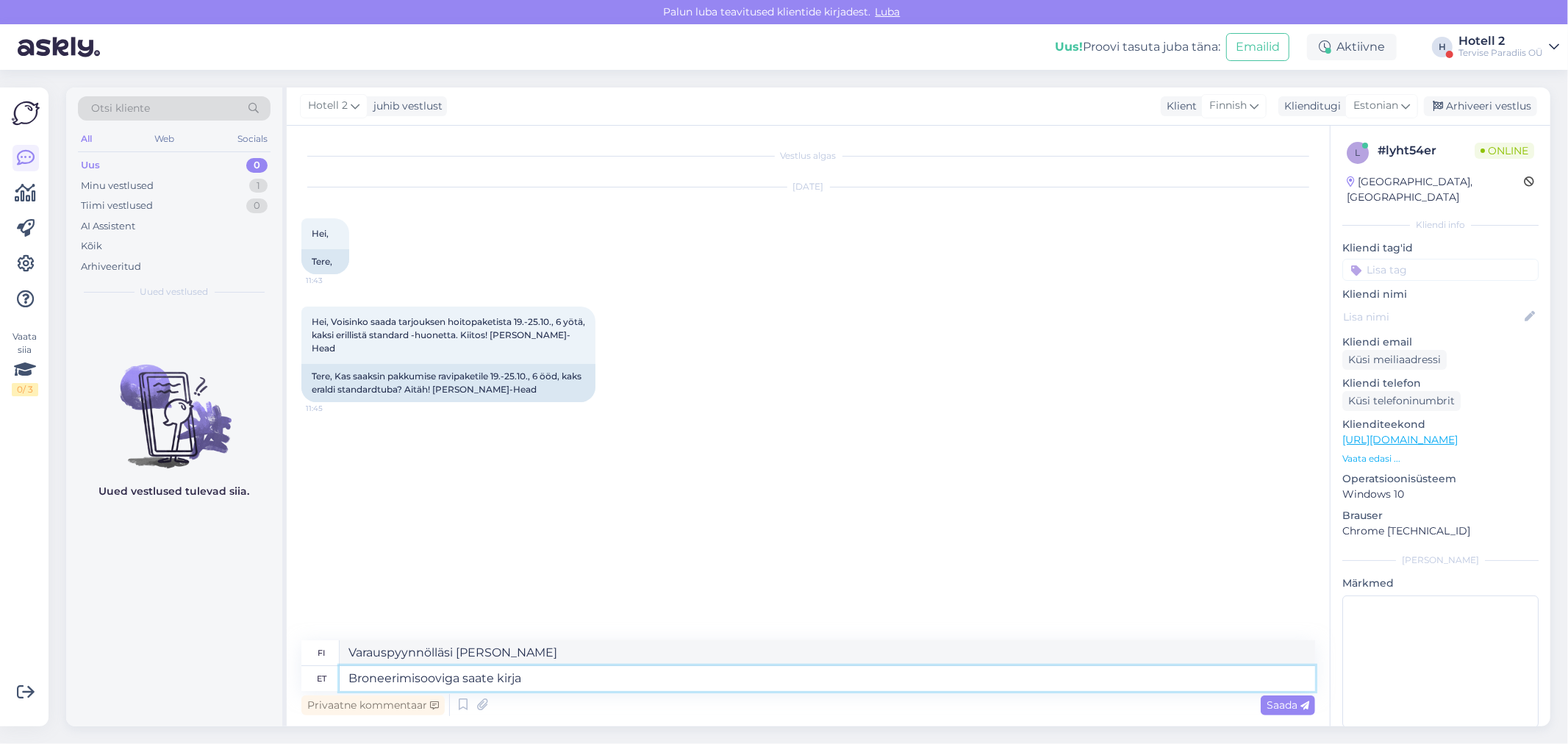
type textarea "Broneerimisooviga saate kirja"
type textarea "Saat sähköpostin, jossa on varauspyyntösi."
type textarea "Broneerimisooviga saate kirja saata s"
type textarea "Voit lähettää varauspyynnön kirjeitse."
type textarea "Broneerimisooviga saate kirja saata sales@"
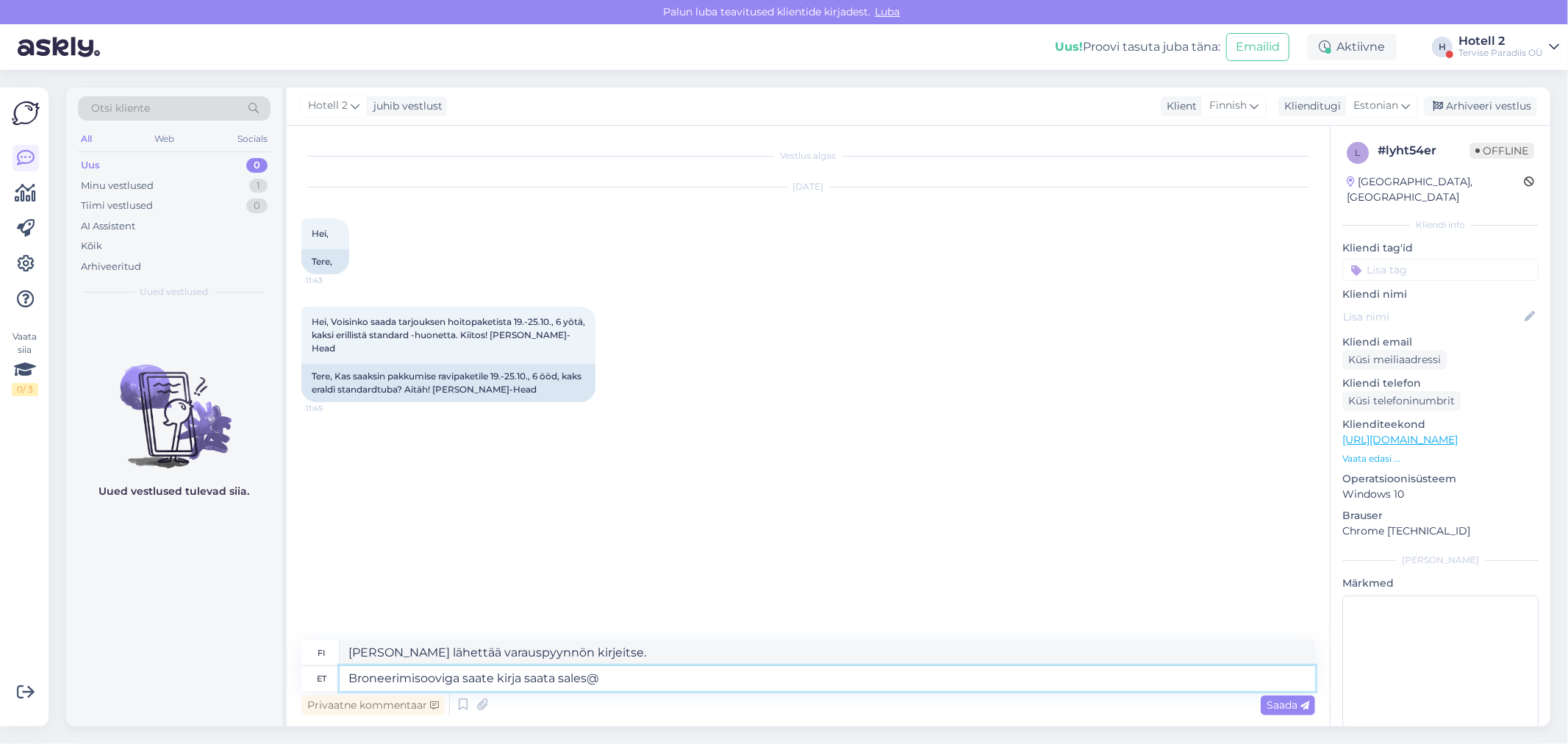
type textarea "Voit lähettää viestin myyntiin varauspyynnön kera."
type textarea "Broneerimisooviga saate kirja saata sales@spa.ee"
type textarea "Voit lähettää varauspyynnön sales@spa.ee"
type textarea "Broneerimisooviga saate kirja saata sales@spa.ee"
drag, startPoint x: 1272, startPoint y: 703, endPoint x: 1285, endPoint y: 702, distance: 13.0
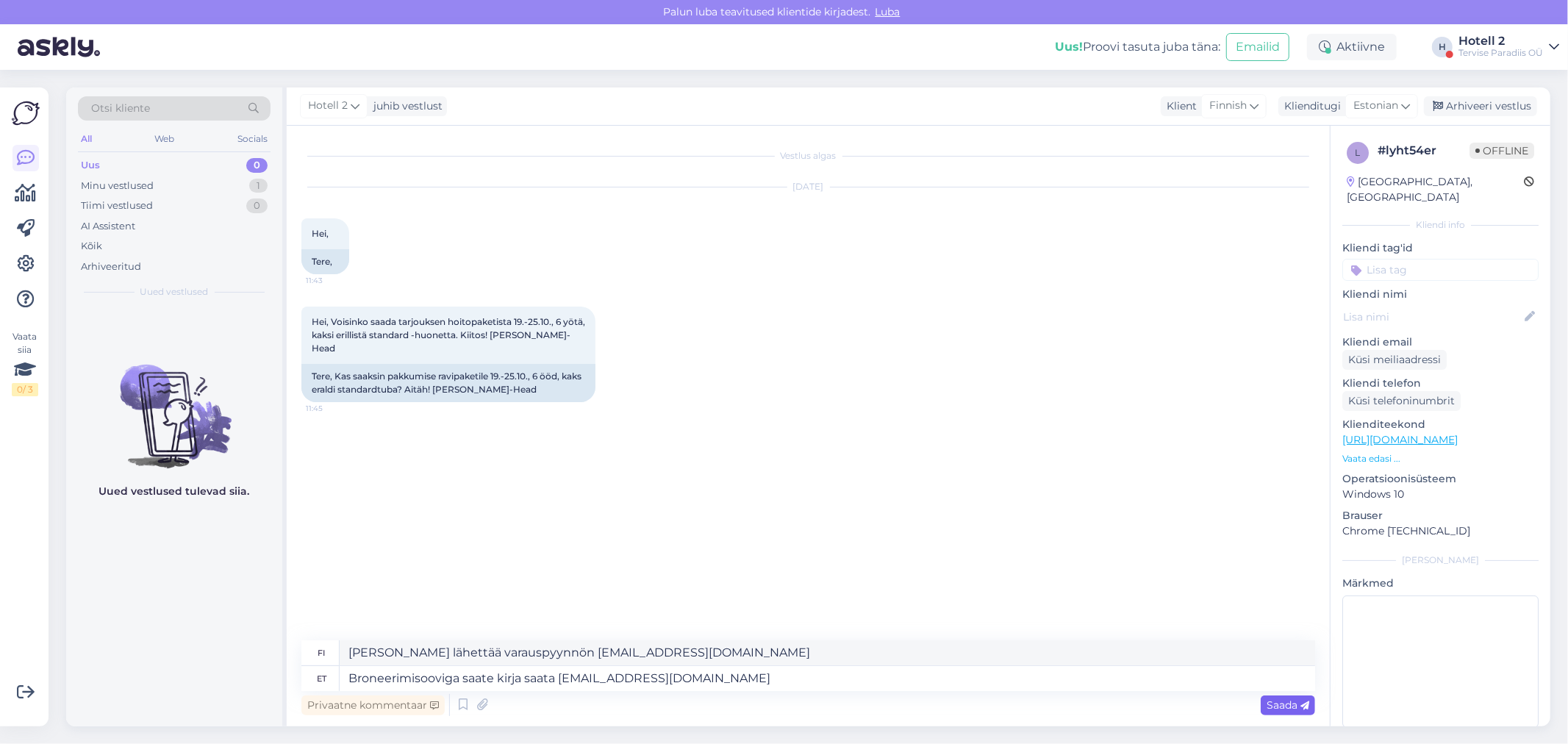
click at [1273, 703] on span "Saada" at bounding box center [1287, 705] width 42 height 13
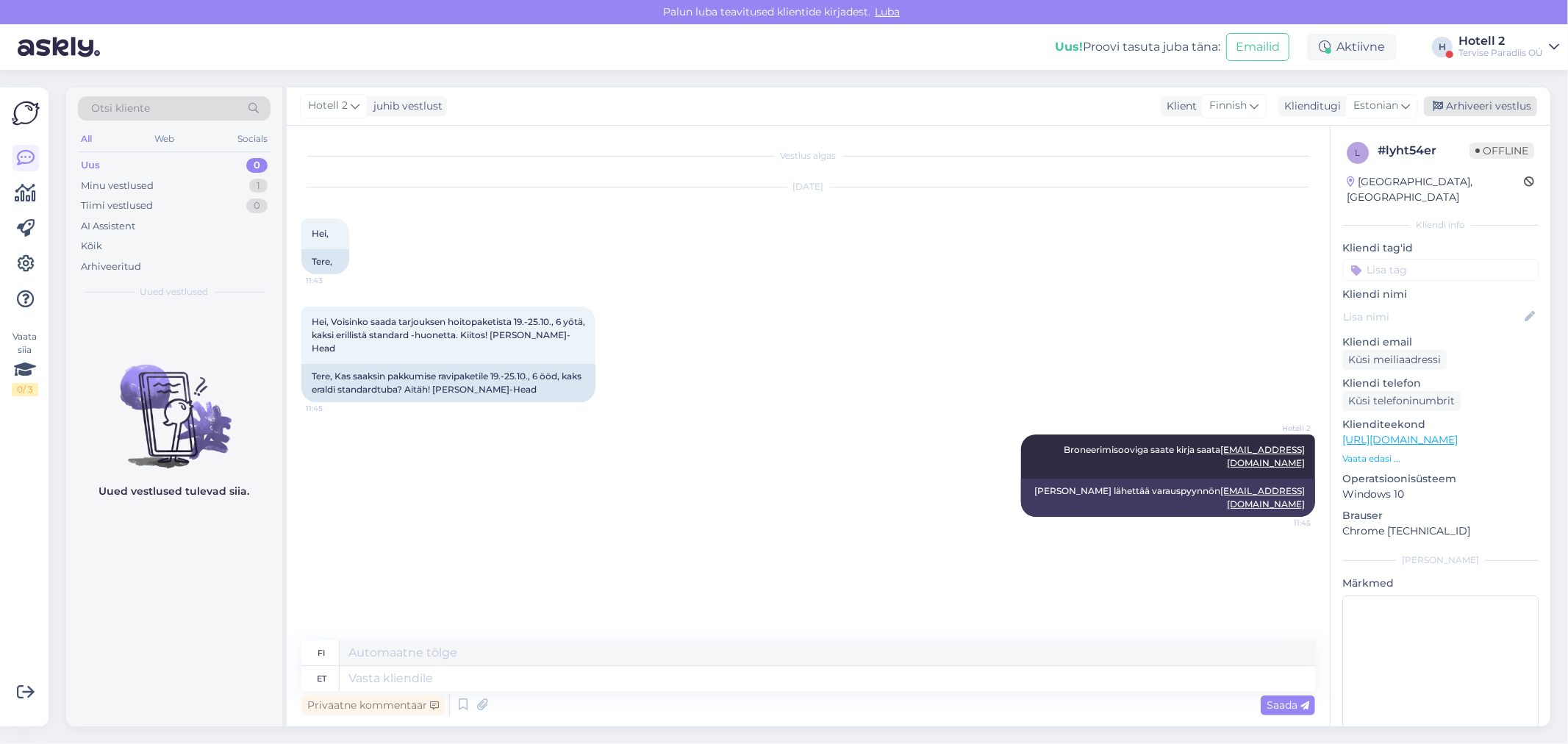
click at [1456, 105] on div "Arhiveeri vestlus" at bounding box center [1480, 106] width 113 height 20
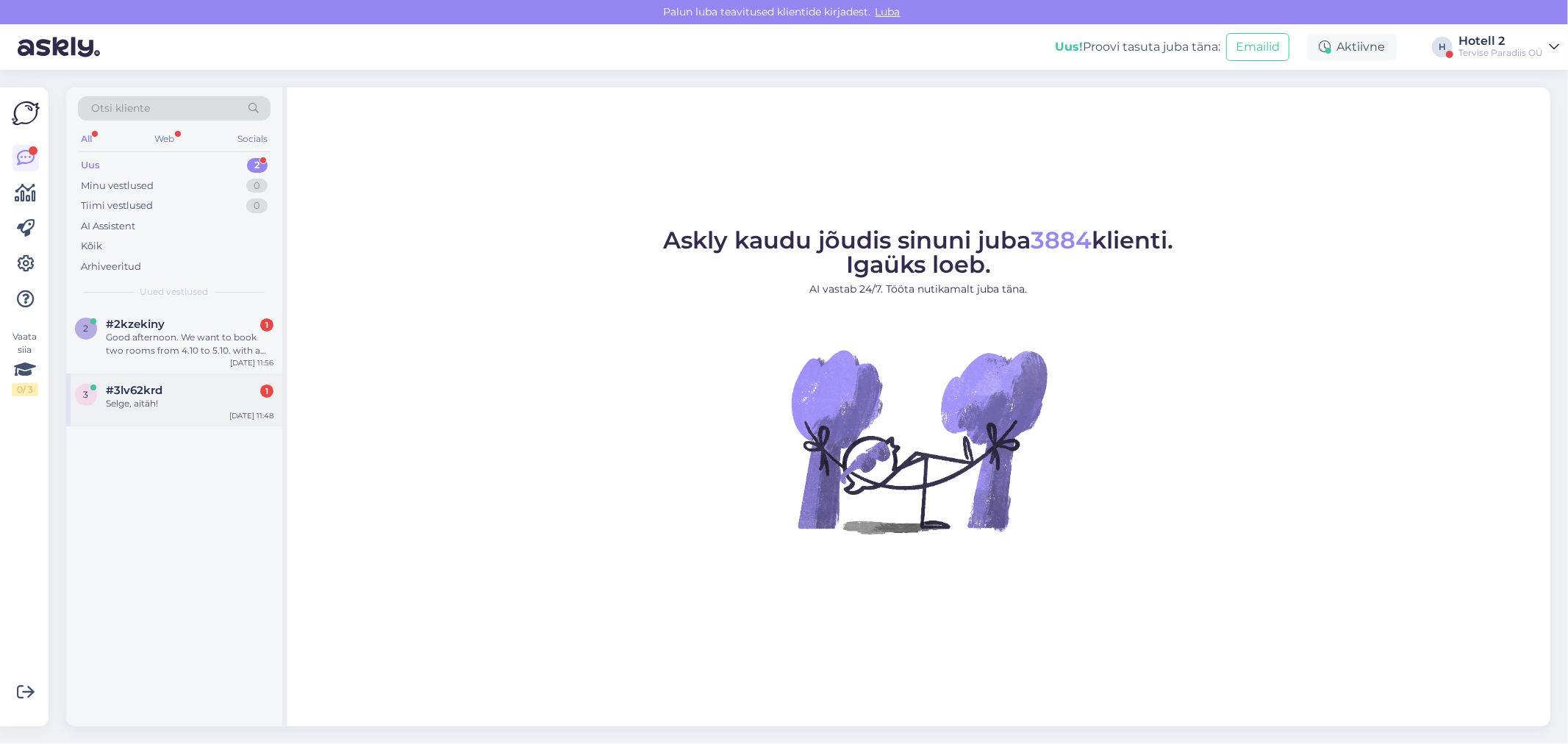
click at [145, 395] on span "#3lv62krd" at bounding box center [134, 390] width 56 height 13
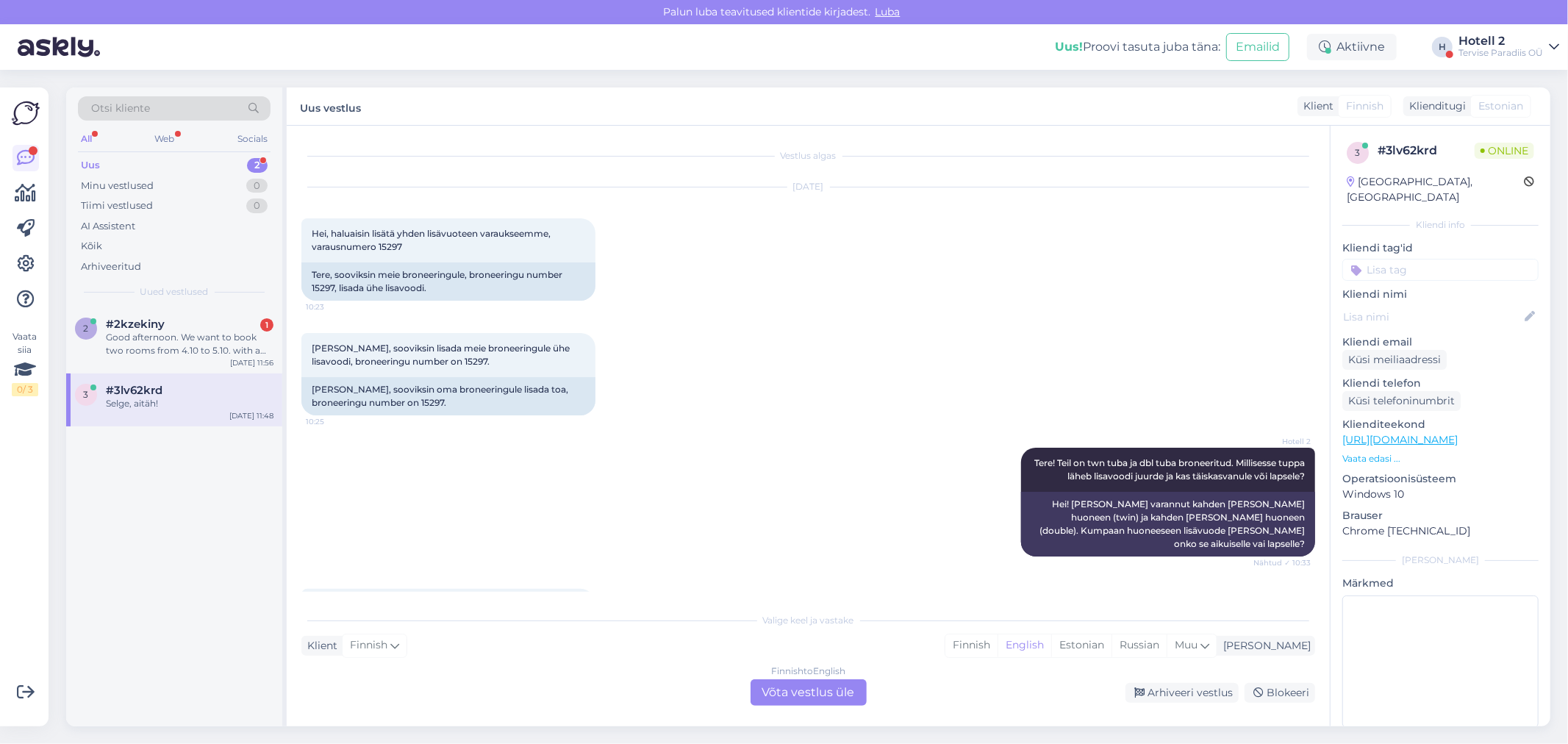
scroll to position [880, 0]
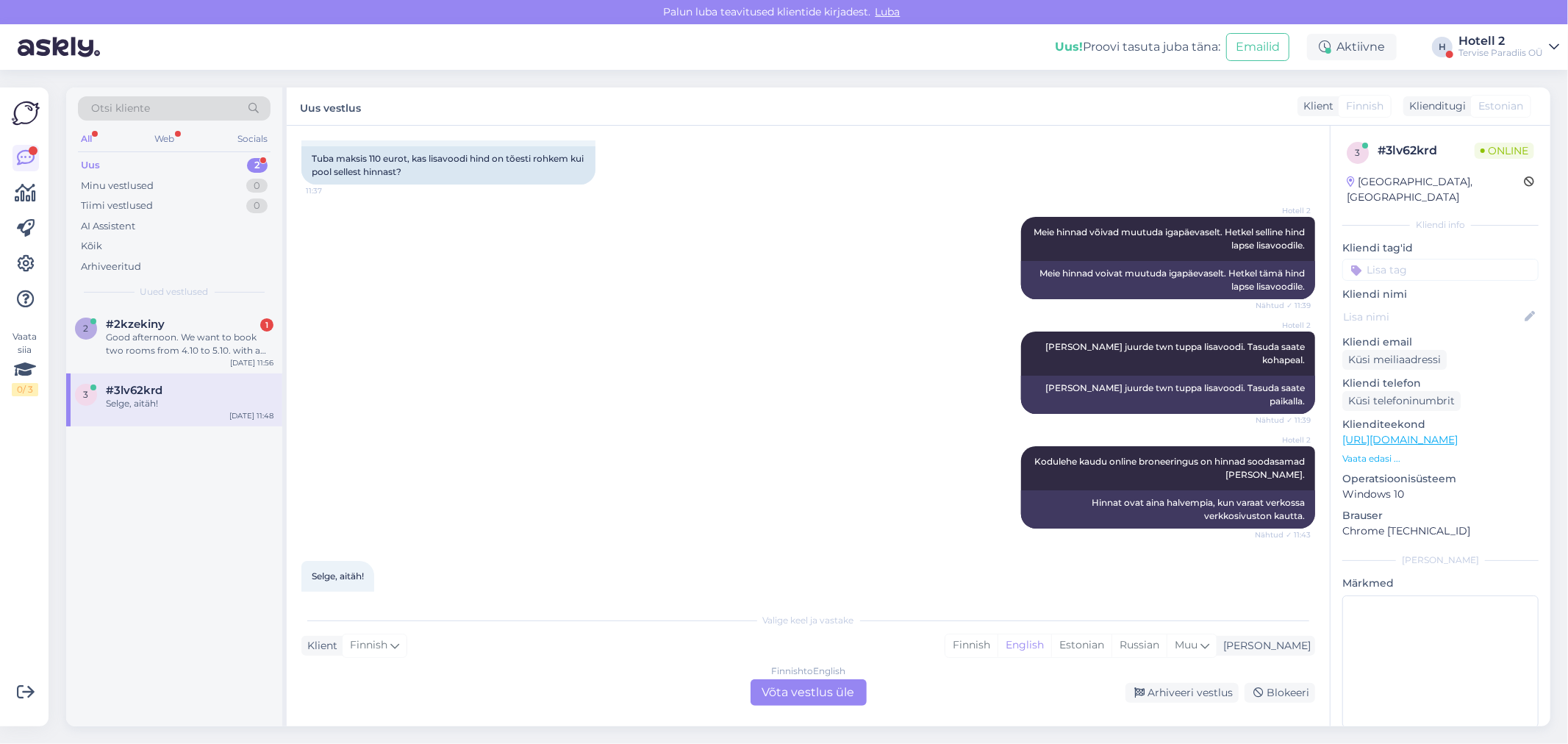
click at [811, 693] on div "Finnish to English Võta vestlus üle" at bounding box center [808, 693] width 116 height 26
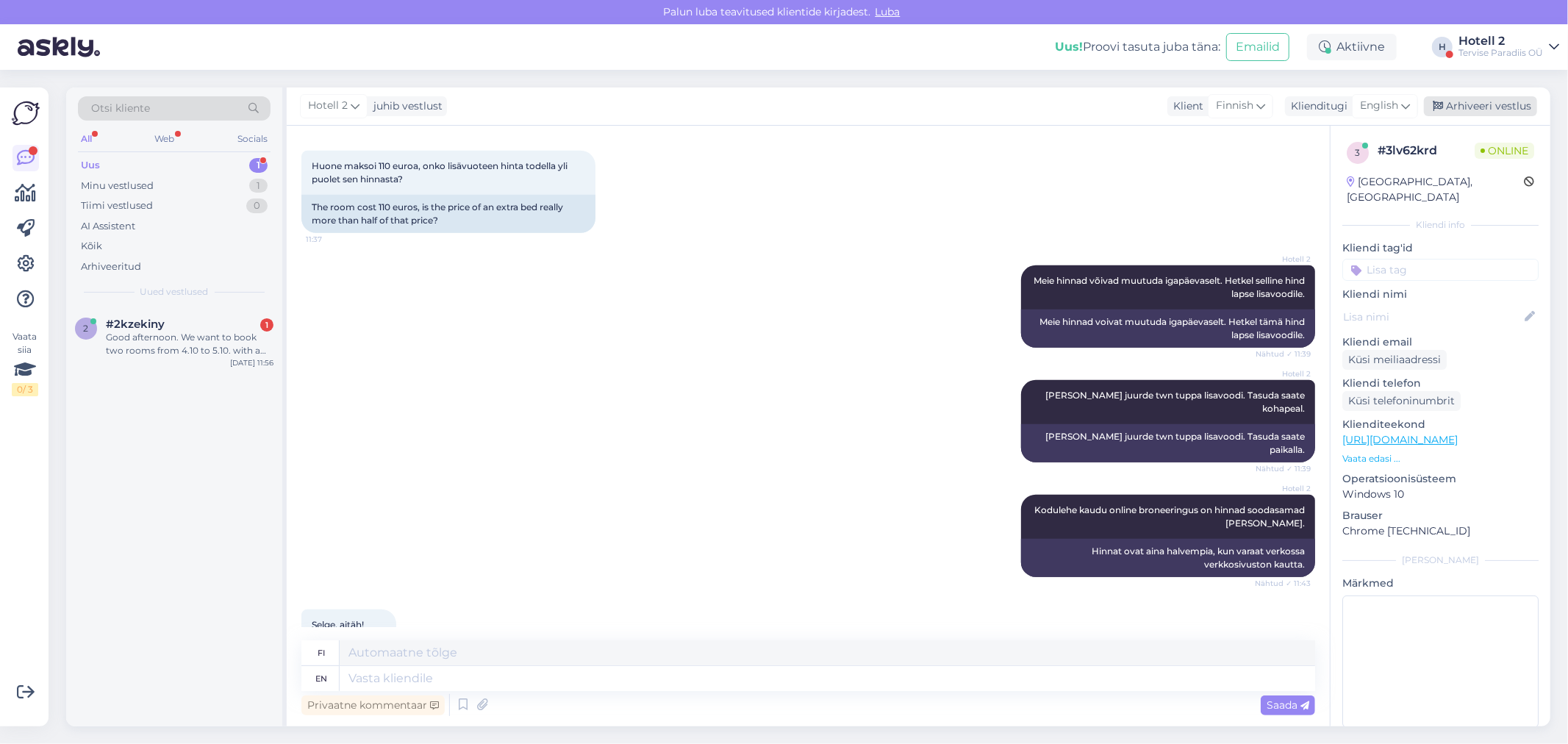
click at [1466, 105] on div "Arhiveeri vestlus" at bounding box center [1480, 106] width 113 height 20
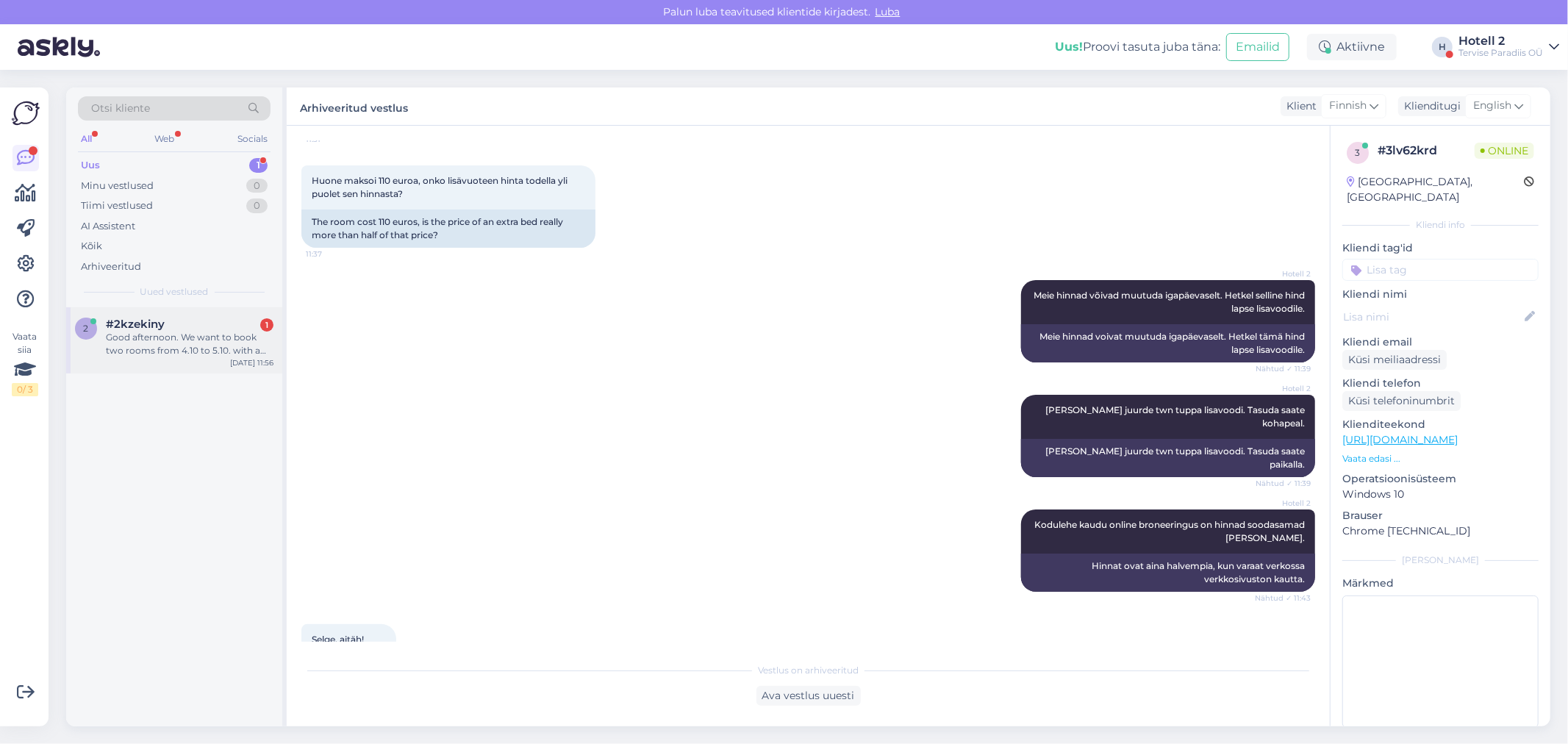
click at [176, 338] on div "Good afternoon. We want to book two rooms from 4.10 to 5.10. with a visit to th…" at bounding box center [189, 344] width 167 height 26
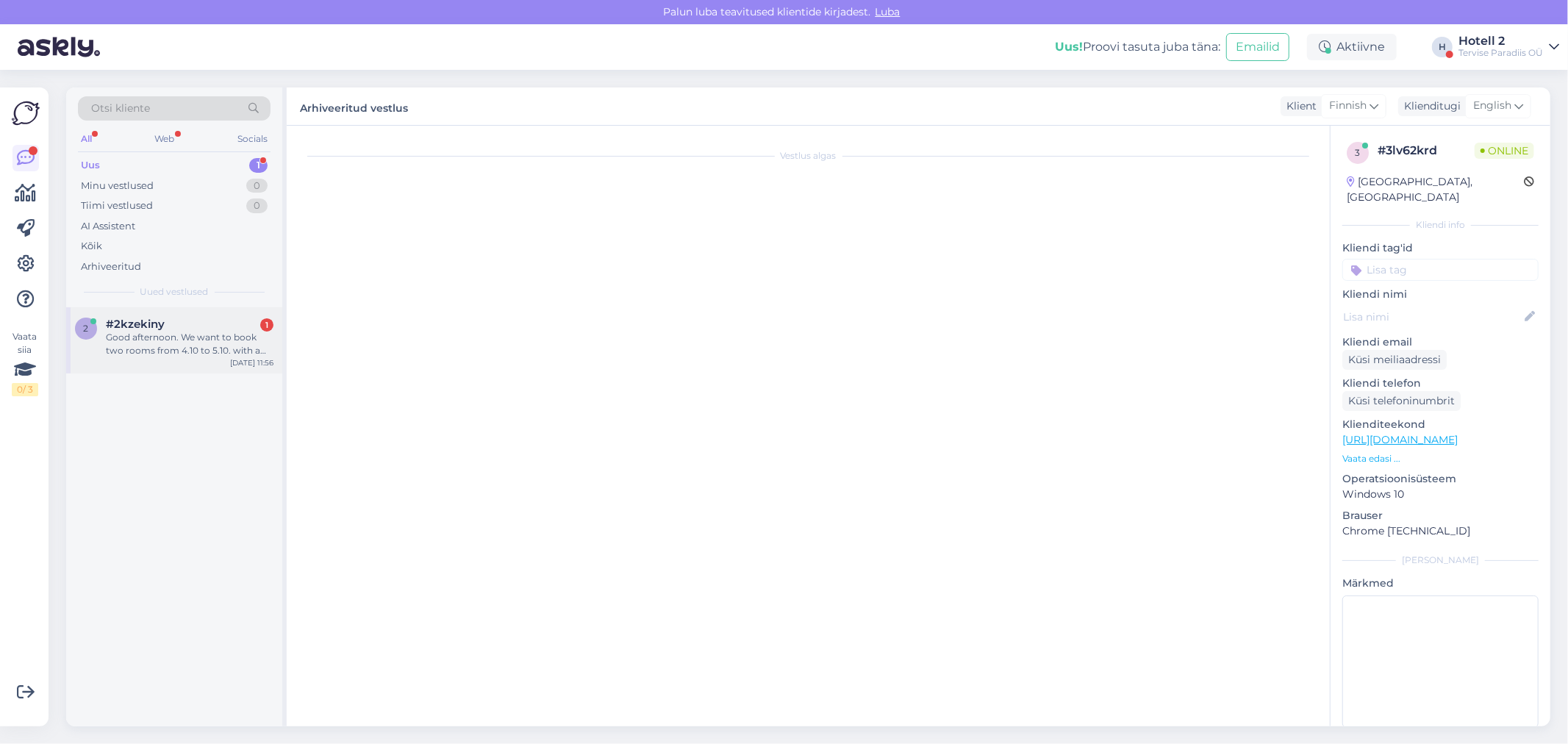
scroll to position [0, 0]
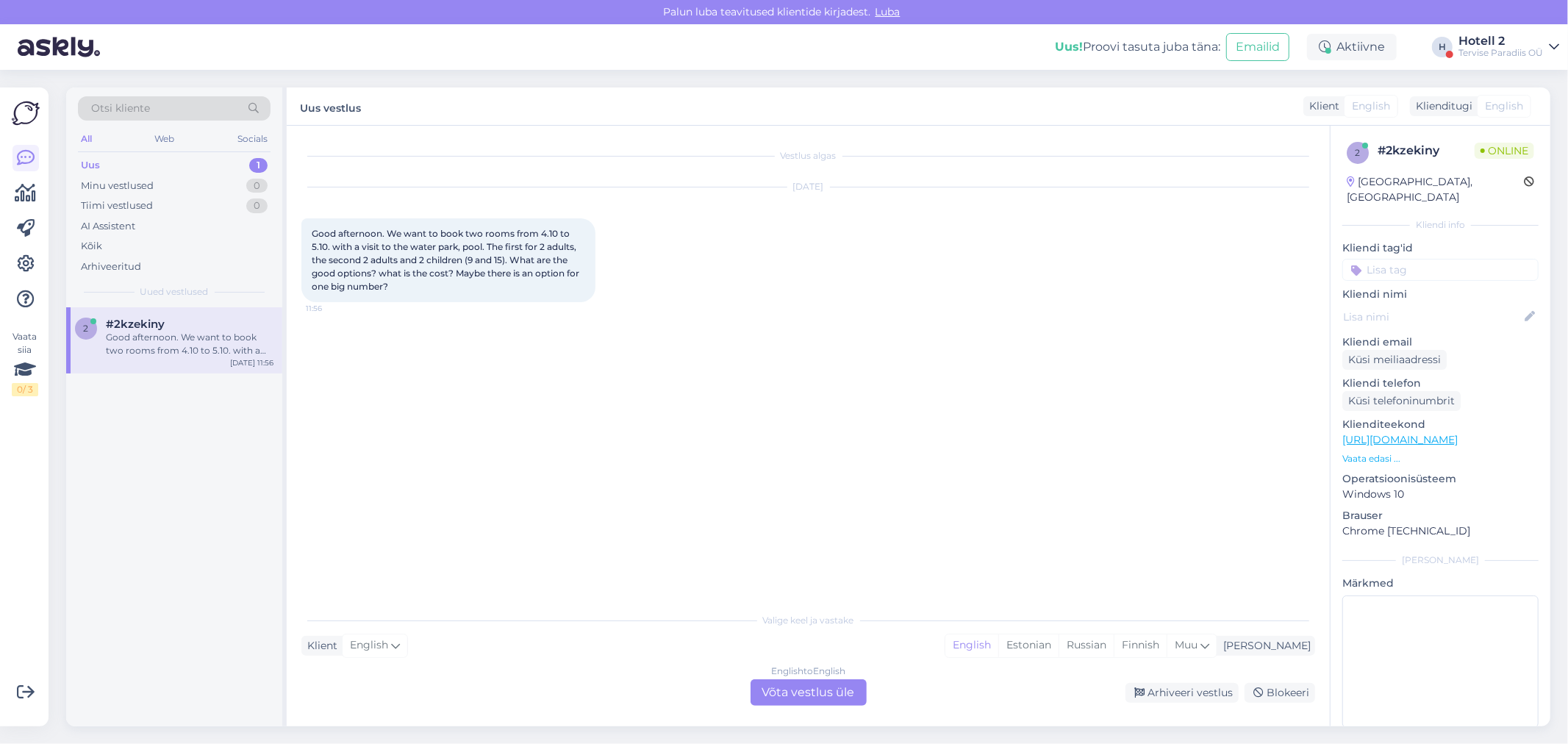
click at [812, 681] on div "English to English Võta vestlus üle" at bounding box center [808, 693] width 116 height 26
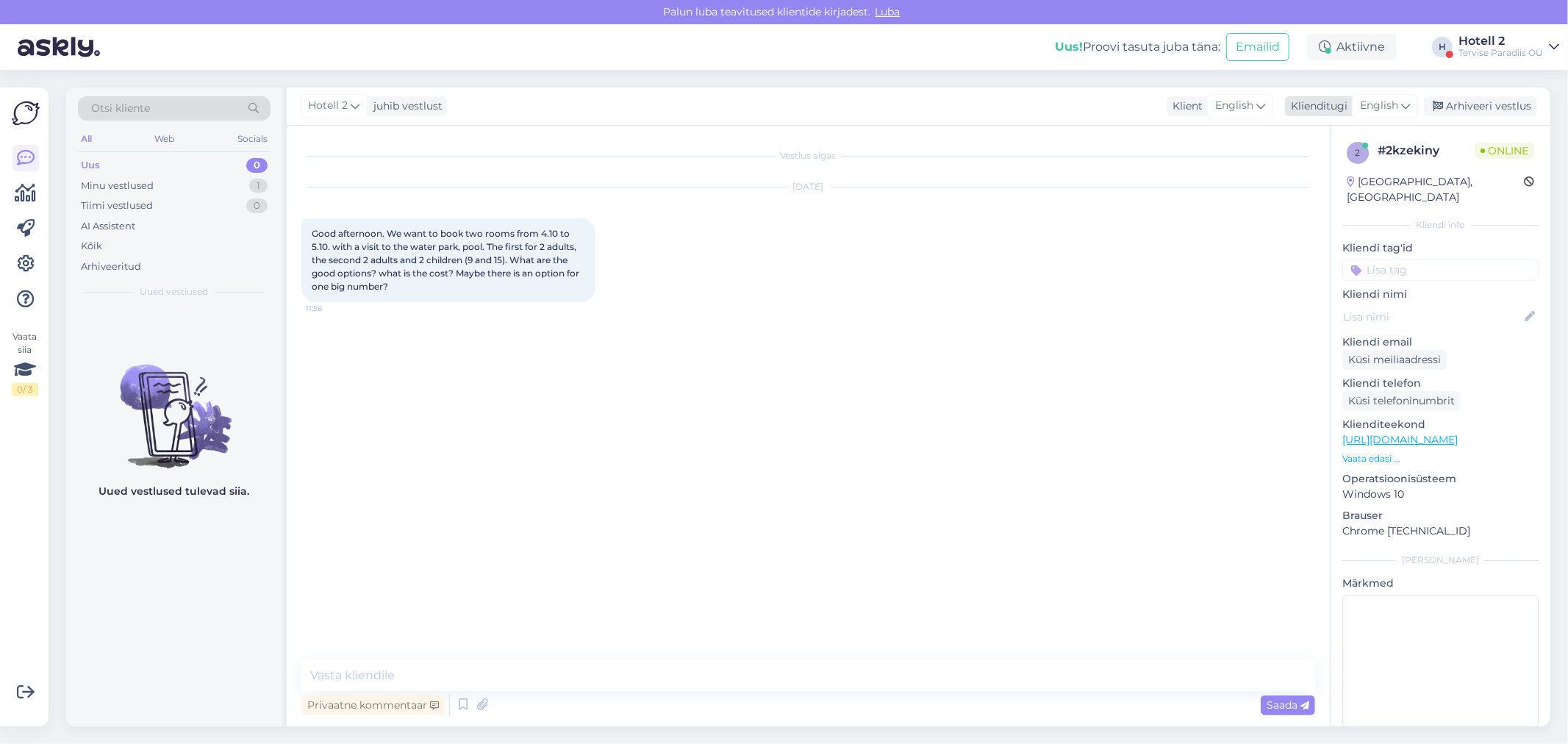
drag, startPoint x: 1371, startPoint y: 100, endPoint x: 1383, endPoint y: 114, distance: 18.4
click at [1371, 100] on span "English" at bounding box center [1379, 106] width 38 height 16
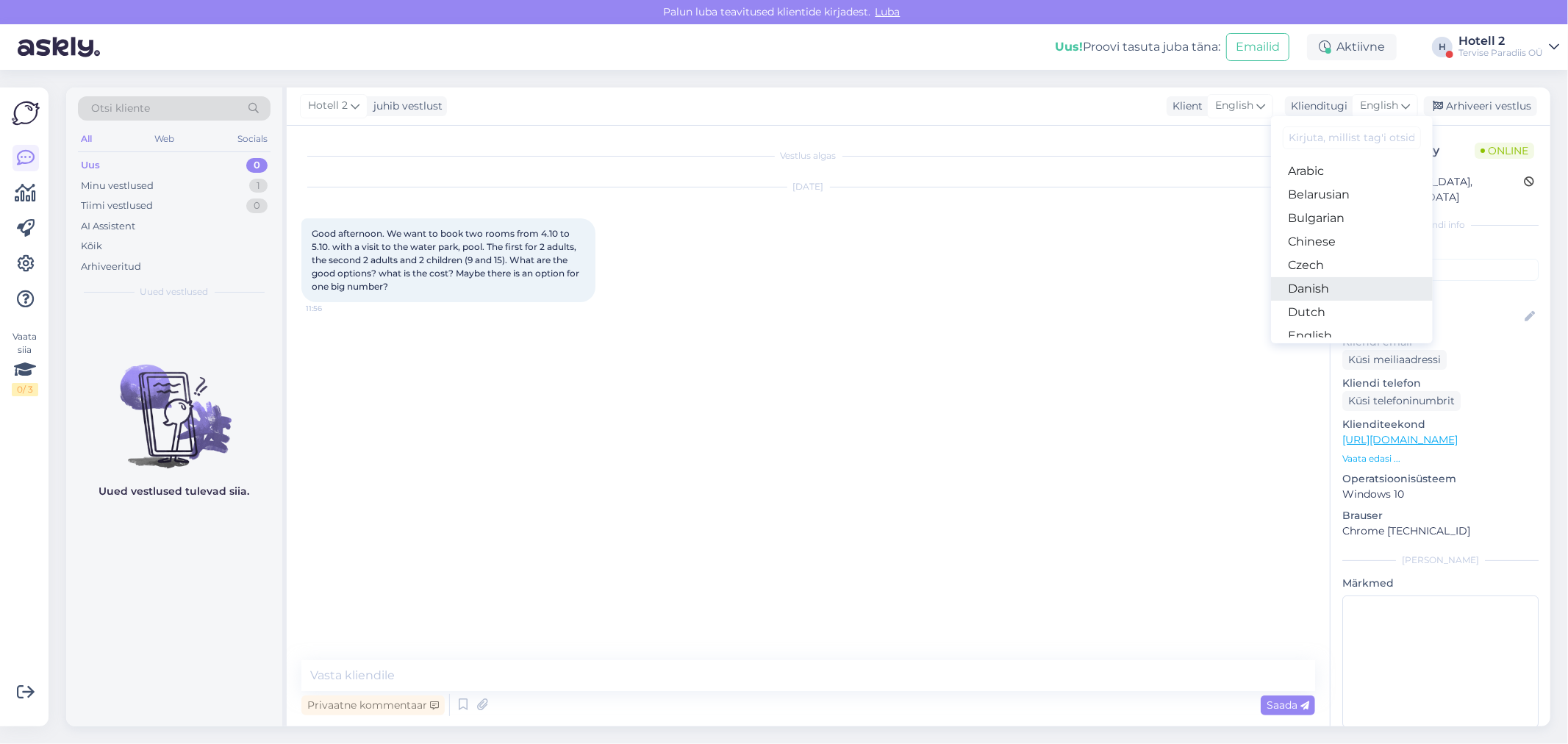
scroll to position [82, 0]
click at [1325, 277] on link "Estonian" at bounding box center [1352, 278] width 162 height 24
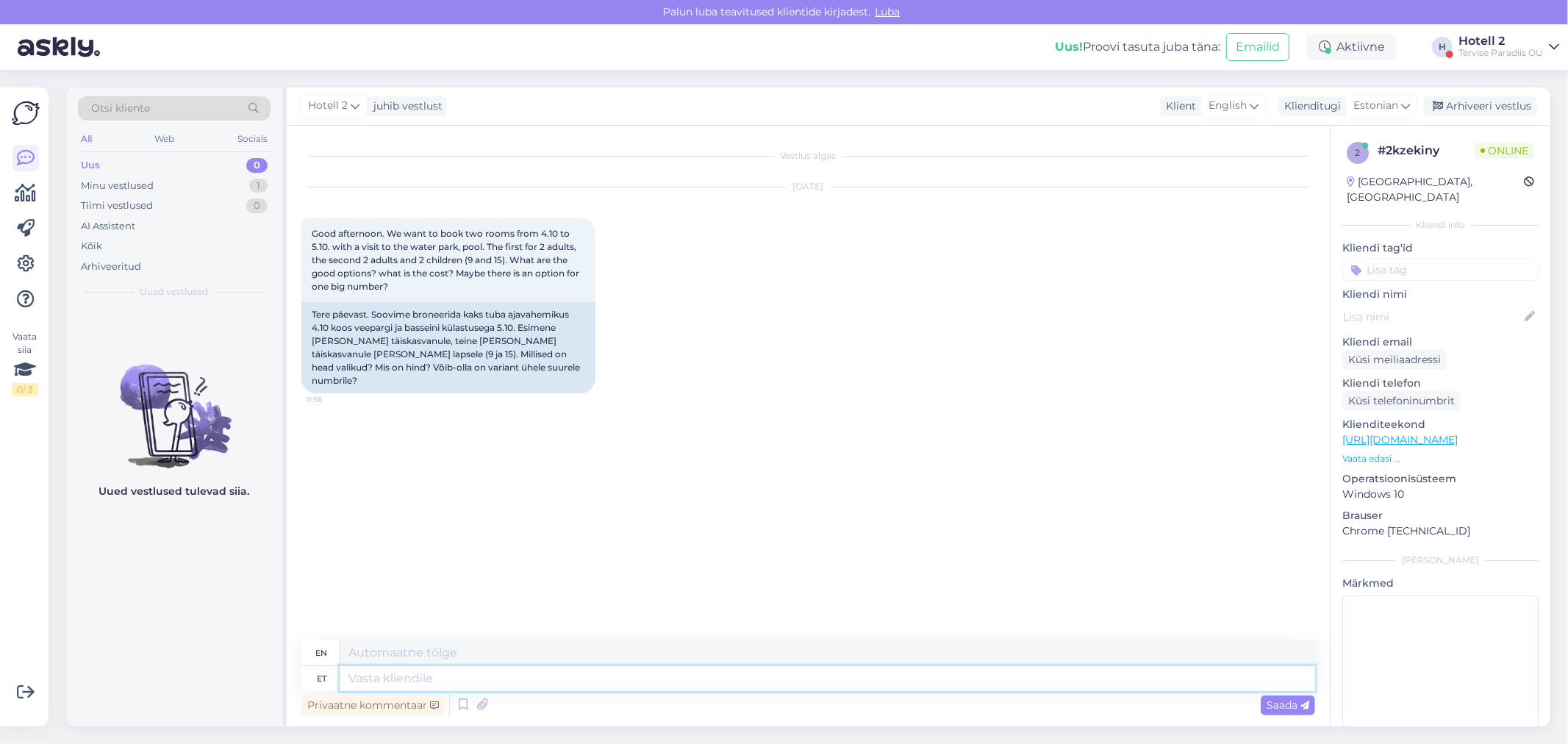
click at [446, 675] on textarea at bounding box center [827, 679] width 975 height 25
type textarea "Broneeringu"
type textarea "Reservation"
type textarea "Broneeringuid"
type textarea "Reservations"
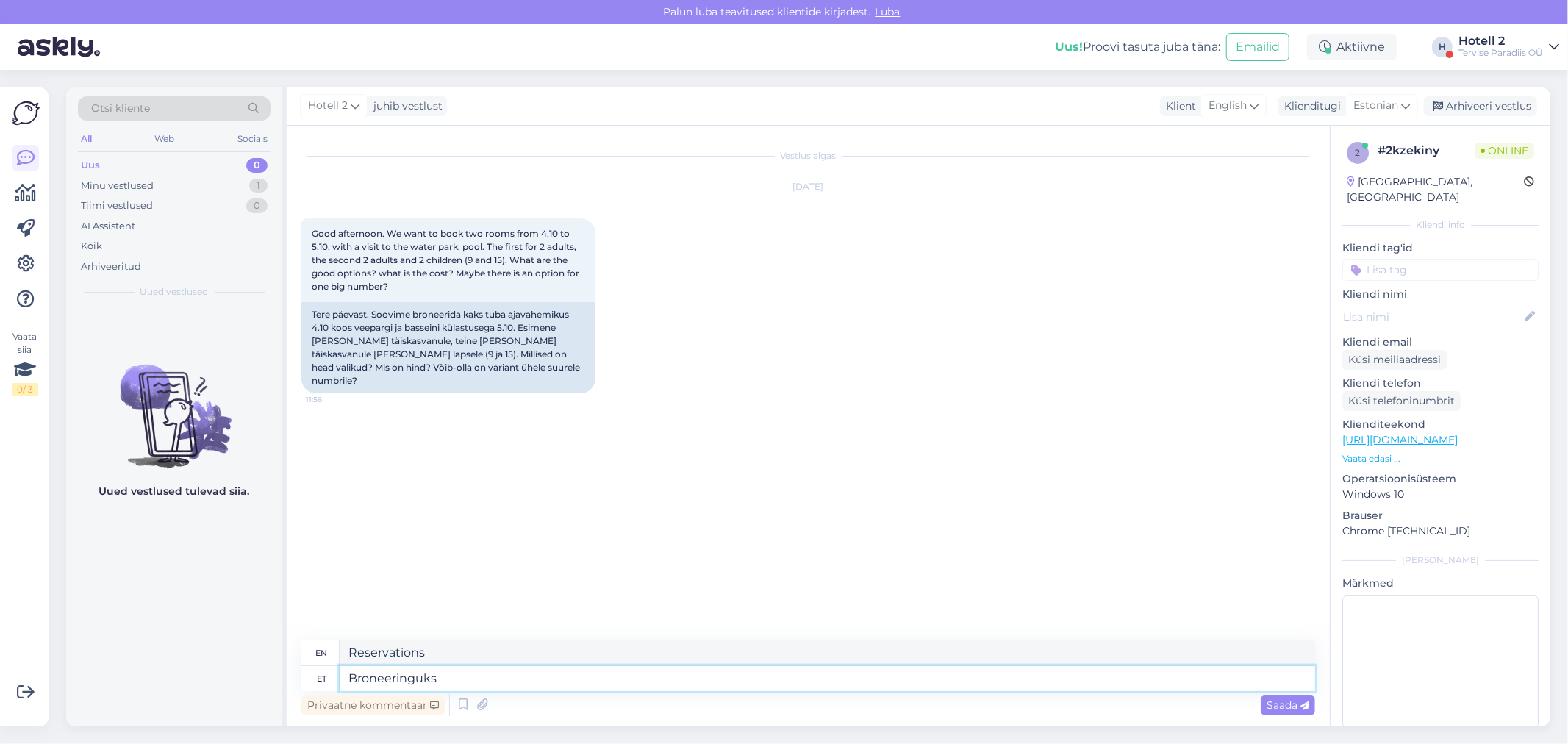
type textarea "Broneeringuks"
type textarea "For booking"
type textarea "Broneeringuks kirjutage"
type textarea "For reservations, write"
type textarea "Broneeringuks kirjutage müügiosakonda s"
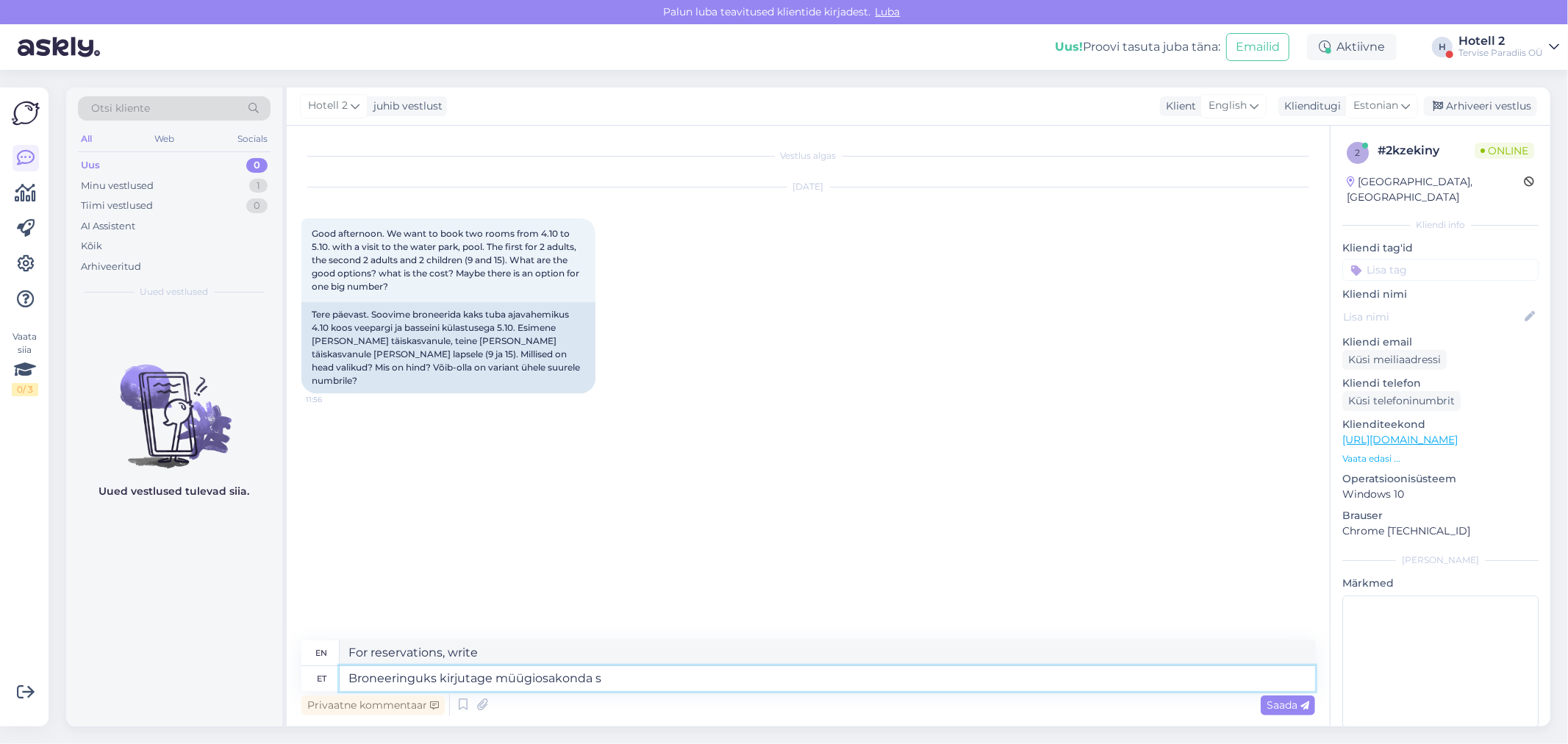
type textarea "For reservations, please contact the sales department."
type textarea "Broneeringuks kirjutage müügiosakonda [EMAIL_ADDRESS][DOMAIN_NAME]"
type textarea "For reservations, please contact the sales department [EMAIL_ADDRESS][DOMAIN_NA…"
type textarea "Broneeringuks kirjutage müügiosakonda [EMAIL_ADDRESS][DOMAIN_NAME]"
click at [1296, 700] on span "Saada" at bounding box center [1287, 705] width 42 height 13
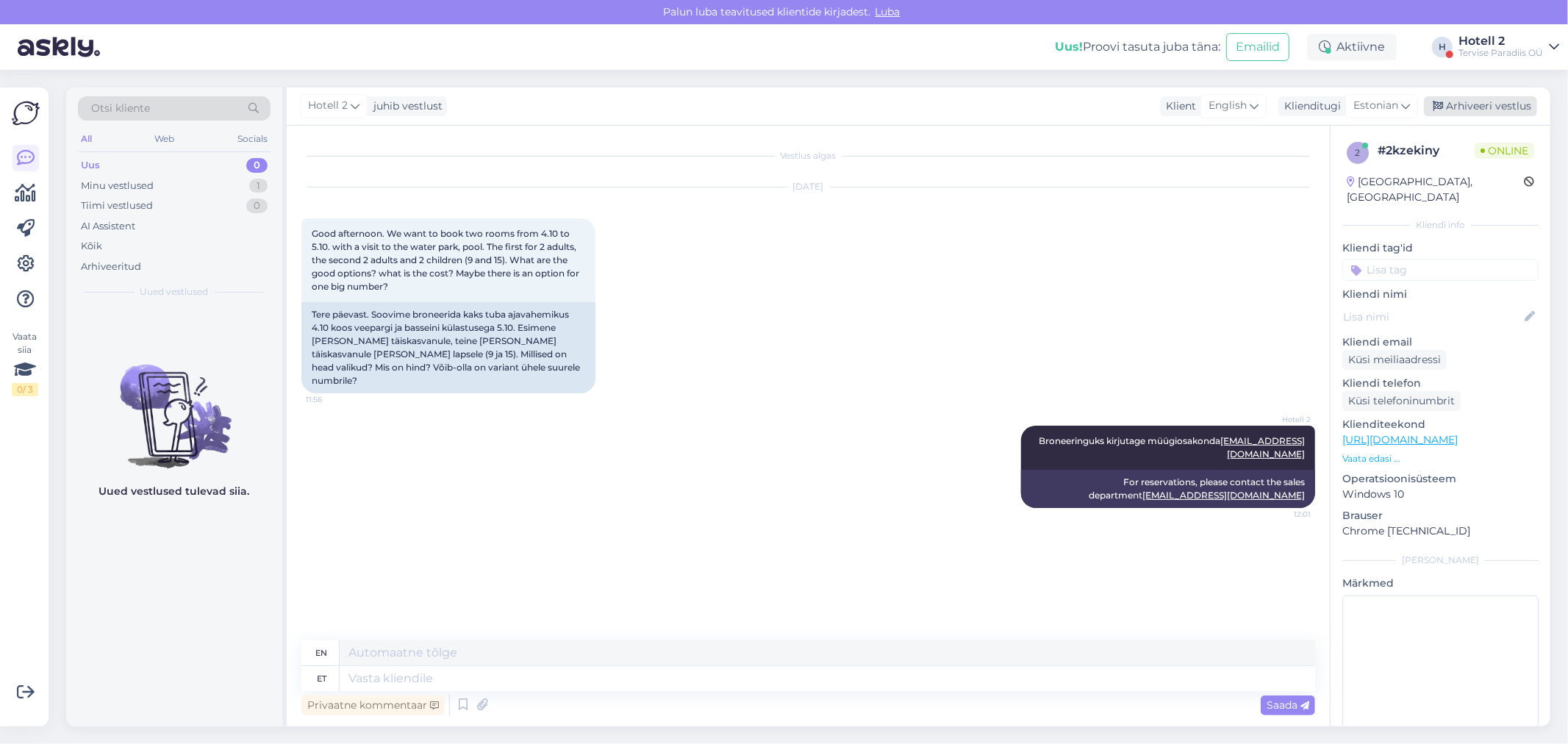
click at [1481, 105] on div "Arhiveeri vestlus" at bounding box center [1480, 106] width 113 height 20
